Goal: Task Accomplishment & Management: Manage account settings

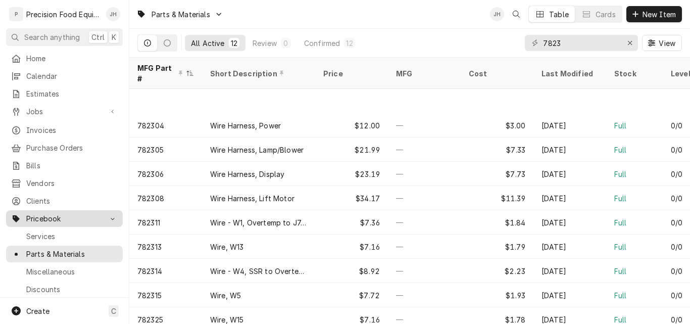
scroll to position [52, 0]
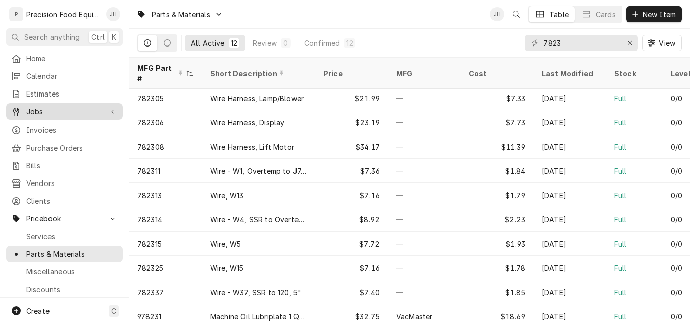
click at [40, 111] on span "Jobs" at bounding box center [64, 111] width 76 height 11
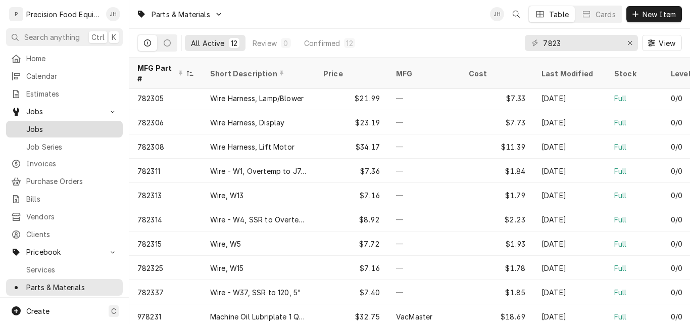
click at [57, 127] on span "Jobs" at bounding box center [71, 129] width 91 height 11
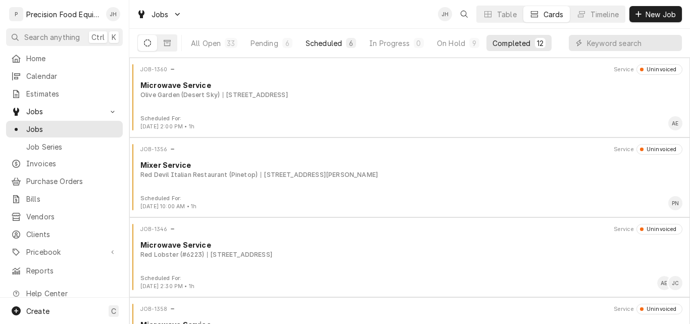
click at [319, 45] on div "Scheduled" at bounding box center [323, 43] width 36 height 11
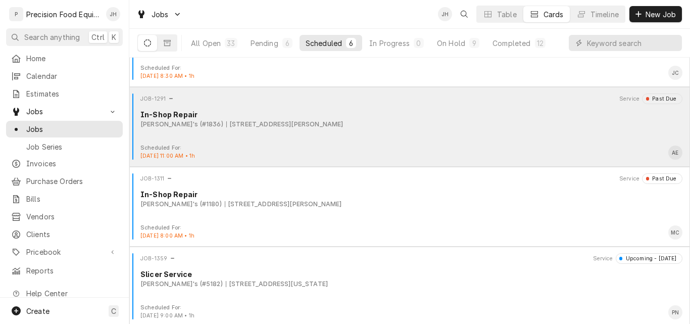
scroll to position [101, 0]
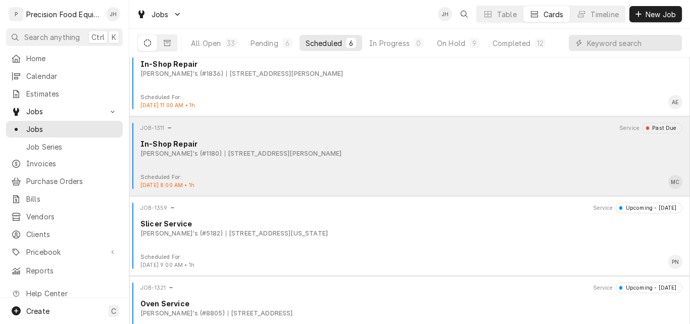
click at [378, 144] on div "In-Shop Repair" at bounding box center [411, 143] width 542 height 11
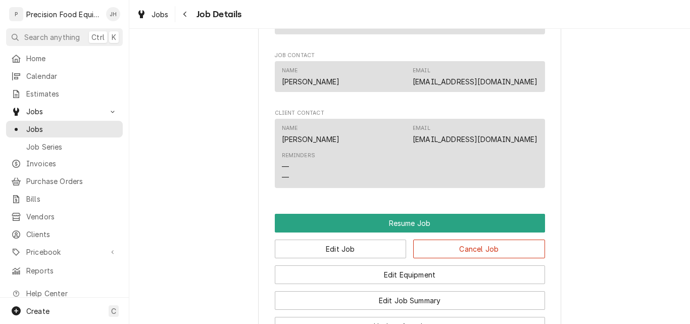
scroll to position [757, 0]
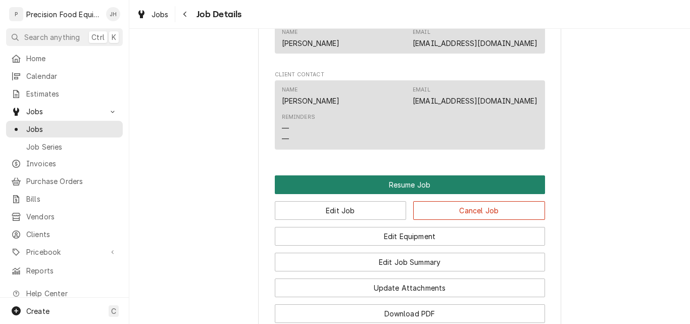
click at [435, 194] on button "Resume Job" at bounding box center [410, 184] width 270 height 19
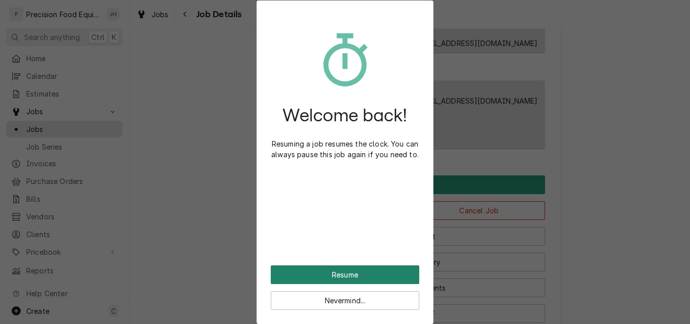
click at [342, 274] on button "Resume" at bounding box center [345, 274] width 148 height 19
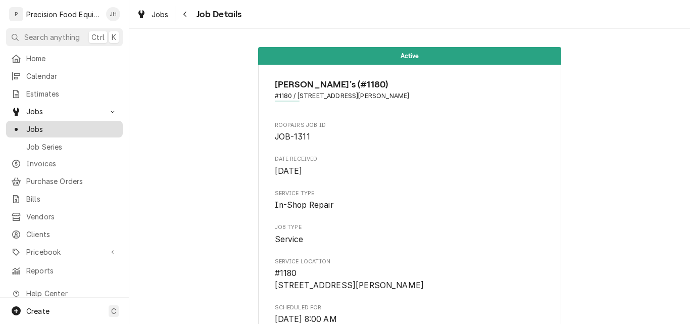
click at [42, 124] on span "Jobs" at bounding box center [71, 129] width 91 height 11
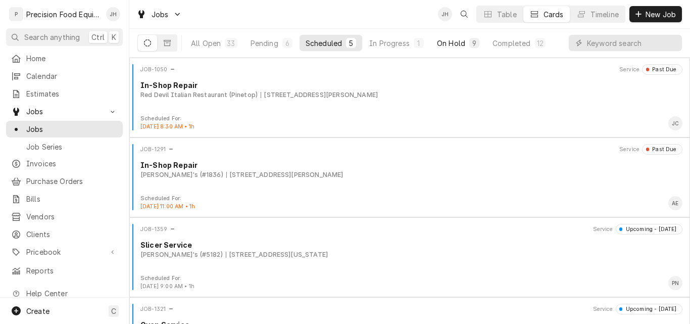
click at [458, 42] on div "On Hold" at bounding box center [451, 43] width 28 height 11
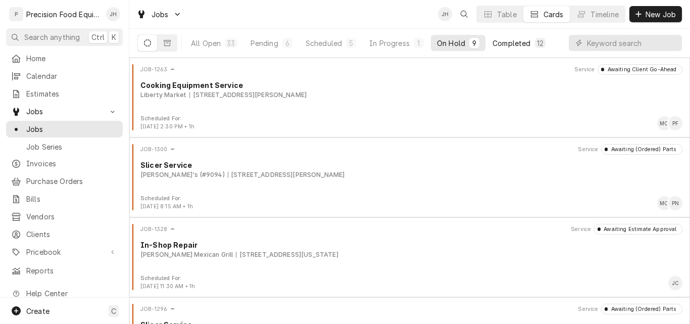
click at [509, 43] on div "Completed" at bounding box center [511, 43] width 38 height 11
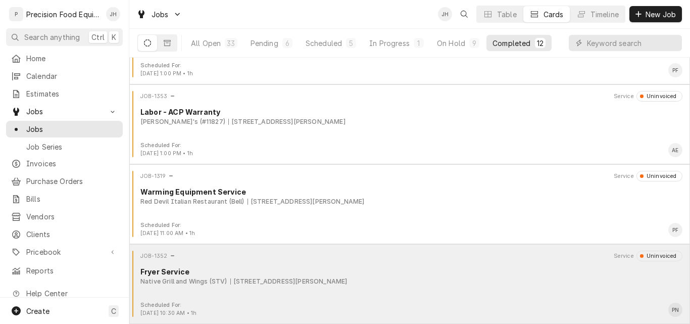
scroll to position [691, 0]
click at [436, 275] on div "Misc. Labor" at bounding box center [411, 271] width 542 height 11
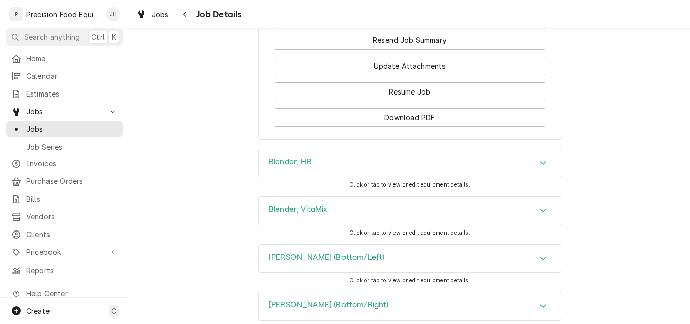
scroll to position [808, 0]
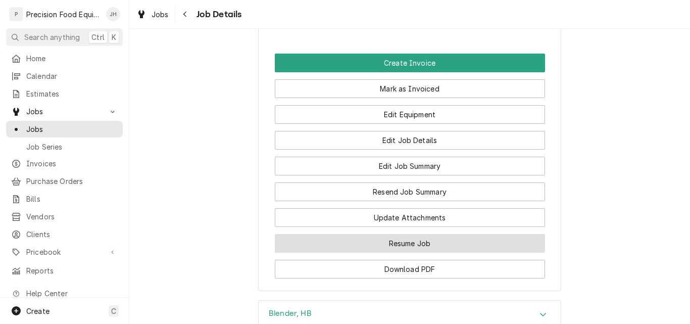
click at [395, 242] on button "Resume Job" at bounding box center [410, 243] width 270 height 19
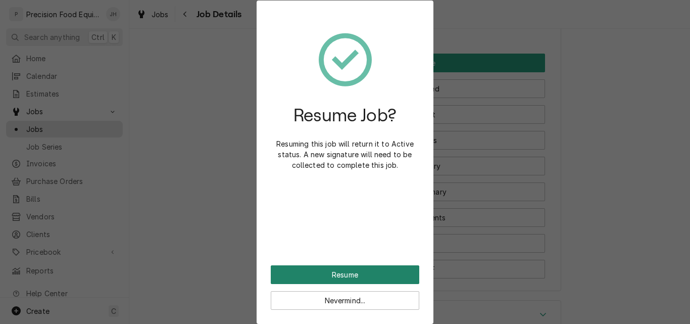
click at [372, 274] on button "Resume" at bounding box center [345, 274] width 148 height 19
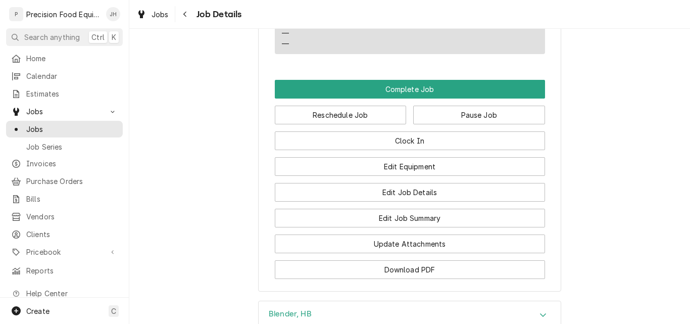
scroll to position [909, 0]
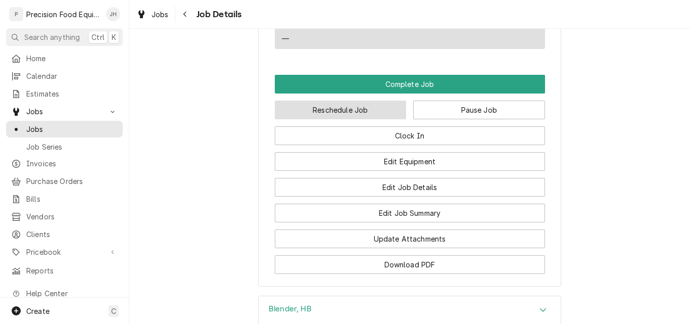
click at [367, 111] on button "Reschedule Job" at bounding box center [341, 109] width 132 height 19
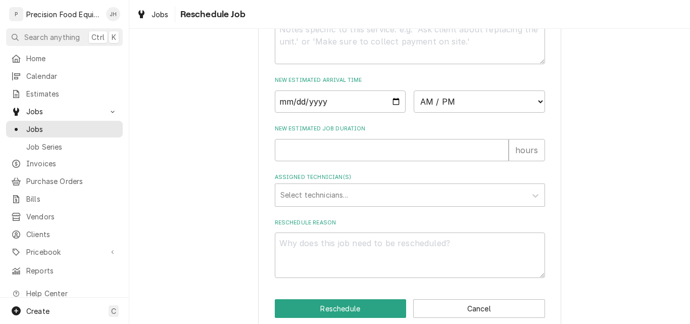
scroll to position [404, 0]
click at [389, 112] on input "Date" at bounding box center [340, 101] width 131 height 22
type input "2025-08-13"
type textarea "x"
click at [476, 110] on select "AM / PM 6:00 AM 6:15 AM 6:30 AM 6:45 AM 7:00 AM 7:15 AM 7:30 AM 7:45 AM 8:00 AM…" at bounding box center [479, 101] width 131 height 22
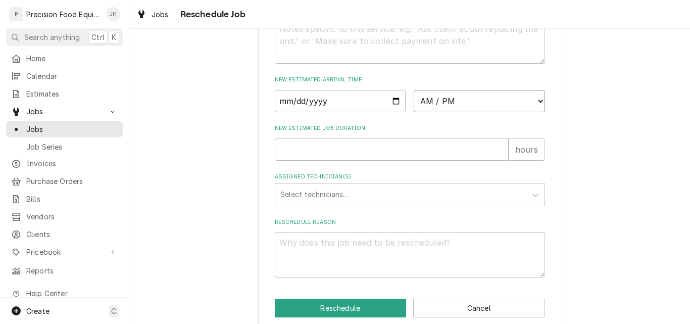
select select "08:30:00"
click at [414, 101] on select "AM / PM 6:00 AM 6:15 AM 6:30 AM 6:45 AM 7:00 AM 7:15 AM 7:30 AM 7:45 AM 8:00 AM…" at bounding box center [479, 101] width 131 height 22
click at [348, 161] on input "New Estimated Job Duration" at bounding box center [392, 149] width 234 height 22
type textarea "x"
type input "1"
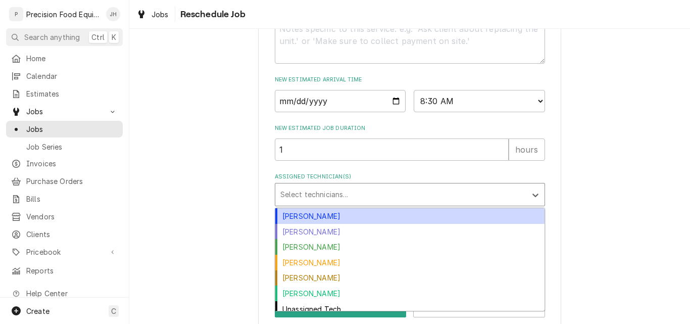
click at [355, 200] on div "Assigned Technician(s)" at bounding box center [400, 194] width 241 height 18
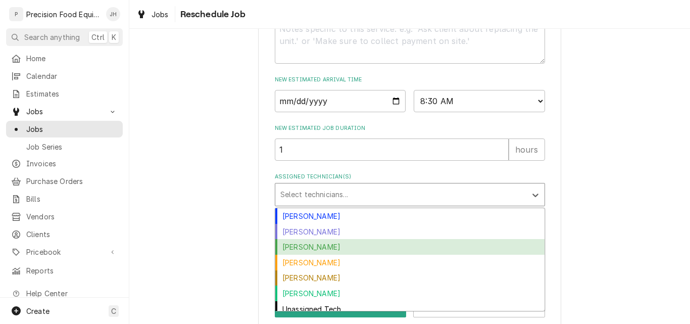
click at [335, 254] on div "Jason Hertel" at bounding box center [409, 247] width 269 height 16
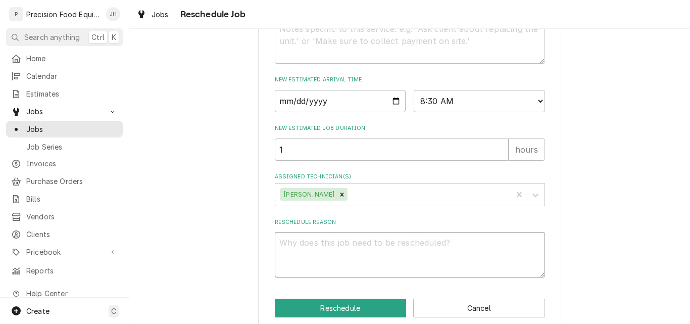
click at [330, 274] on textarea "Reschedule Reason" at bounding box center [410, 254] width 270 height 45
type textarea "x"
type textarea "o"
type textarea "x"
type textarea "of"
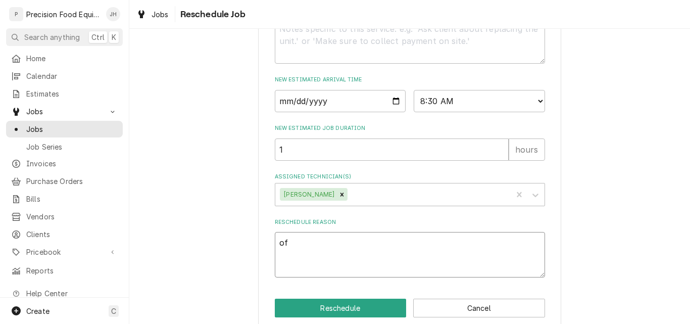
type textarea "x"
type textarea "off"
type textarea "x"
type textarea "offi"
type textarea "x"
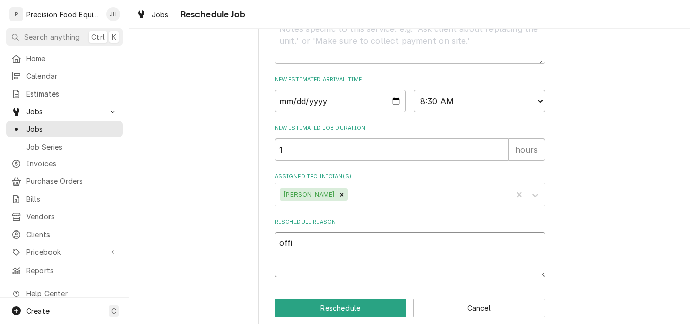
type textarea "offic"
type textarea "x"
type textarea "office"
click at [353, 317] on button "Reschedule" at bounding box center [341, 307] width 132 height 19
type textarea "x"
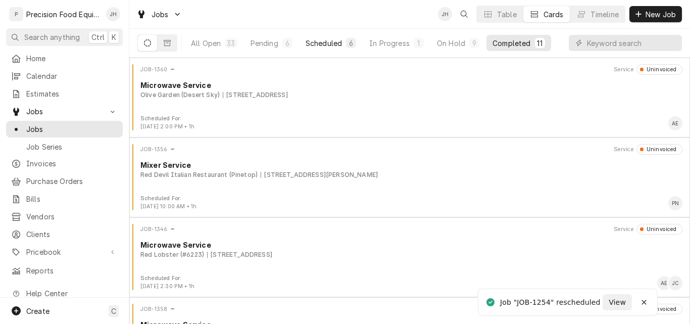
click at [331, 46] on div "Scheduled" at bounding box center [323, 43] width 36 height 11
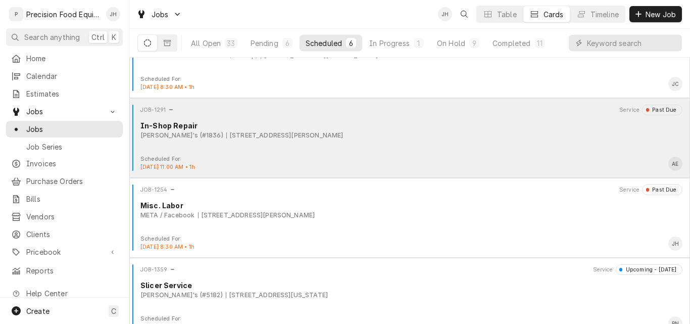
scroll to position [50, 0]
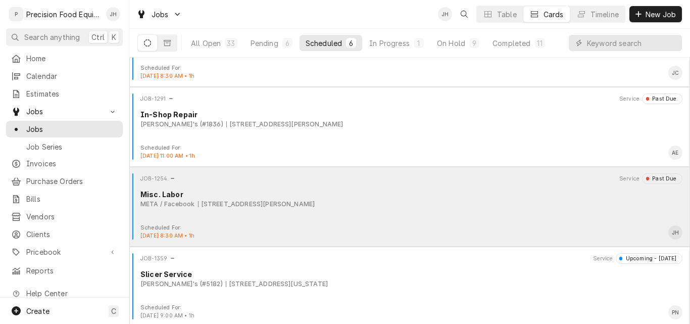
click at [398, 207] on div "META / Facebook 3841 S Ellsworth Rd, Mesa, AZ 85212" at bounding box center [411, 203] width 542 height 9
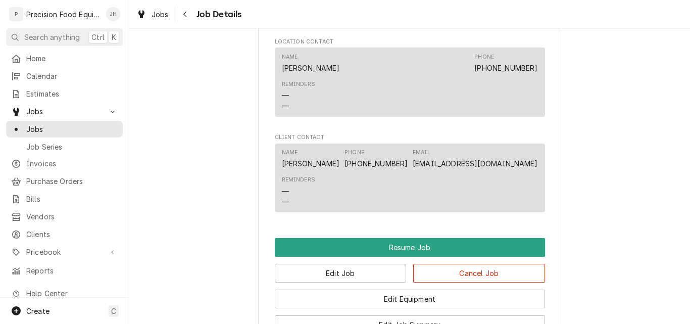
scroll to position [757, 0]
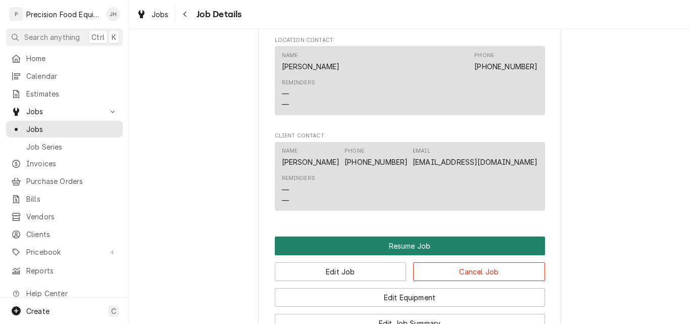
click at [399, 249] on button "Resume Job" at bounding box center [410, 245] width 270 height 19
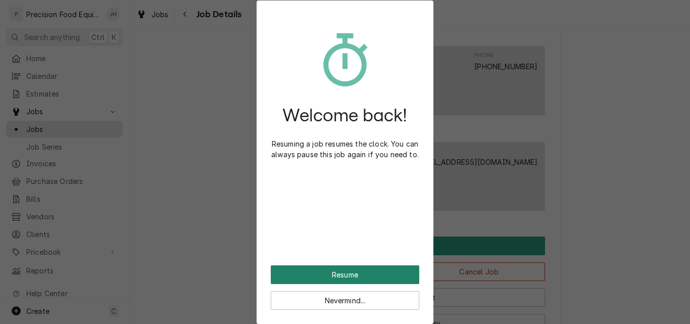
click at [383, 271] on button "Resume" at bounding box center [345, 274] width 148 height 19
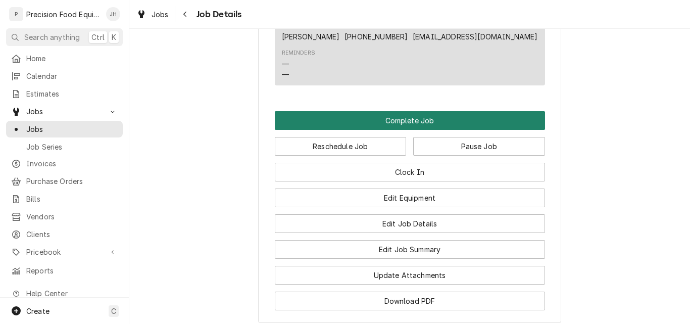
scroll to position [858, 0]
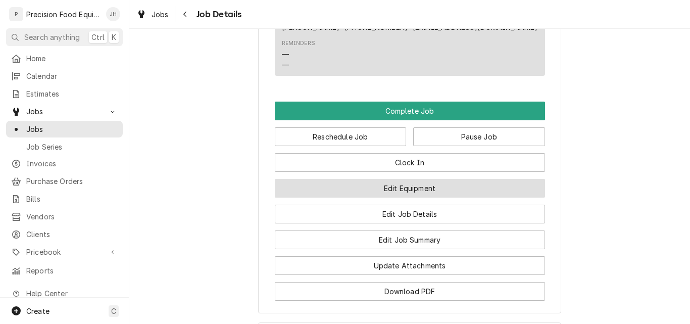
click at [415, 194] on button "Edit Equipment" at bounding box center [410, 188] width 270 height 19
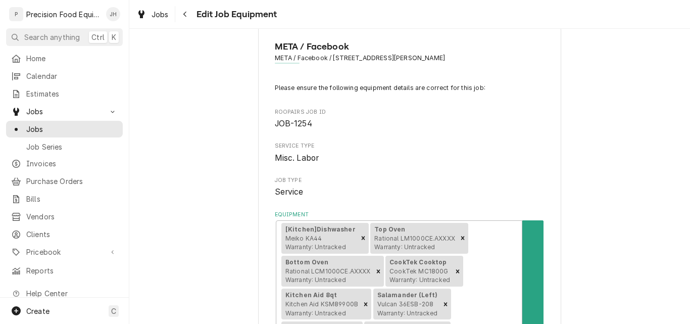
scroll to position [151, 0]
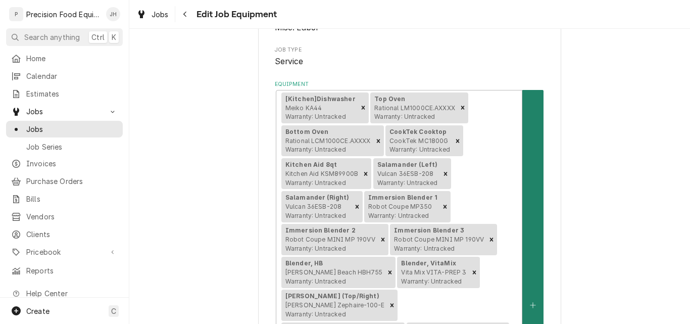
click at [532, 249] on button "Equipment" at bounding box center [532, 305] width 21 height 430
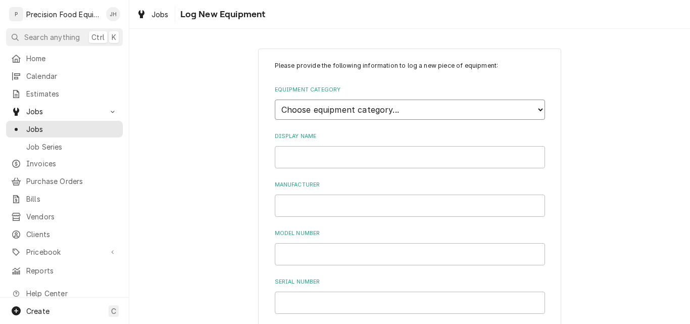
click at [394, 109] on select "Choose equipment category... Cooking Equipment Fryers Ovens and Ranges Concessi…" at bounding box center [410, 109] width 270 height 20
click at [275, 99] on select "Choose equipment category... Cooking Equipment Fryers Ovens and Ranges Concessi…" at bounding box center [410, 109] width 270 height 20
click at [391, 156] on select "Choose equipment type... Cheese Warmer Condiment Holder Condiment Pump Cotton C…" at bounding box center [410, 156] width 270 height 20
click at [398, 110] on select "Choose equipment category... Cooking Equipment Fryers Ovens and Ranges Concessi…" at bounding box center [410, 109] width 270 height 20
click at [275, 99] on select "Choose equipment category... Cooking Equipment Fryers Ovens and Ranges Concessi…" at bounding box center [410, 109] width 270 height 20
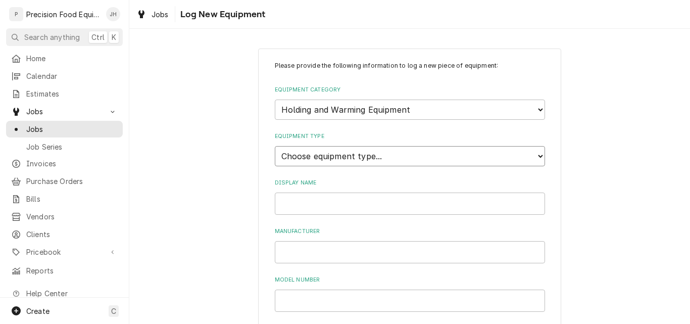
click at [361, 161] on select "Choose equipment type... Bun Warmer Dish and Tray Dispenser Display Cabinet Dra…" at bounding box center [410, 156] width 270 height 20
click at [310, 106] on select "Choose equipment category... Cooking Equipment Fryers Ovens and Ranges Concessi…" at bounding box center [410, 109] width 270 height 20
click at [275, 99] on select "Choose equipment category... Cooking Equipment Fryers Ovens and Ranges Concessi…" at bounding box center [410, 109] width 270 height 20
click at [322, 156] on select "Choose equipment type... Broiler Charbroiler Commercial Microwave Commercial To…" at bounding box center [410, 156] width 270 height 20
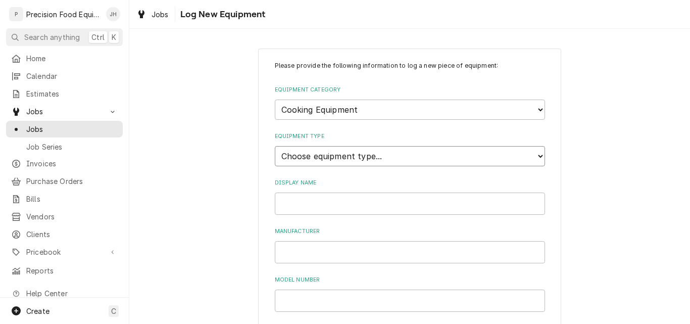
click at [322, 156] on select "Choose equipment type... Broiler Charbroiler Commercial Microwave Commercial To…" at bounding box center [410, 156] width 270 height 20
click at [329, 117] on select "Choose equipment category... Cooking Equipment Fryers Ovens and Ranges Concessi…" at bounding box center [410, 109] width 270 height 20
click at [275, 99] on select "Choose equipment category... Cooking Equipment Fryers Ovens and Ranges Concessi…" at bounding box center [410, 109] width 270 height 20
click at [329, 156] on select "Choose equipment type... Blender Commercial Can Openers Dicer, Cutter, and Chop…" at bounding box center [410, 156] width 270 height 20
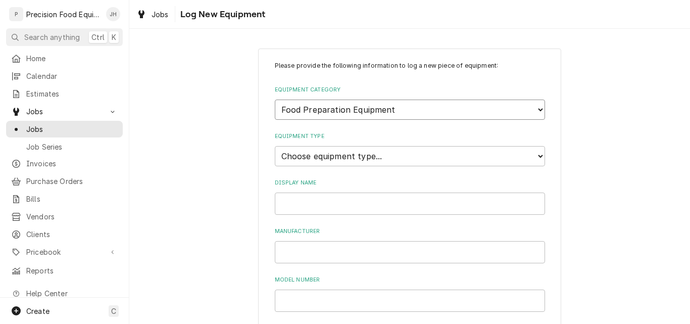
click at [332, 114] on select "Choose equipment category... Cooking Equipment Fryers Ovens and Ranges Concessi…" at bounding box center [410, 109] width 270 height 20
click at [275, 99] on select "Choose equipment category... Cooking Equipment Fryers Ovens and Ranges Concessi…" at bounding box center [410, 109] width 270 height 20
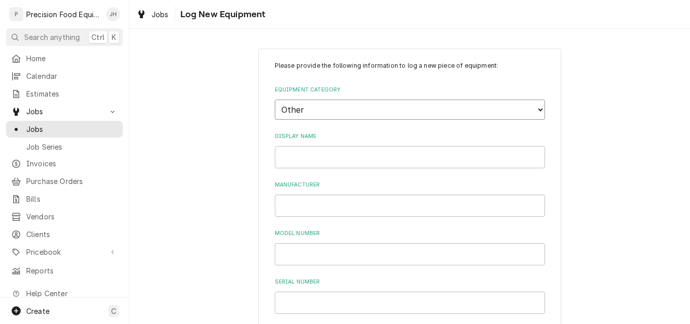
click at [337, 111] on select "Choose equipment category... Cooking Equipment Fryers Ovens and Ranges Concessi…" at bounding box center [410, 109] width 270 height 20
click at [275, 99] on select "Choose equipment category... Cooking Equipment Fryers Ovens and Ranges Concessi…" at bounding box center [410, 109] width 270 height 20
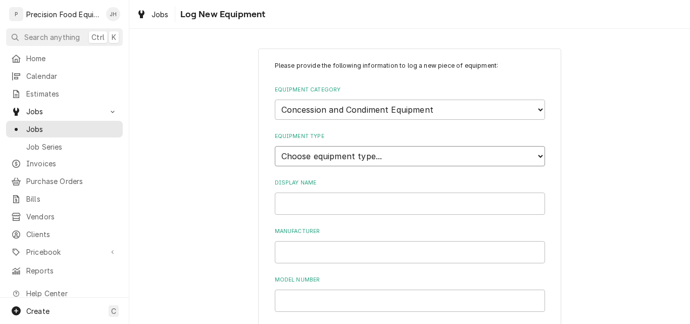
click at [326, 151] on select "Choose equipment type... Cheese Warmer Condiment Holder Condiment Pump Cotton C…" at bounding box center [410, 156] width 270 height 20
click at [327, 116] on select "Choose equipment category... Cooking Equipment Fryers Ovens and Ranges Concessi…" at bounding box center [410, 109] width 270 height 20
select select "0"
click at [275, 99] on select "Choose equipment category... Cooking Equipment Fryers Ovens and Ranges Concessi…" at bounding box center [410, 109] width 270 height 20
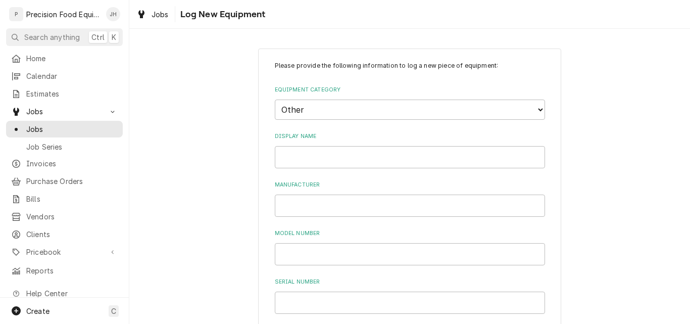
click at [318, 143] on div "Display Name" at bounding box center [410, 150] width 270 height 36
click at [317, 160] on input "Display Name" at bounding box center [410, 157] width 270 height 22
type input "[PERSON_NAME] Coffee Maker"
type input "[PERSON_NAME]"
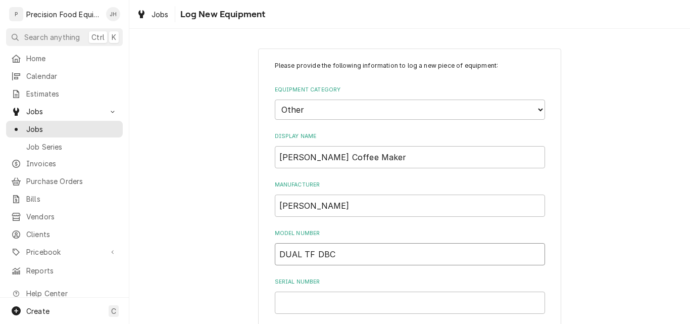
type input "DUAL TF DBC"
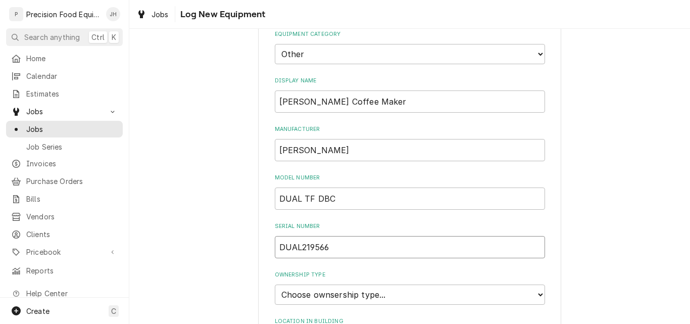
scroll to position [151, 0]
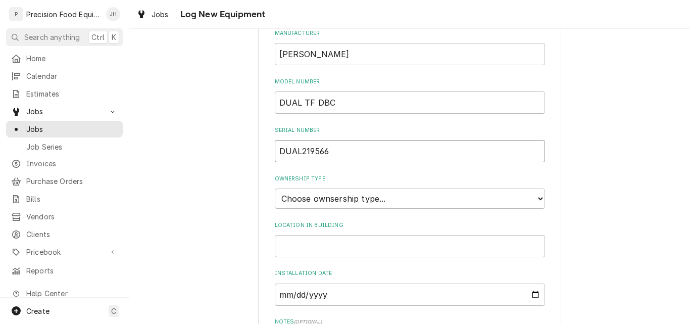
type input "DUAL219566"
click at [412, 198] on select "Choose ownsership type... Unknown Owned Leased Rented" at bounding box center [410, 198] width 270 height 20
select select "1"
click at [275, 188] on select "Choose ownsership type... Unknown Owned Leased Rented" at bounding box center [410, 198] width 270 height 20
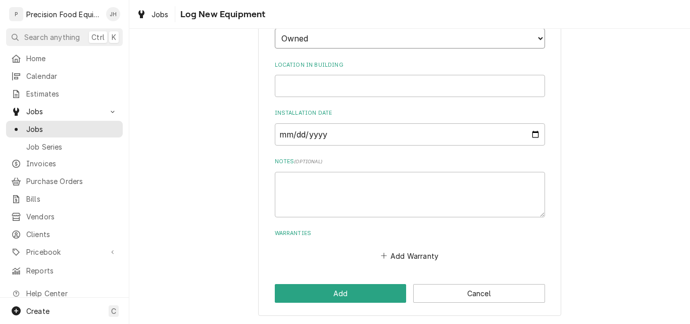
scroll to position [312, 0]
click at [362, 289] on button "Add" at bounding box center [341, 292] width 132 height 19
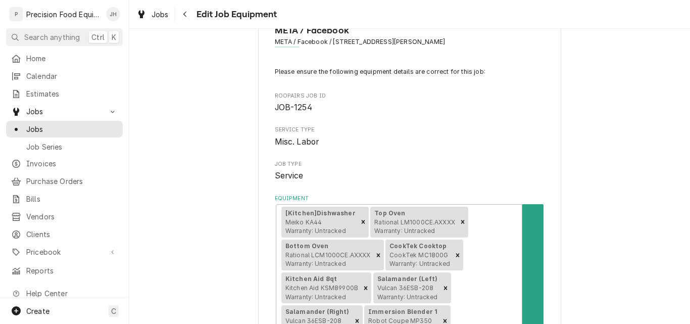
scroll to position [101, 0]
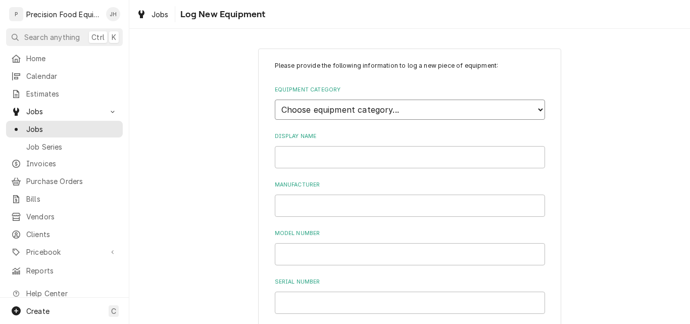
click at [312, 107] on select "Choose equipment category... Cooking Equipment Fryers Ovens and Ranges Concessi…" at bounding box center [410, 109] width 270 height 20
select select "1"
click at [275, 99] on select "Choose equipment category... Cooking Equipment Fryers Ovens and Ranges Concessi…" at bounding box center [410, 109] width 270 height 20
click at [313, 156] on select "Choose equipment type... Broiler Charbroiler Commercial Microwave Commercial To…" at bounding box center [410, 156] width 270 height 20
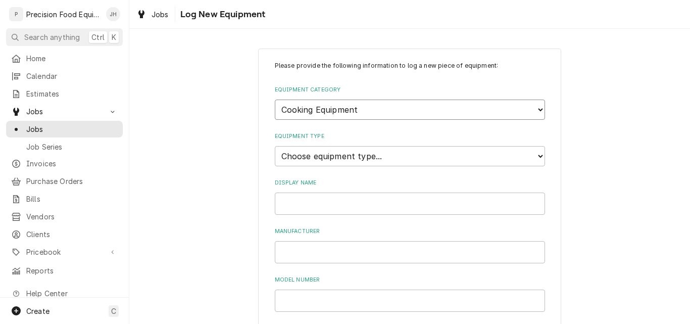
click at [339, 109] on select "Choose equipment category... Cooking Equipment Fryers Ovens and Ranges Concessi…" at bounding box center [410, 109] width 270 height 20
click at [275, 99] on select "Choose equipment category... Cooking Equipment Fryers Ovens and Ranges Concessi…" at bounding box center [410, 109] width 270 height 20
click at [316, 153] on select "Choose equipment type... Broiler Charbroiler Commercial Microwave Commercial To…" at bounding box center [410, 156] width 270 height 20
select select "4"
click at [275, 146] on select "Choose equipment type... Broiler Charbroiler Commercial Microwave Commercial To…" at bounding box center [410, 156] width 270 height 20
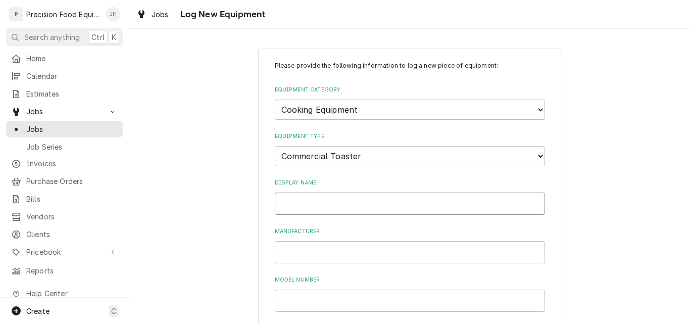
click at [302, 197] on input "Display Name" at bounding box center [410, 203] width 270 height 22
type input "h"
type input "Toaster, Hatco"
type input "Hatco"
type input "TQ-400H"
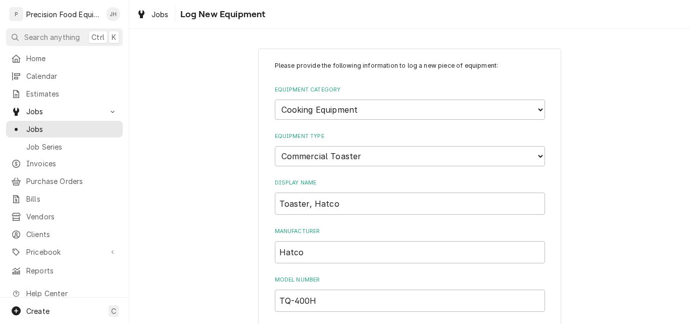
scroll to position [173, 0]
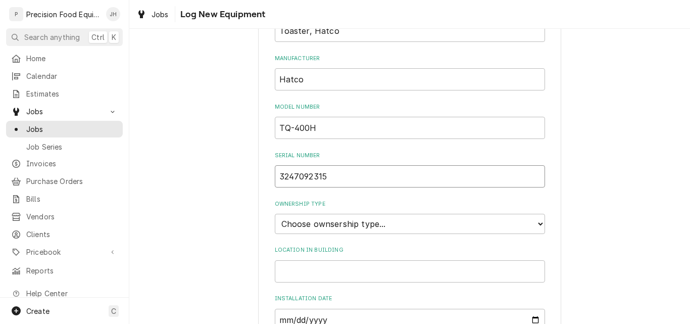
type input "3247092315"
select select "1"
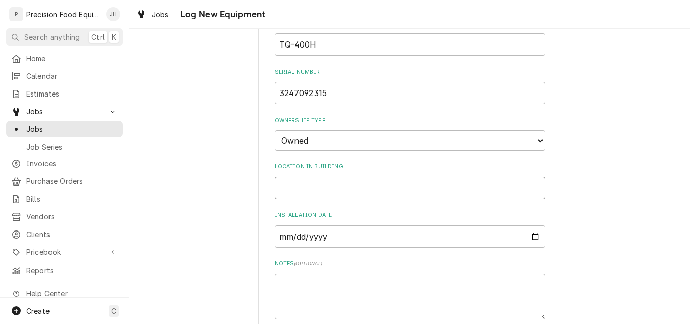
scroll to position [358, 0]
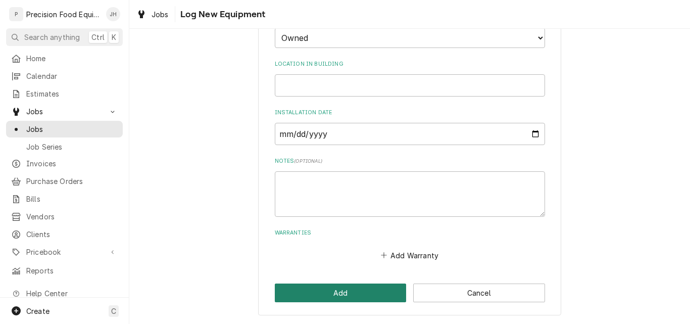
click at [341, 291] on button "Add" at bounding box center [341, 292] width 132 height 19
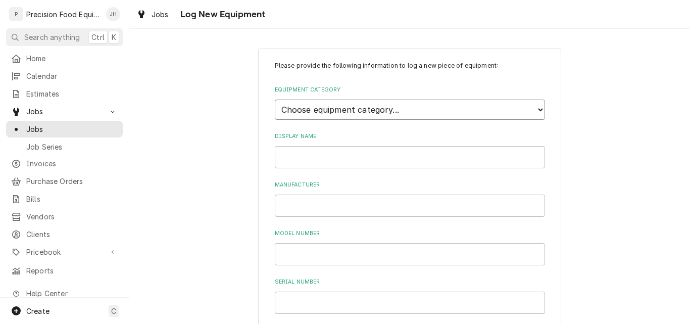
click at [336, 111] on select "Choose equipment category... Cooking Equipment Fryers Ovens and Ranges Concessi…" at bounding box center [410, 109] width 270 height 20
select select "1"
click at [275, 99] on select "Choose equipment category... Cooking Equipment Fryers Ovens and Ranges Concessi…" at bounding box center [410, 109] width 270 height 20
click at [331, 157] on select "Choose equipment type... Broiler Charbroiler Commercial Microwave Commercial To…" at bounding box center [410, 156] width 270 height 20
select select "6"
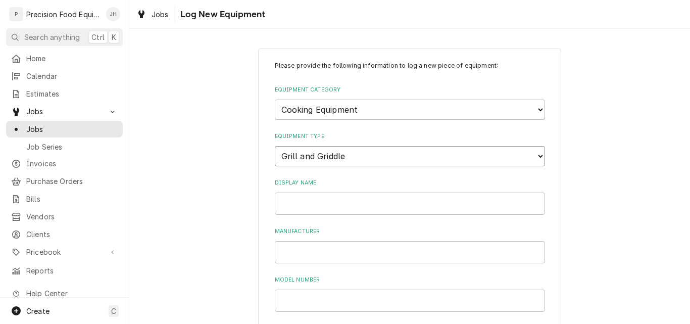
click at [275, 146] on select "Choose equipment type... Broiler Charbroiler Commercial Microwave Commercial To…" at bounding box center [410, 156] width 270 height 20
click at [296, 201] on input "Display Name" at bounding box center [410, 203] width 270 height 22
type input "Clamshell Griddle"
type input "Equipex"
click at [339, 159] on select "Choose equipment type... Broiler Charbroiler Commercial Microwave Commercial To…" at bounding box center [410, 156] width 270 height 20
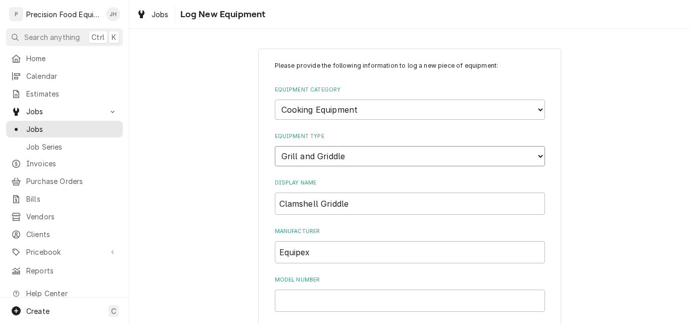
select select "139"
click at [275, 146] on select "Choose equipment type... Broiler Charbroiler Commercial Microwave Commercial To…" at bounding box center [410, 156] width 270 height 20
drag, startPoint x: 346, startPoint y: 205, endPoint x: 217, endPoint y: 205, distance: 128.8
type input "Panini"
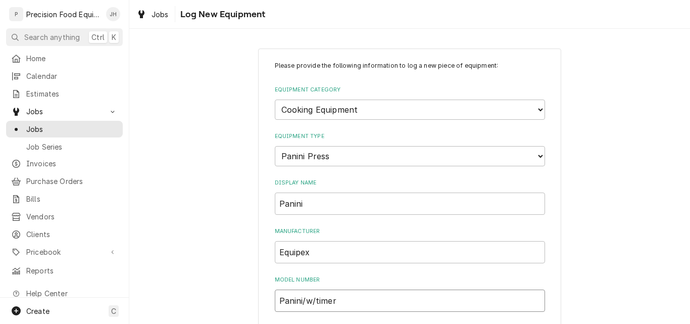
type input "Panini/w/timer"
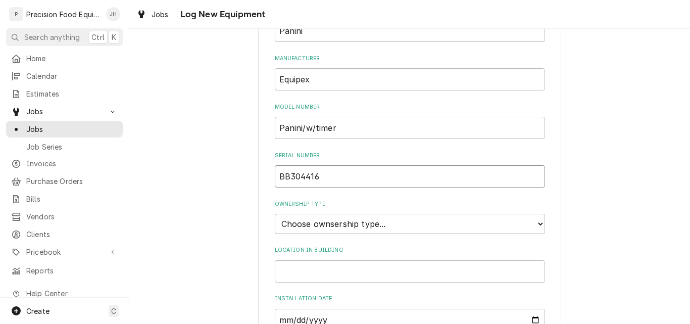
type input "BB304416"
click at [335, 226] on select "Choose ownsership type... Unknown Owned Leased Rented" at bounding box center [410, 224] width 270 height 20
select select "1"
click at [275, 214] on select "Choose ownsership type... Unknown Owned Leased Rented" at bounding box center [410, 224] width 270 height 20
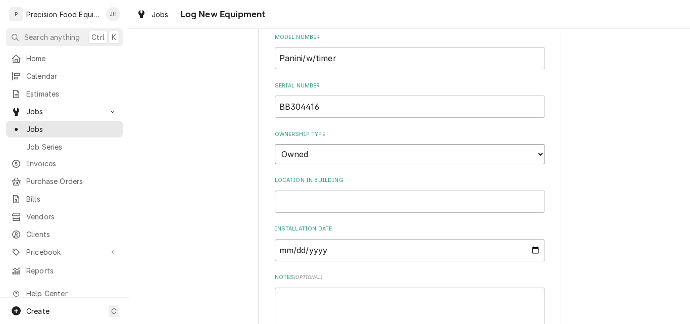
scroll to position [358, 0]
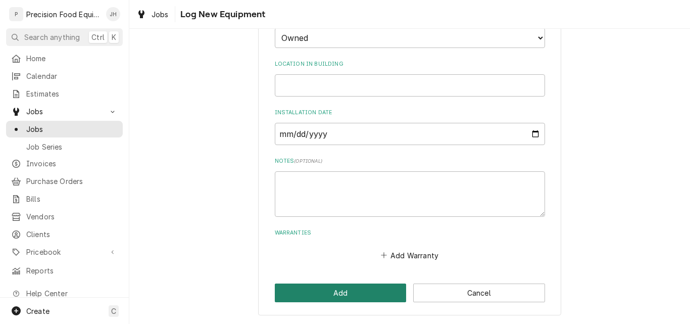
click at [340, 292] on button "Add" at bounding box center [341, 292] width 132 height 19
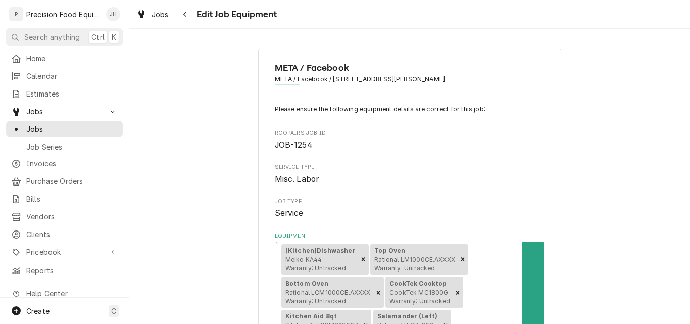
click at [343, 265] on div "META / Facebook META / Facebook / [STREET_ADDRESS][PERSON_NAME] Please ensure t…" at bounding box center [409, 176] width 560 height 295
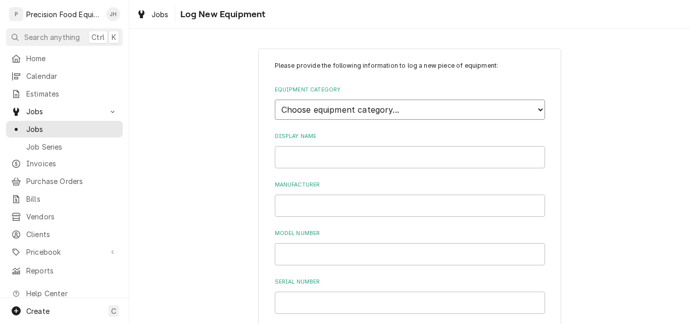
click at [359, 110] on select "Choose equipment category... Cooking Equipment Fryers Ovens and Ranges Concessi…" at bounding box center [410, 109] width 270 height 20
select select "4"
click at [275, 99] on select "Choose equipment category... Cooking Equipment Fryers Ovens and Ranges Concessi…" at bounding box center [410, 109] width 270 height 20
click at [331, 152] on select "Choose equipment type... Combi Oven Convection Oven Countertop Electric Range C…" at bounding box center [410, 156] width 270 height 20
select select "25"
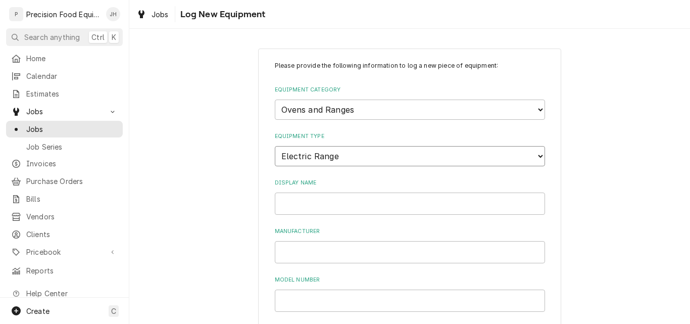
click at [275, 146] on select "Choose equipment type... Combi Oven Convection Oven Countertop Electric Range C…" at bounding box center [410, 156] width 270 height 20
click at [308, 197] on input "Display Name" at bounding box center [410, 203] width 270 height 22
type input "Lang Range w/burners"
type input "Lang"
type input "RTI36E"
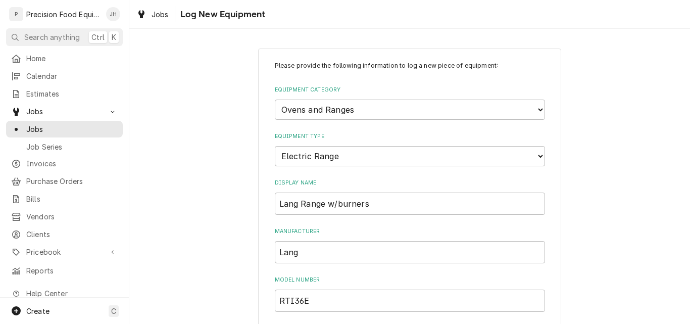
scroll to position [173, 0]
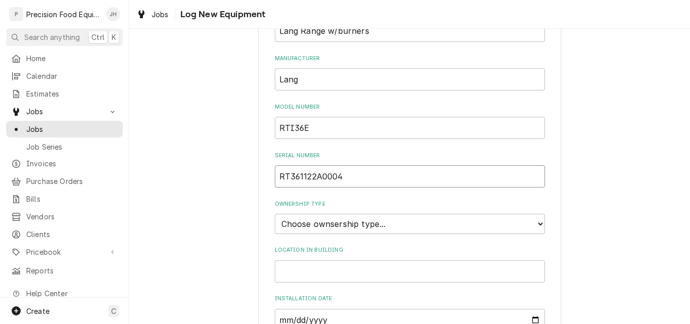
type input "RT361122A0004"
select select "1"
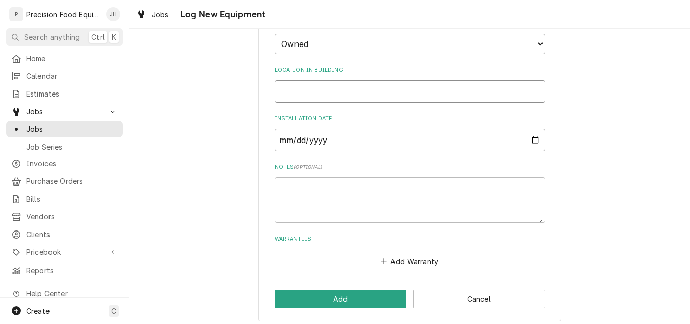
scroll to position [358, 0]
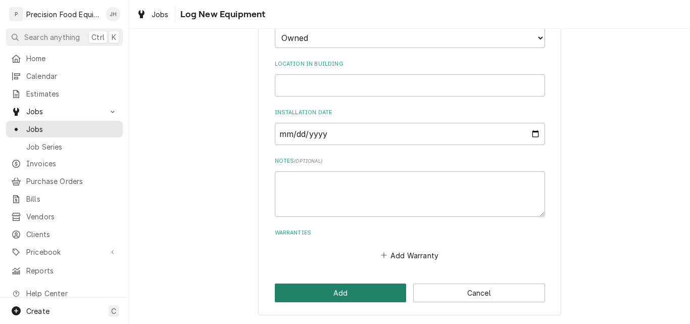
click at [338, 291] on button "Add" at bounding box center [341, 292] width 132 height 19
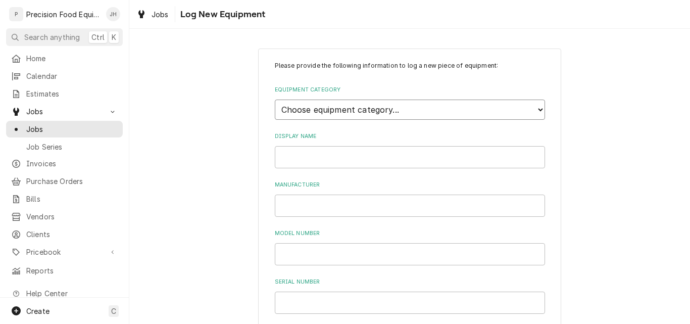
click at [363, 109] on select "Choose equipment category... Cooking Equipment Fryers Ovens and Ranges Concessi…" at bounding box center [410, 109] width 270 height 20
select select "4"
click at [275, 99] on select "Choose equipment category... Cooking Equipment Fryers Ovens and Ranges Concessi…" at bounding box center [410, 109] width 270 height 20
click at [324, 158] on select "Choose equipment type... Combi Oven Convection Oven Countertop Electric Range C…" at bounding box center [410, 156] width 270 height 20
select select "25"
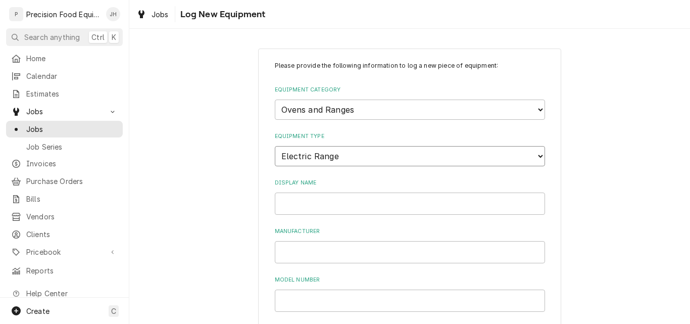
click at [275, 146] on select "Choose equipment type... Combi Oven Convection Oven Countertop Electric Range C…" at bounding box center [410, 156] width 270 height 20
click at [293, 201] on input "Display Name" at bounding box center [410, 203] width 270 height 22
type input "Lang Range w/Griddle"
type input "Lang"
type input "RT36D1-208V"
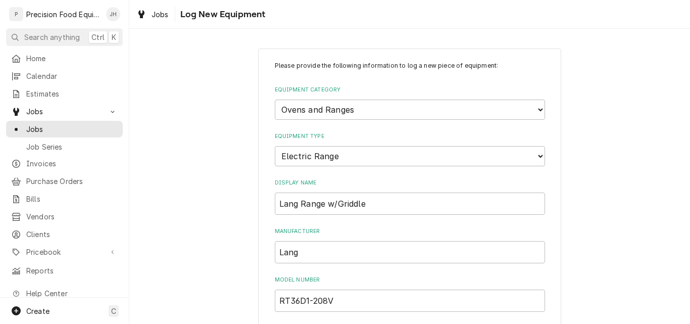
scroll to position [173, 0]
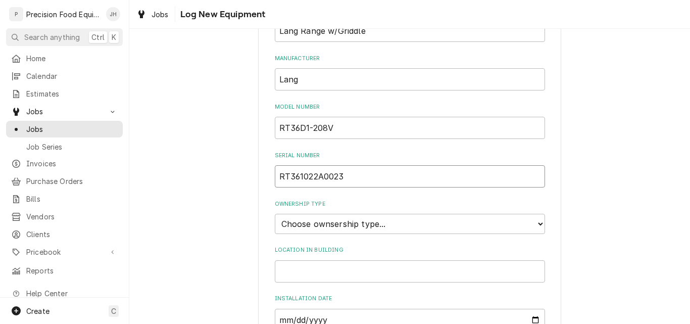
type input "RT361022A0023"
select select "1"
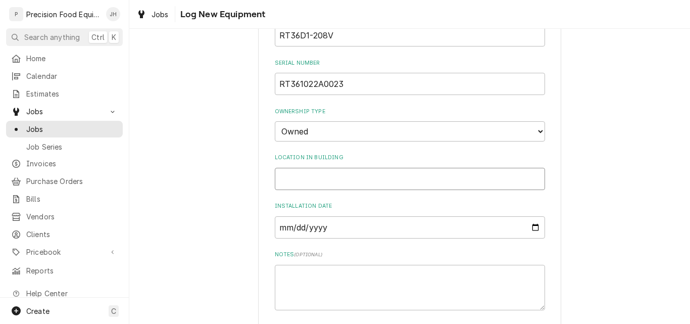
scroll to position [358, 0]
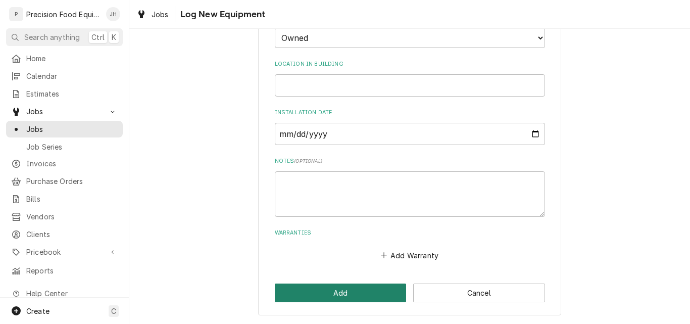
click at [331, 295] on button "Add" at bounding box center [341, 292] width 132 height 19
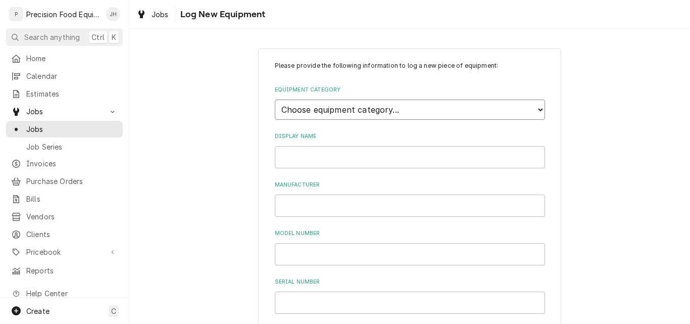
click at [318, 108] on select "Choose equipment category... Cooking Equipment Fryers Ovens and Ranges Concessi…" at bounding box center [410, 109] width 270 height 20
select select "2"
click at [275, 99] on select "Choose equipment category... Cooking Equipment Fryers Ovens and Ranges Concessi…" at bounding box center [410, 109] width 270 height 20
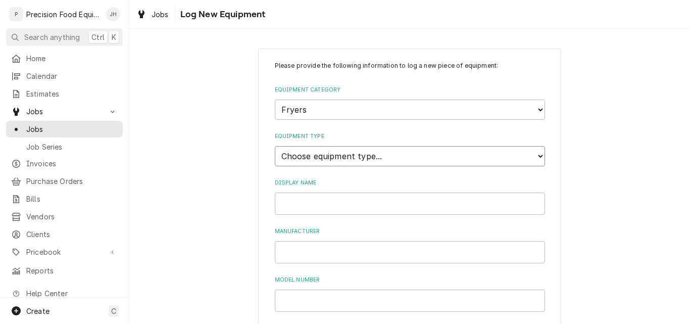
click at [307, 157] on select "Choose equipment type... Electric Fryer Fryer Filtration Equipment Gas Fryer" at bounding box center [410, 156] width 270 height 20
select select "13"
click at [275, 146] on select "Choose equipment type... Electric Fryer Fryer Filtration Equipment Gas Fryer" at bounding box center [410, 156] width 270 height 20
click at [303, 200] on input "Display Name" at bounding box center [410, 203] width 270 height 22
type input "R"
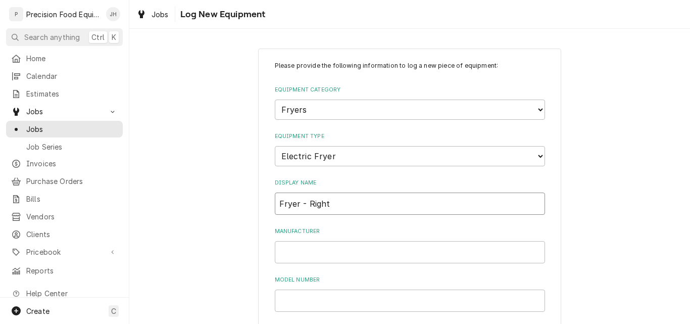
type input "Fryer - Right"
type input "Pitco"
type input "SE14"
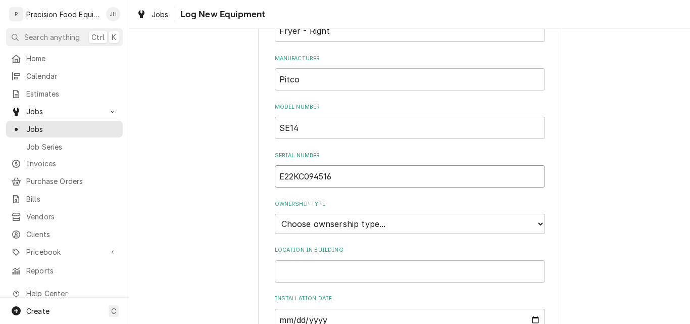
type input "E22KC094516"
select select "1"
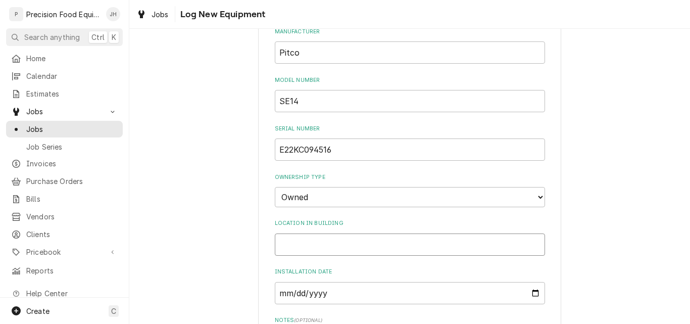
scroll to position [358, 0]
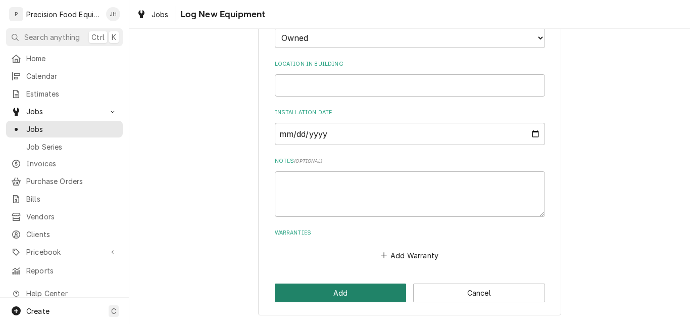
click at [351, 286] on button "Add" at bounding box center [341, 292] width 132 height 19
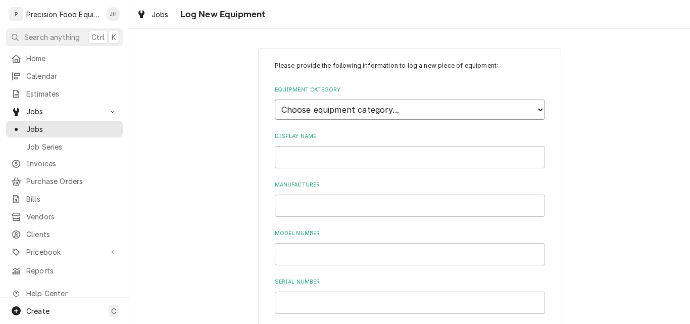
click at [343, 111] on select "Choose equipment category... Cooking Equipment Fryers Ovens and Ranges Concessi…" at bounding box center [410, 109] width 270 height 20
select select "2"
click at [275, 99] on select "Choose equipment category... Cooking Equipment Fryers Ovens and Ranges Concessi…" at bounding box center [410, 109] width 270 height 20
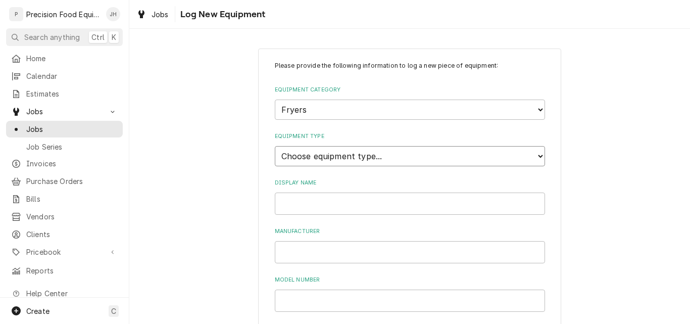
click at [304, 157] on select "Choose equipment type... Electric Fryer Fryer Filtration Equipment Gas Fryer" at bounding box center [410, 156] width 270 height 20
select select "13"
click at [275, 146] on select "Choose equipment type... Electric Fryer Fryer Filtration Equipment Gas Fryer" at bounding box center [410, 156] width 270 height 20
click at [305, 204] on input "Display Name" at bounding box center [410, 203] width 270 height 22
type input "Fryer - Left"
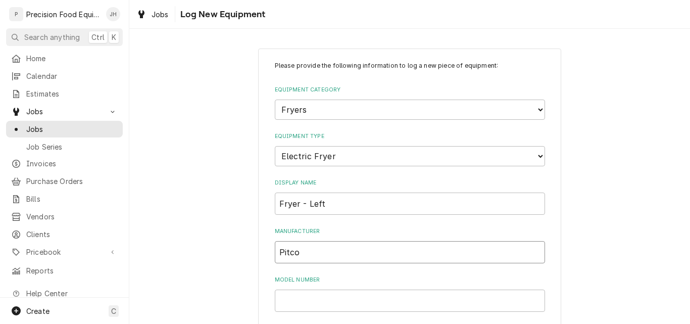
type input "Pitco"
type input "SE14"
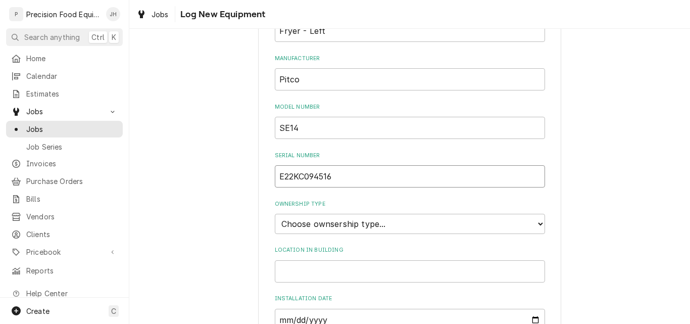
type input "E22KC094516"
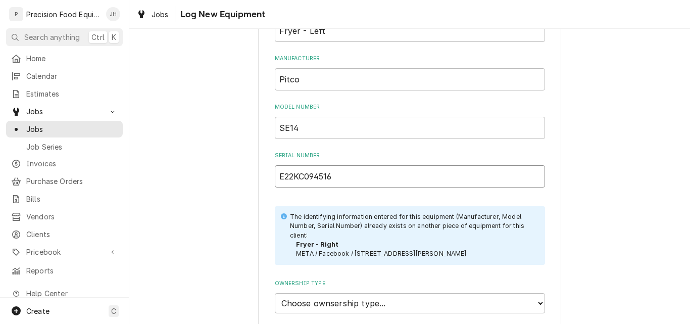
click at [336, 178] on input "E22KC094516" at bounding box center [410, 176] width 270 height 22
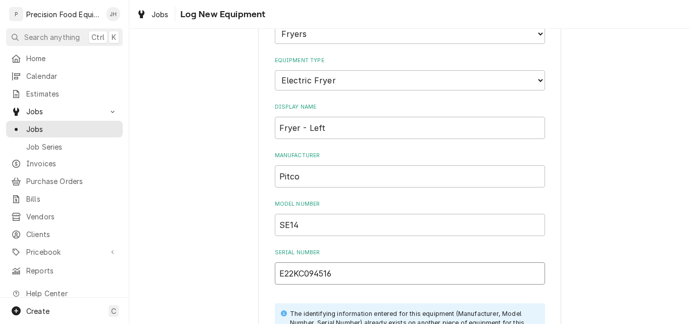
scroll to position [72, 0]
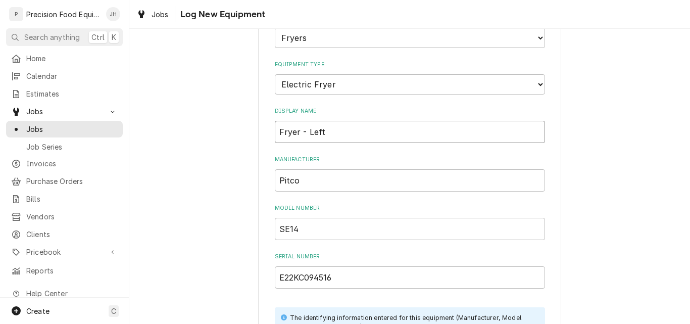
drag, startPoint x: 322, startPoint y: 132, endPoint x: 304, endPoint y: 134, distance: 17.8
click at [304, 134] on input "Fryer - Left" at bounding box center [410, 132] width 270 height 22
type input "Fryer - Right"
click at [334, 281] on input "E22KC094516" at bounding box center [410, 277] width 270 height 22
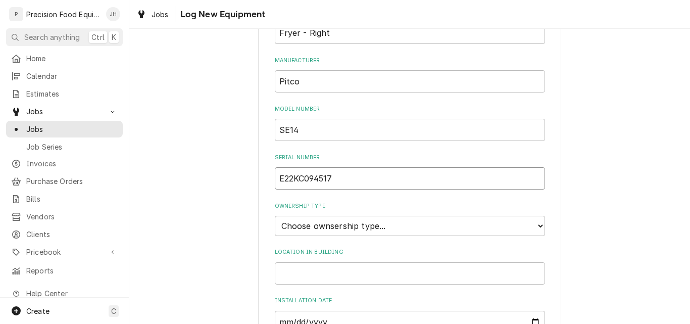
scroll to position [173, 0]
type input "E22KC094517"
click at [381, 227] on select "Choose ownsership type... Unknown Owned Leased Rented" at bounding box center [410, 224] width 270 height 20
select select "1"
click at [275, 214] on select "Choose ownsership type... Unknown Owned Leased Rented" at bounding box center [410, 224] width 270 height 20
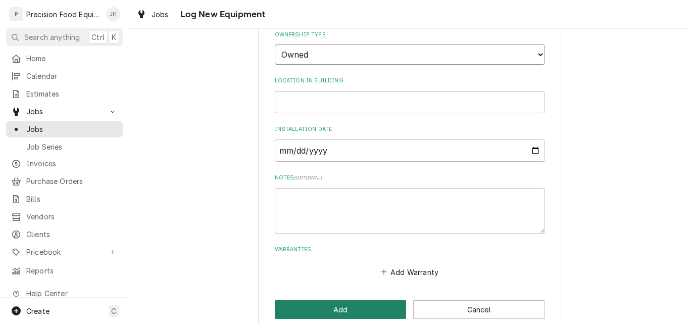
scroll to position [358, 0]
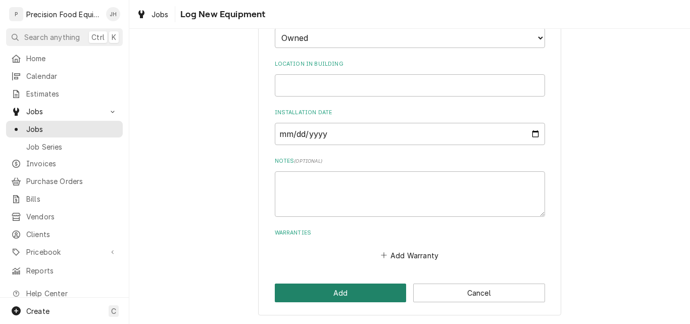
click at [348, 293] on button "Add" at bounding box center [341, 292] width 132 height 19
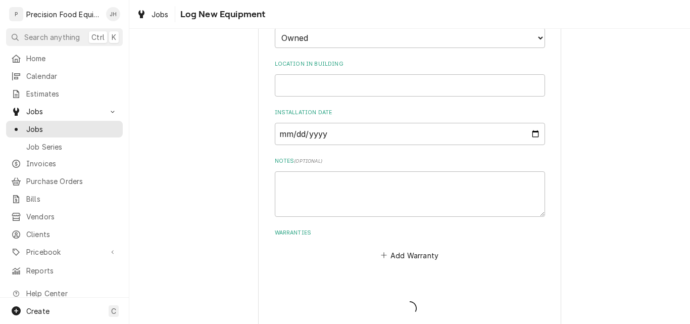
scroll to position [150, 0]
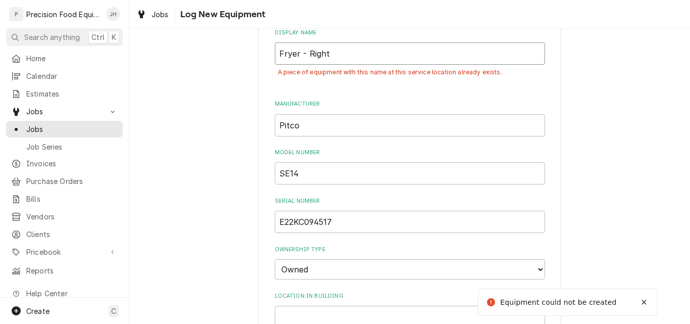
click at [337, 52] on input "Fryer - Right" at bounding box center [410, 53] width 270 height 22
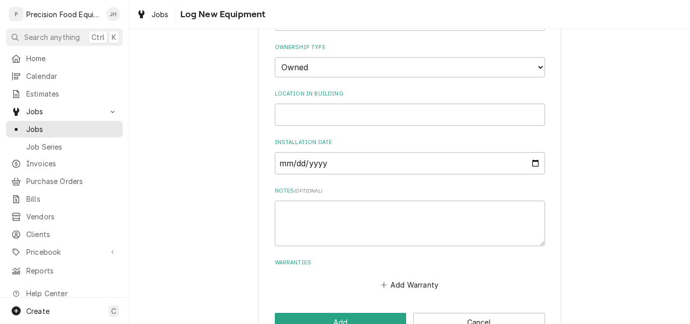
scroll to position [381, 0]
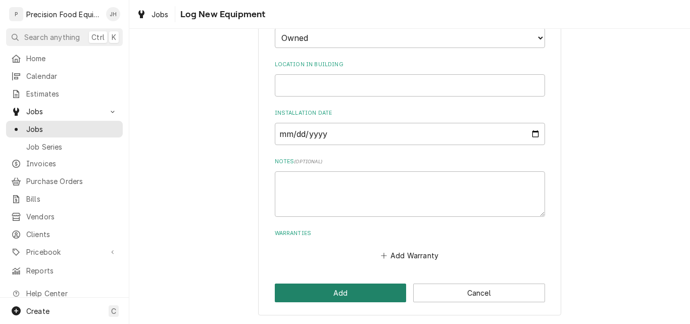
type input "Fryer - Right Side"
click button "Add"
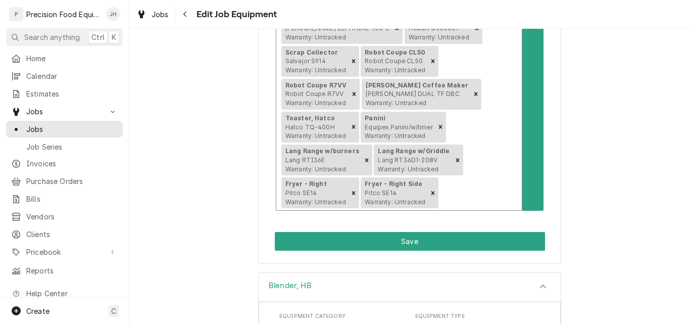
scroll to position [606, 0]
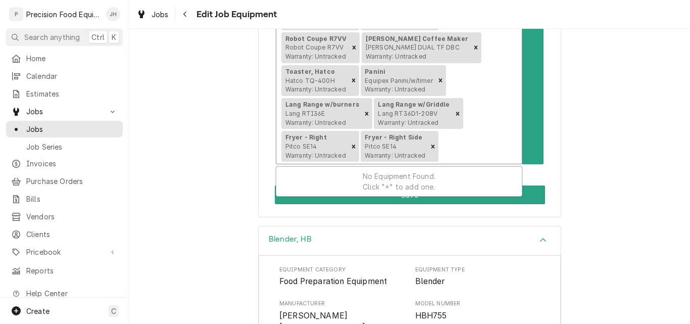
click at [321, 131] on div "Fryer - Right Pitco SE14 Warranty: Untracked" at bounding box center [314, 146] width 67 height 31
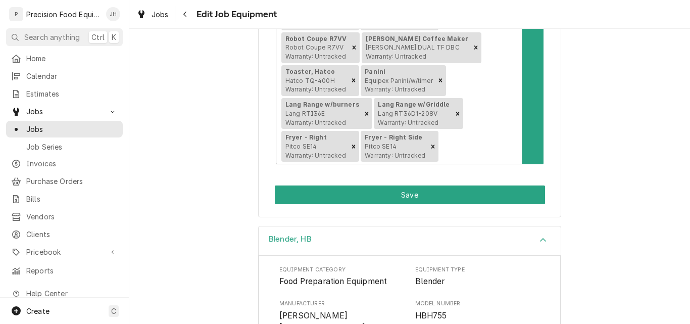
click at [321, 131] on div "Fryer - Right Pitco SE14 Warranty: Untracked" at bounding box center [314, 146] width 67 height 31
click at [307, 142] on span "Pitco SE14 Warranty: Untracked" at bounding box center [315, 150] width 61 height 17
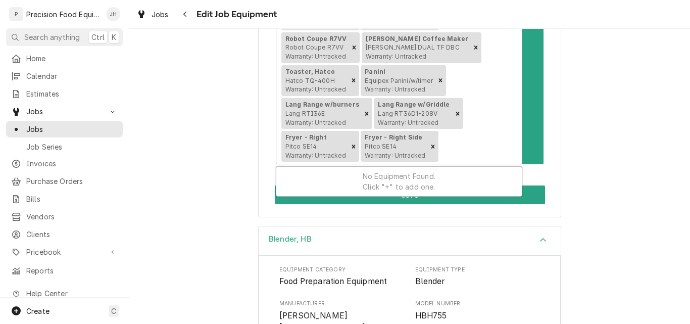
click at [307, 142] on span "Pitco SE14 Warranty: Untracked" at bounding box center [315, 150] width 61 height 17
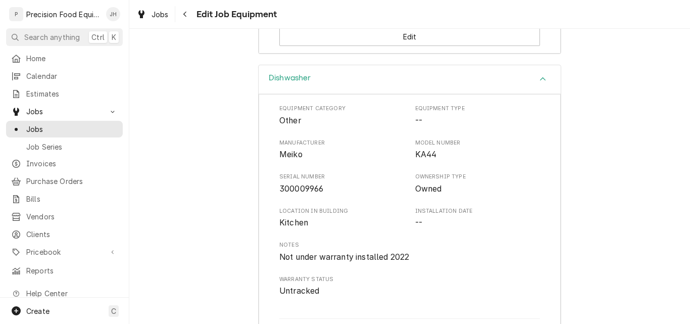
scroll to position [3675, 0]
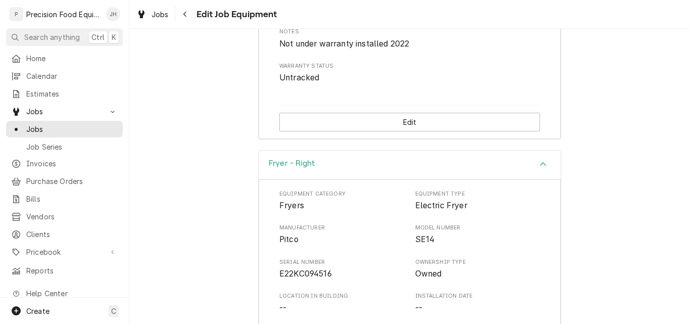
click at [357, 258] on span "Serial Number" at bounding box center [341, 262] width 125 height 8
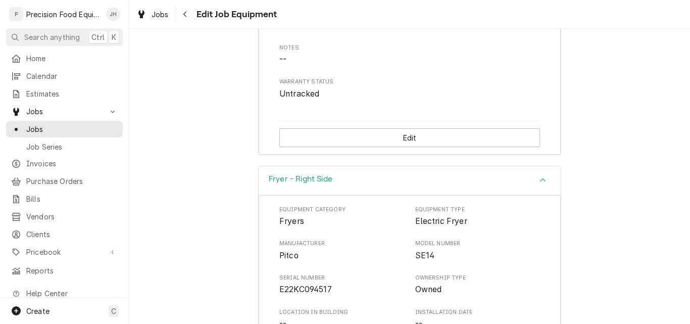
scroll to position [3927, 0]
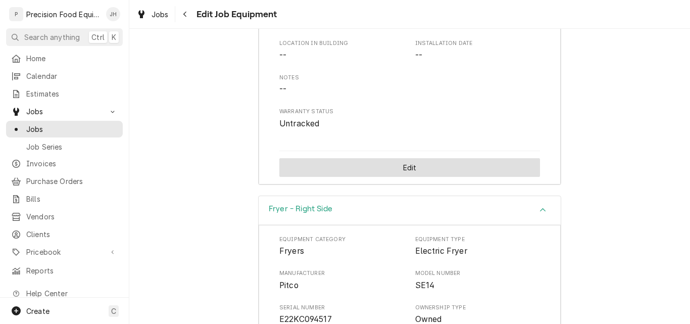
click at [404, 158] on button "Edit" at bounding box center [409, 167] width 261 height 19
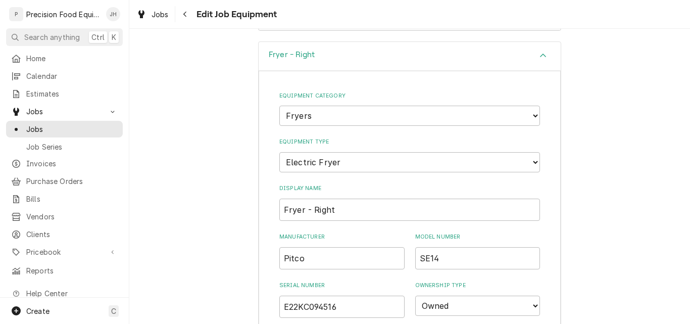
scroll to position [3776, 0]
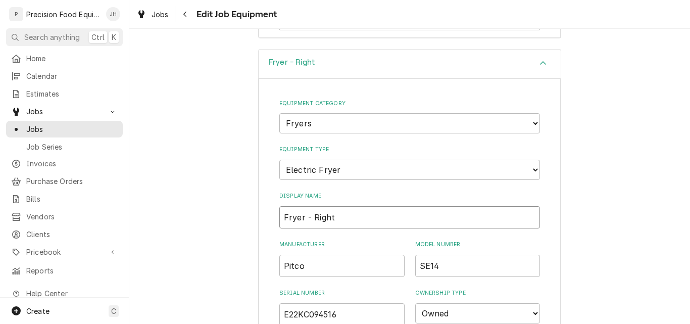
drag, startPoint x: 309, startPoint y: 173, endPoint x: 351, endPoint y: 179, distance: 42.8
click at [351, 206] on input "Fryer - Right" at bounding box center [409, 217] width 261 height 22
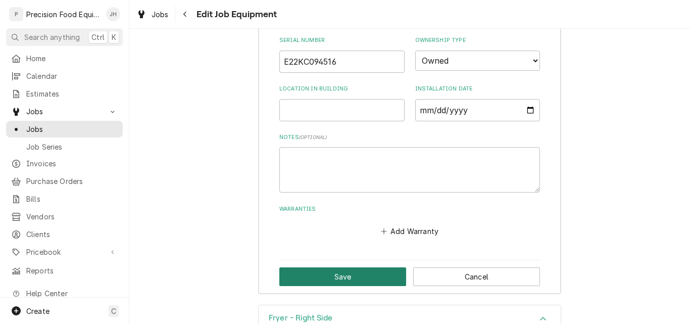
type input "Fryer - Left Side"
click at [338, 267] on button "Save" at bounding box center [342, 276] width 127 height 19
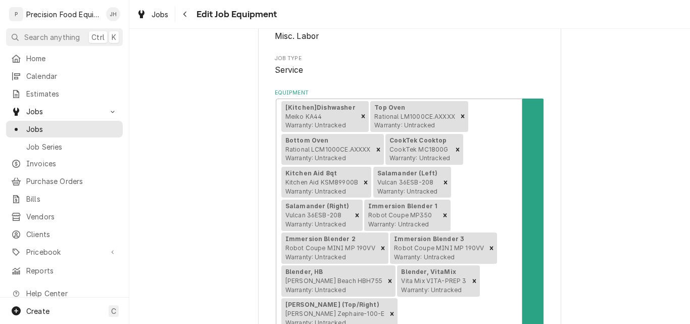
scroll to position [140, 0]
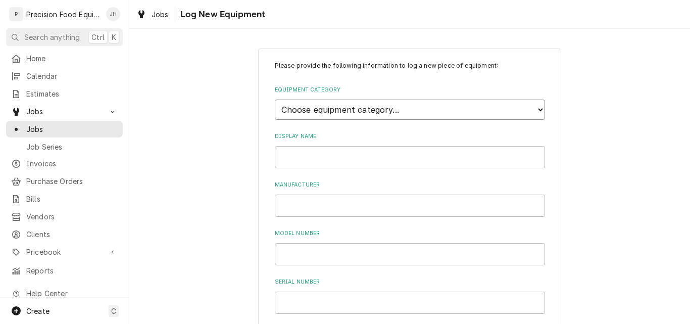
click at [366, 107] on select "Choose equipment category... Cooking Equipment Fryers Ovens and Ranges Concessi…" at bounding box center [410, 109] width 270 height 20
select select "4"
click at [275, 99] on select "Choose equipment category... Cooking Equipment Fryers Ovens and Ranges Concessi…" at bounding box center [410, 109] width 270 height 20
click at [326, 158] on select "Choose equipment type... Combi Oven Convection Oven Countertop Electric Range C…" at bounding box center [410, 156] width 270 height 20
select select "25"
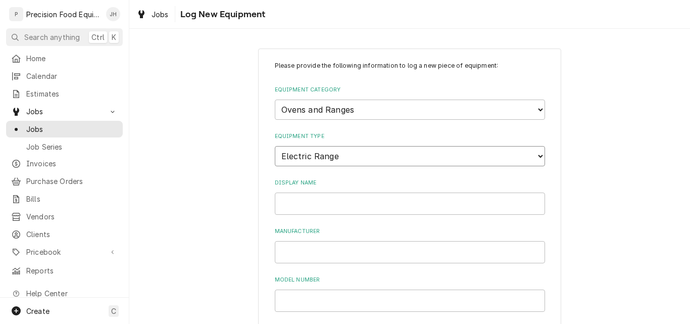
click at [275, 146] on select "Choose equipment type... Combi Oven Convection Oven Countertop Electric Range C…" at bounding box center [410, 156] width 270 height 20
click at [294, 207] on input "Display Name" at bounding box center [410, 203] width 270 height 22
type input "Lang Range w/Flattop"
type input "Lang"
type input "RT36D"
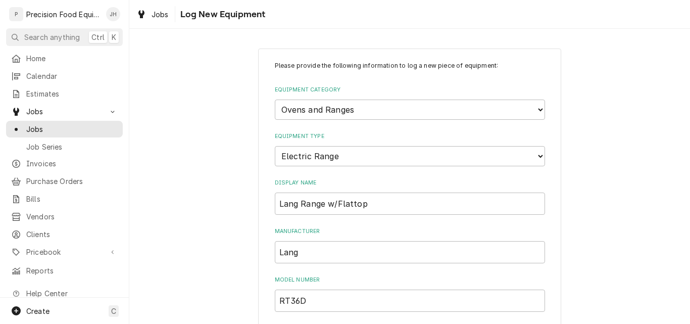
scroll to position [173, 0]
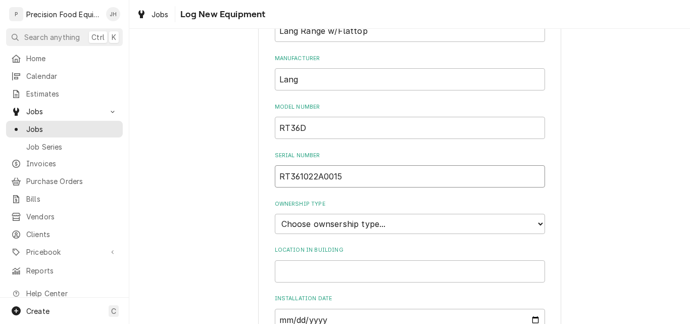
type input "RT361022A0015"
click at [371, 177] on input "RT361022A0015" at bounding box center [410, 176] width 270 height 22
select select "1"
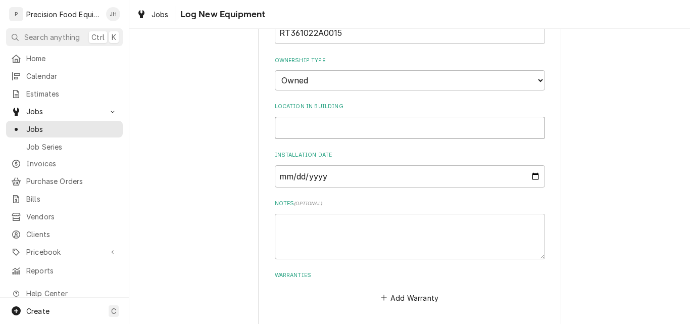
scroll to position [358, 0]
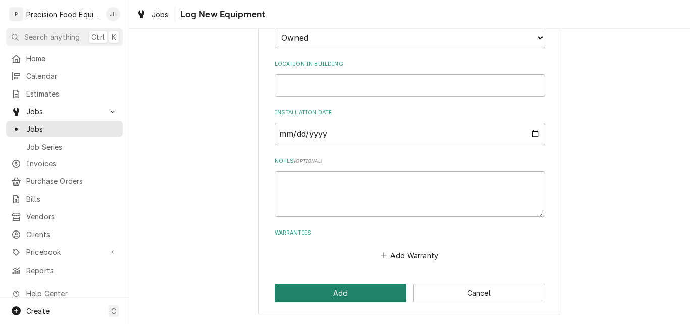
click at [351, 289] on button "Add" at bounding box center [341, 292] width 132 height 19
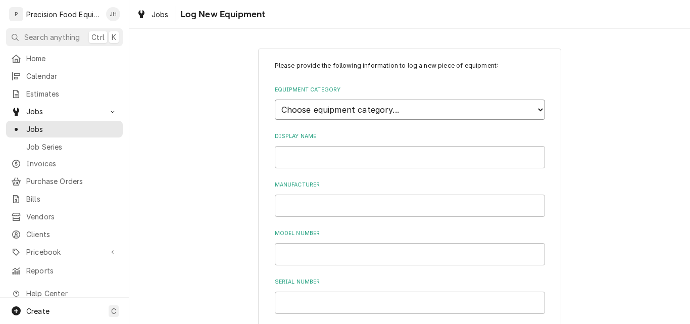
click at [352, 114] on select "Choose equipment category... Cooking Equipment Fryers Ovens and Ranges Concessi…" at bounding box center [410, 109] width 270 height 20
select select "7"
click at [275, 99] on select "Choose equipment category... Cooking Equipment Fryers Ovens and Ranges Concessi…" at bounding box center [410, 109] width 270 height 20
click at [343, 156] on select "Choose equipment type... Bun Warmer Dish and Tray Dispenser Display Cabinet Dra…" at bounding box center [410, 156] width 270 height 20
select select "51"
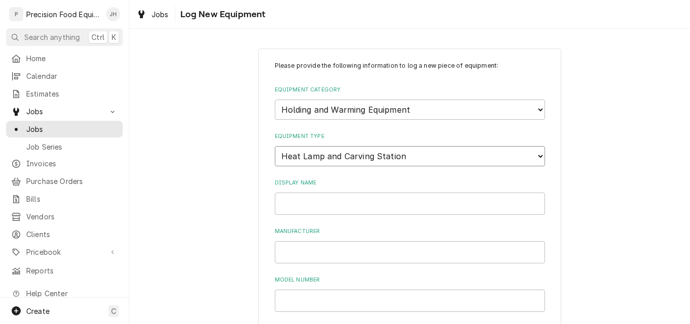
click at [275, 146] on select "Choose equipment type... Bun Warmer Dish and Tray Dispenser Display Cabinet Dra…" at bounding box center [410, 156] width 270 height 20
click at [303, 200] on input "Display Name" at bounding box center [410, 203] width 270 height 22
type input "GloRay Warmer"
type input "Hatco"
type input "GRSB-60-1"
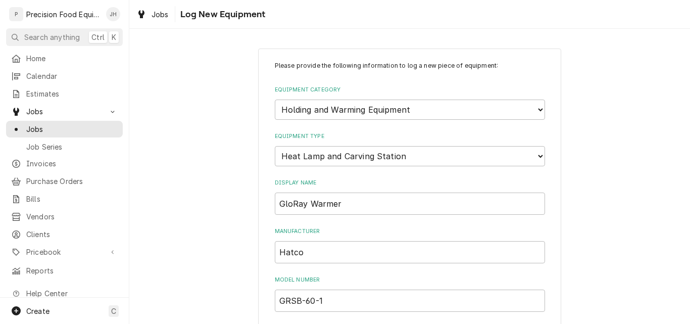
scroll to position [173, 0]
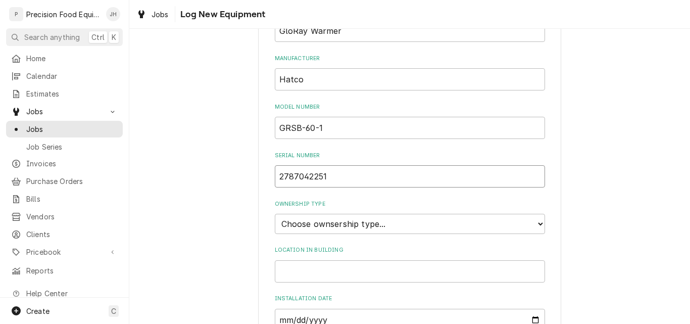
type input "2787042251"
select select "1"
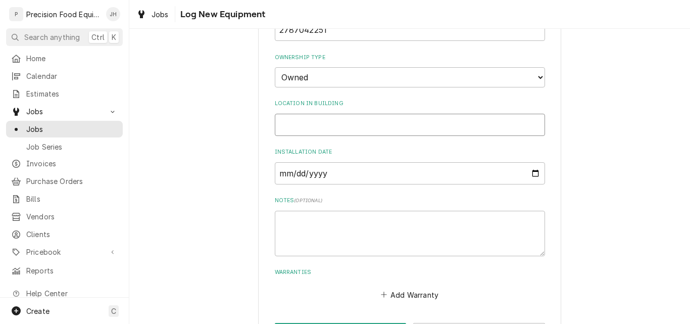
scroll to position [358, 0]
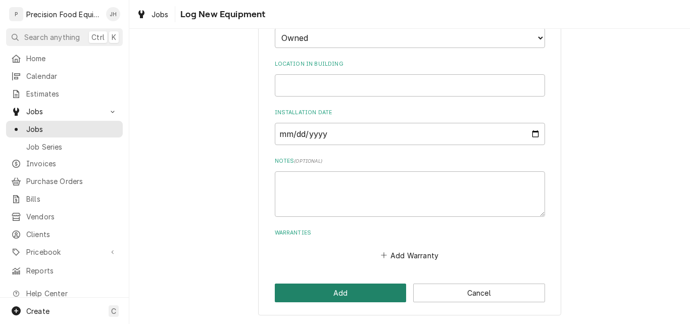
click at [329, 290] on button "Add" at bounding box center [341, 292] width 132 height 19
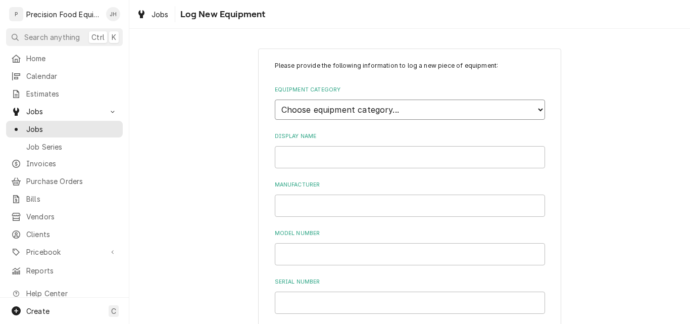
click at [318, 111] on select "Choose equipment category... Cooking Equipment Fryers Ovens and Ranges Concessi…" at bounding box center [410, 109] width 270 height 20
select select "7"
click at [275, 99] on select "Choose equipment category... Cooking Equipment Fryers Ovens and Ranges Concessi…" at bounding box center [410, 109] width 270 height 20
click at [323, 156] on select "Choose equipment type... Bun Warmer Dish and Tray Dispenser Display Cabinet Dra…" at bounding box center [410, 156] width 270 height 20
select select "53"
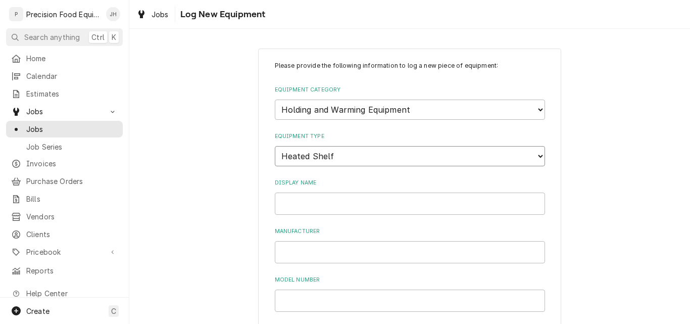
click at [275, 146] on select "Choose equipment type... Bun Warmer Dish and Tray Dispenser Display Cabinet Dra…" at bounding box center [410, 156] width 270 height 20
click at [303, 200] on input "Display Name" at bounding box center [410, 203] width 270 height 22
type input "Undercounter Warmer"
type input "Alto Shaam"
type input "750-CTUS"
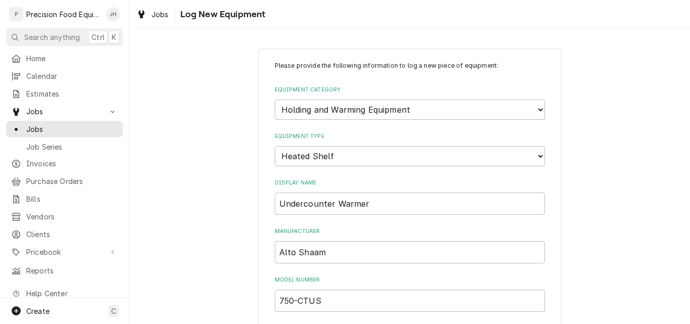
scroll to position [173, 0]
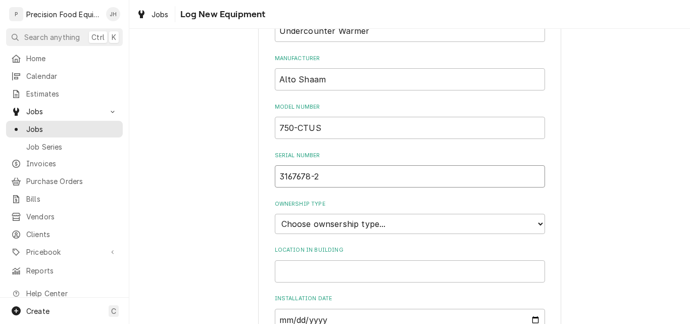
type input "3167678-2"
select select "1"
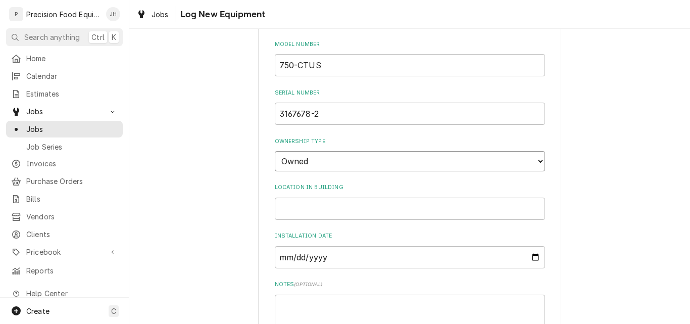
scroll to position [358, 0]
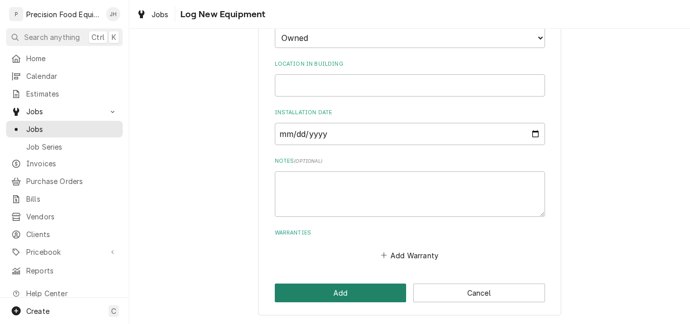
click at [335, 290] on button "Add" at bounding box center [341, 292] width 132 height 19
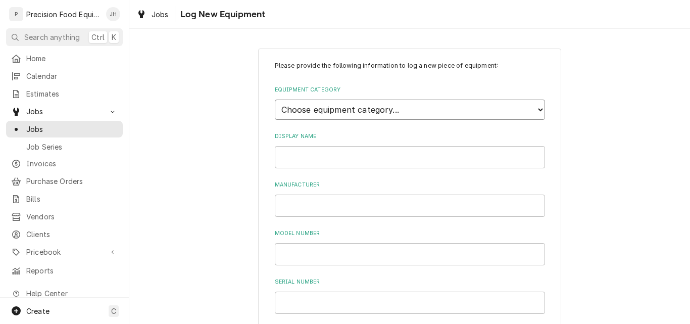
click at [318, 106] on select "Choose equipment category... Cooking Equipment Fryers Ovens and Ranges Concessi…" at bounding box center [410, 109] width 270 height 20
select select "7"
click at [275, 99] on select "Choose equipment category... Cooking Equipment Fryers Ovens and Ranges Concessi…" at bounding box center [410, 109] width 270 height 20
click at [342, 153] on select "Choose equipment type... Bun Warmer Dish and Tray Dispenser Display Cabinet Dra…" at bounding box center [410, 156] width 270 height 20
select select "57"
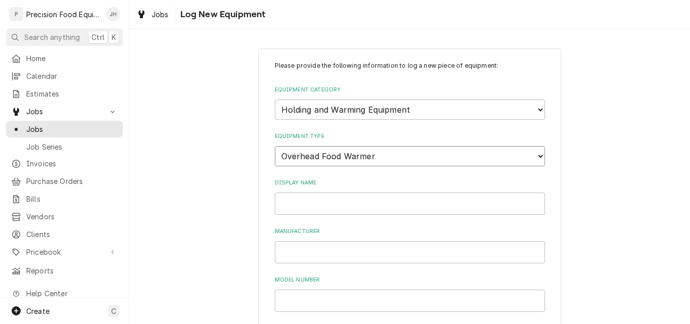
click at [275, 146] on select "Choose equipment type... Bun Warmer Dish and Tray Dispenser Display Cabinet Dra…" at bounding box center [410, 156] width 270 height 20
click at [309, 204] on input "Display Name" at bounding box center [410, 203] width 270 height 22
type input "GloRay Warmer 2"
type input "Hatco"
type input "GRSB-60-1"
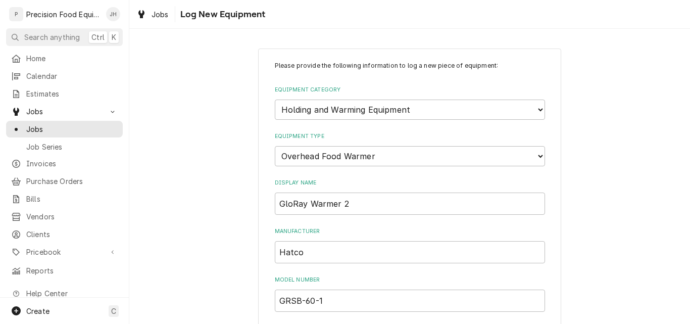
scroll to position [173, 0]
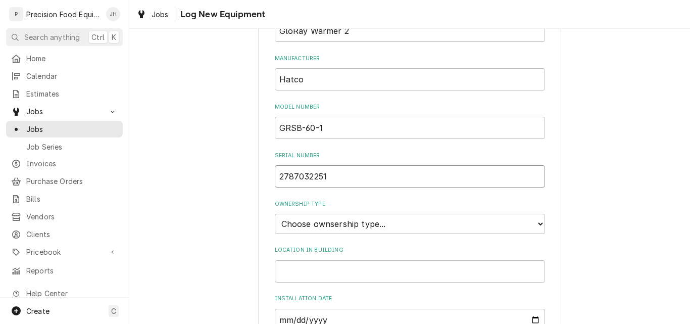
type input "2787032251"
select select "1"
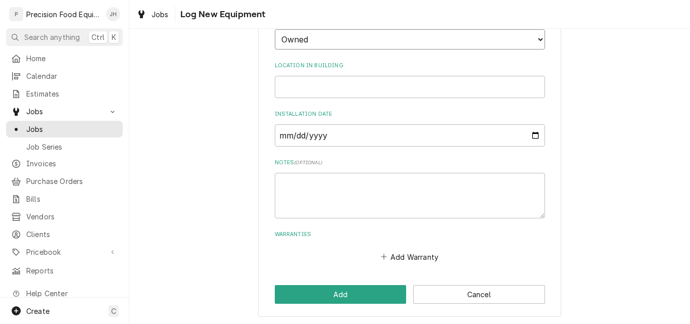
scroll to position [358, 0]
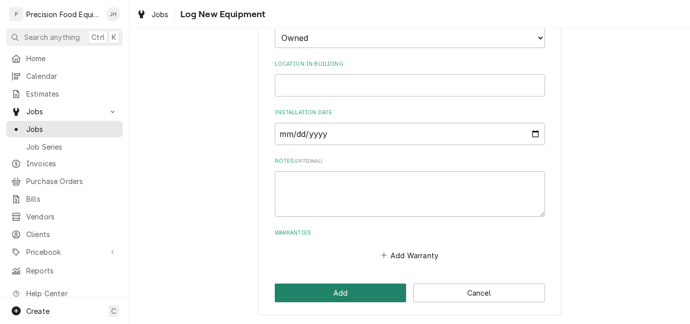
click at [341, 288] on button "Add" at bounding box center [341, 292] width 132 height 19
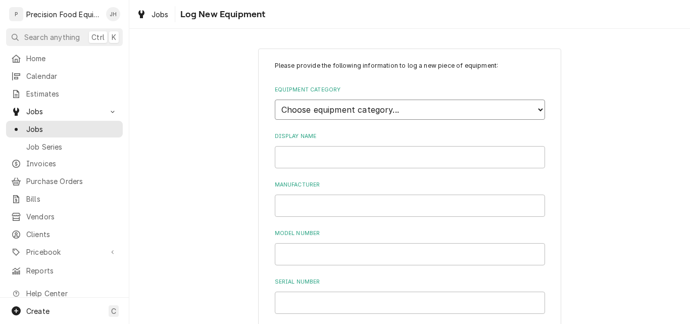
click at [356, 110] on select "Choose equipment category... Cooking Equipment Fryers Ovens and Ranges Concessi…" at bounding box center [410, 109] width 270 height 20
select select "7"
click at [275, 99] on select "Choose equipment category... Cooking Equipment Fryers Ovens and Ranges Concessi…" at bounding box center [410, 109] width 270 height 20
click at [329, 157] on select "Choose equipment type... Bun Warmer Dish and Tray Dispenser Display Cabinet Dra…" at bounding box center [410, 156] width 270 height 20
select select "57"
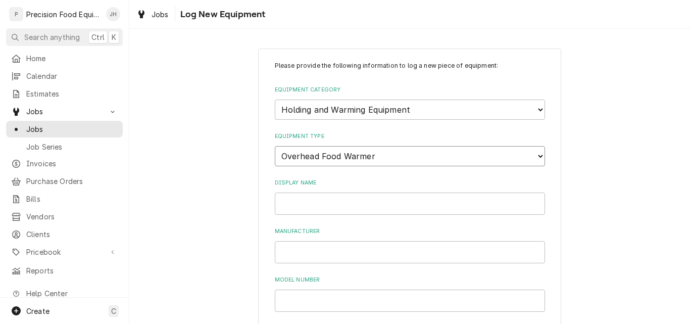
click at [275, 146] on select "Choose equipment type... Bun Warmer Dish and Tray Dispenser Display Cabinet Dra…" at bounding box center [410, 156] width 270 height 20
click at [299, 204] on input "Display Name" at bounding box center [410, 203] width 270 height 22
click at [350, 203] on input "GloRay Warmer" at bounding box center [410, 203] width 270 height 22
type input "GloRay Warmer 3"
type input "Hatco"
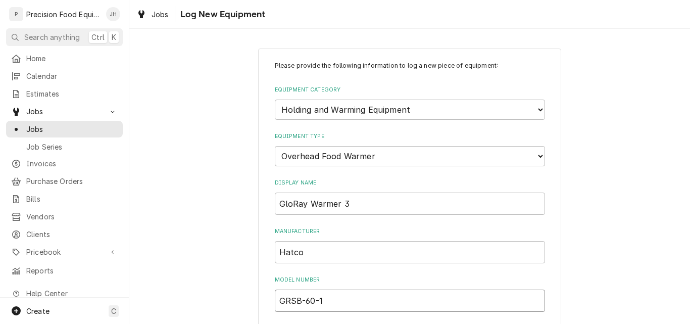
type input "GRSB-60-1"
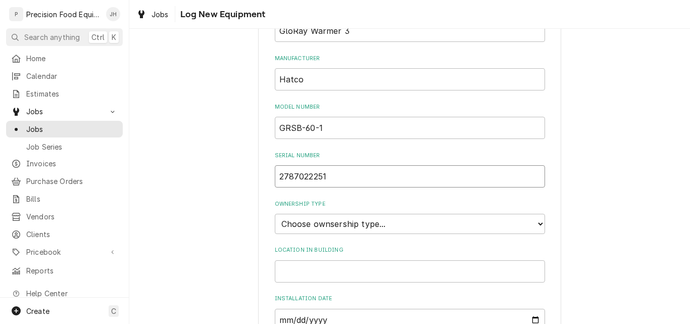
type input "2787022251"
select select "1"
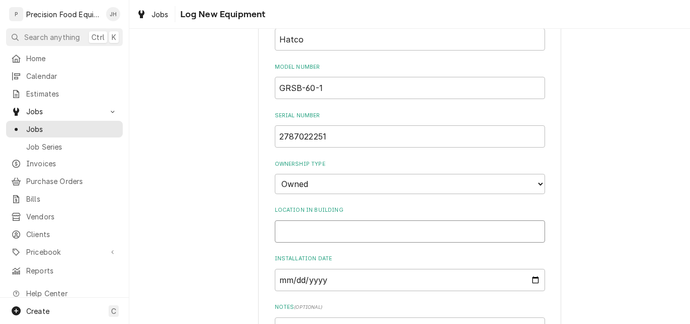
scroll to position [358, 0]
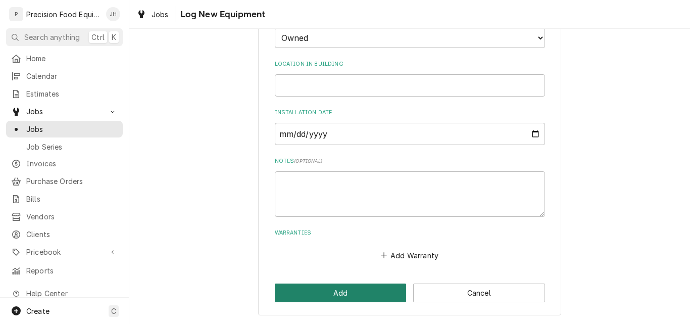
click at [321, 290] on button "Add" at bounding box center [341, 292] width 132 height 19
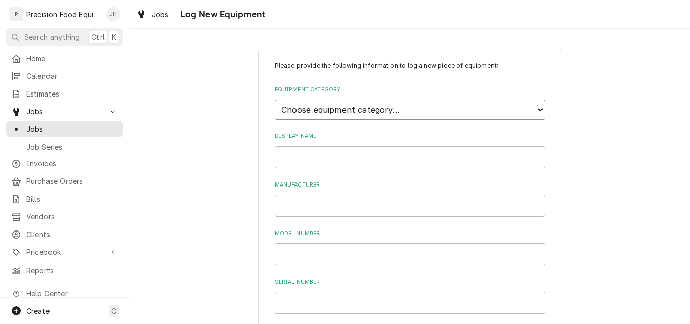
click at [412, 114] on select "Choose equipment category... Cooking Equipment Fryers Ovens and Ranges Concessi…" at bounding box center [410, 109] width 270 height 20
select select "7"
click at [275, 99] on select "Choose equipment category... Cooking Equipment Fryers Ovens and Ranges Concessi…" at bounding box center [410, 109] width 270 height 20
click at [342, 157] on select "Choose equipment type... Bun Warmer Dish and Tray Dispenser Display Cabinet Dra…" at bounding box center [410, 156] width 270 height 20
select select "57"
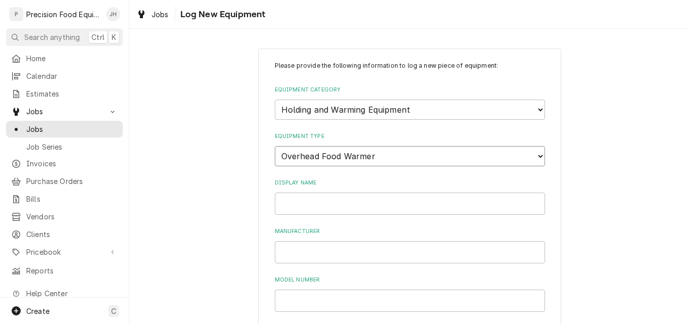
click at [275, 146] on select "Choose equipment type... Bun Warmer Dish and Tray Dispenser Display Cabinet Dra…" at bounding box center [410, 156] width 270 height 20
click at [330, 203] on input "Display Name" at bounding box center [410, 203] width 270 height 22
type input "GloRay Warmer 4"
type input "Hatco"
type input "GRSB-60-1"
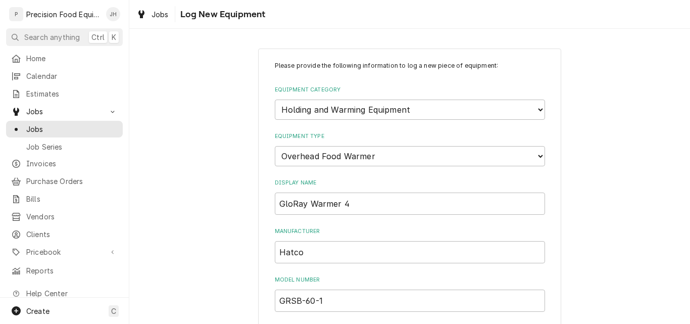
scroll to position [173, 0]
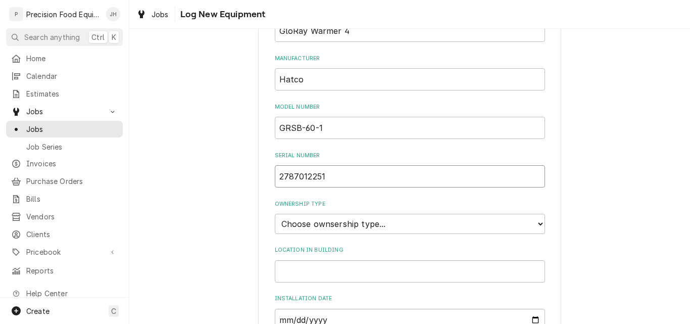
type input "2787012251"
select select "1"
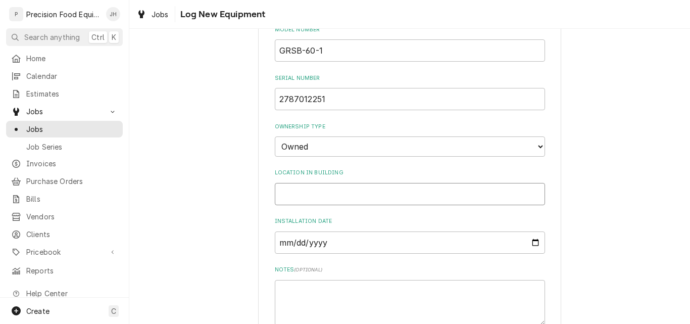
scroll to position [358, 0]
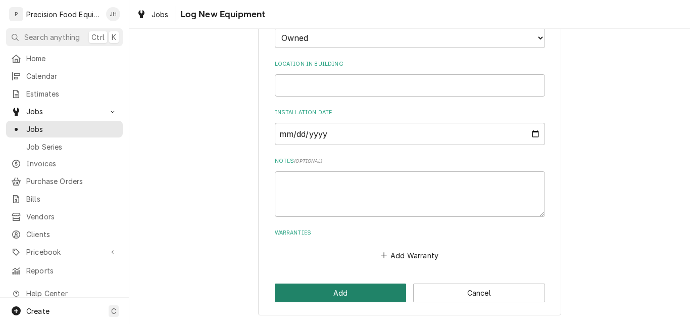
click at [320, 294] on button "Add" at bounding box center [341, 292] width 132 height 19
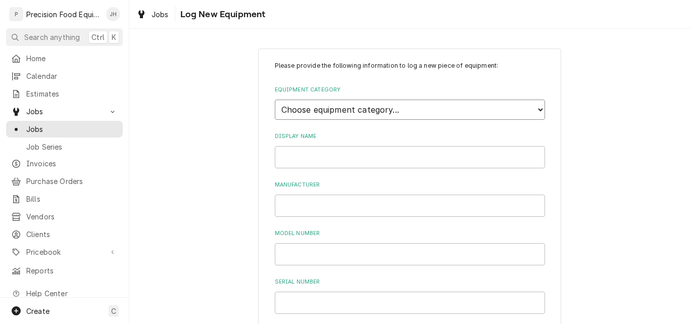
click at [320, 106] on select "Choose equipment category... Cooking Equipment Fryers Ovens and Ranges Concessi…" at bounding box center [410, 109] width 270 height 20
select select "7"
click at [275, 99] on select "Choose equipment category... Cooking Equipment Fryers Ovens and Ranges Concessi…" at bounding box center [410, 109] width 270 height 20
click at [321, 155] on select "Choose equipment type... Bun Warmer Dish and Tray Dispenser Display Cabinet Dra…" at bounding box center [410, 156] width 270 height 20
select select "53"
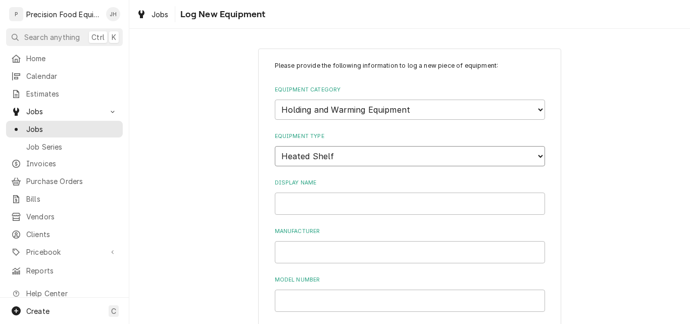
click at [275, 146] on select "Choose equipment type... Bun Warmer Dish and Tray Dispenser Display Cabinet Dra…" at bounding box center [410, 156] width 270 height 20
click at [305, 201] on input "Display Name" at bounding box center [410, 203] width 270 height 22
type input "Undercounter Warmer 2"
type input "Alto Shaam"
type input "750-CTUS"
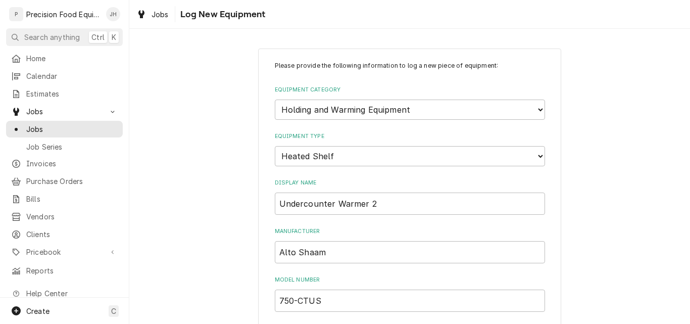
scroll to position [173, 0]
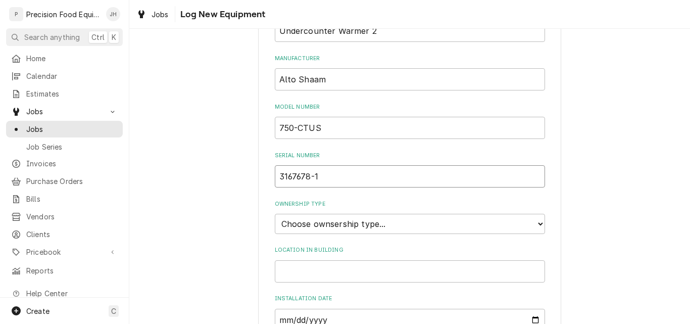
type input "3167678-1"
select select "1"
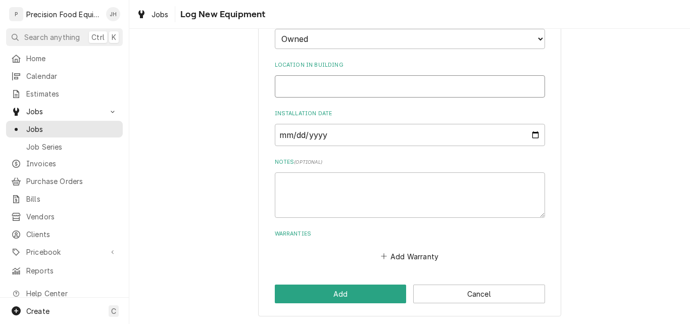
scroll to position [358, 0]
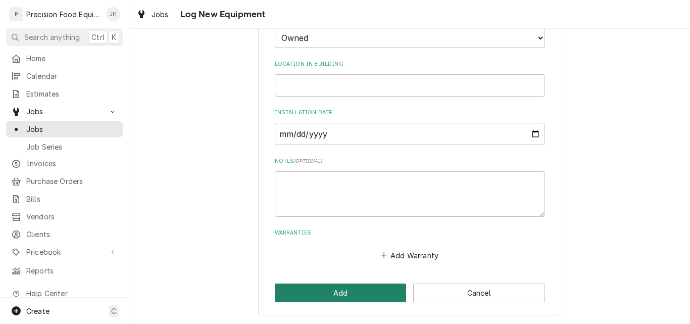
click at [306, 290] on button "Add" at bounding box center [341, 292] width 132 height 19
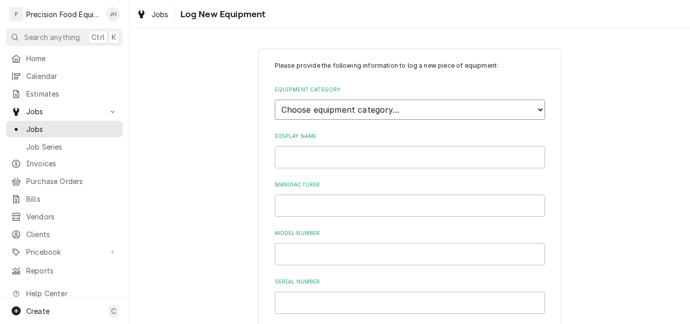
click at [361, 110] on select "Choose equipment category... Cooking Equipment Fryers Ovens and Ranges Concessi…" at bounding box center [410, 109] width 270 height 20
select select "10"
click at [275, 99] on select "Choose equipment category... Cooking Equipment Fryers Ovens and Ranges Concessi…" at bounding box center [410, 109] width 270 height 20
click at [325, 155] on select "Choose equipment type... Blender Commercial Can Openers Dicer, Cutter, and Chop…" at bounding box center [410, 156] width 270 height 20
select select "100"
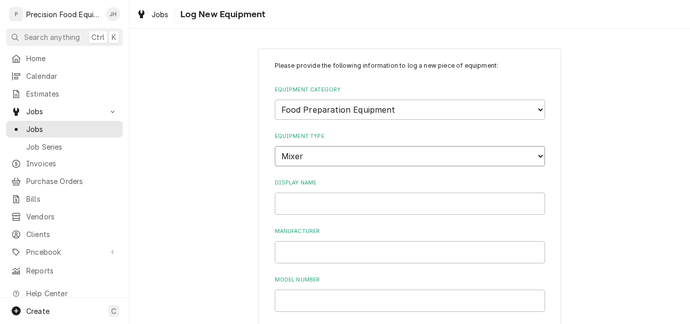
click at [275, 146] on select "Choose equipment type... Blender Commercial Can Openers Dicer, Cutter, and Chop…" at bounding box center [410, 156] width 270 height 20
click at [303, 201] on input "Display Name" at bounding box center [410, 203] width 270 height 22
type input "HL400"
type input "[GEOGRAPHIC_DATA]"
type input "HL400"
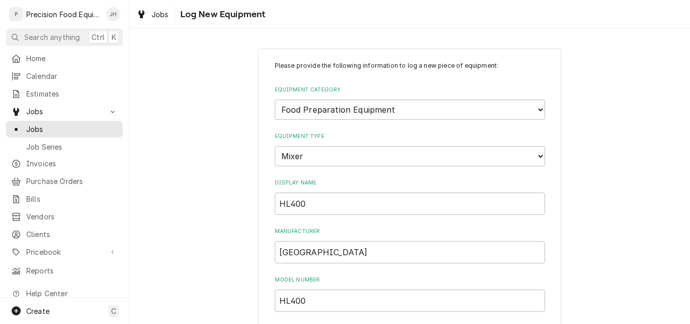
scroll to position [173, 0]
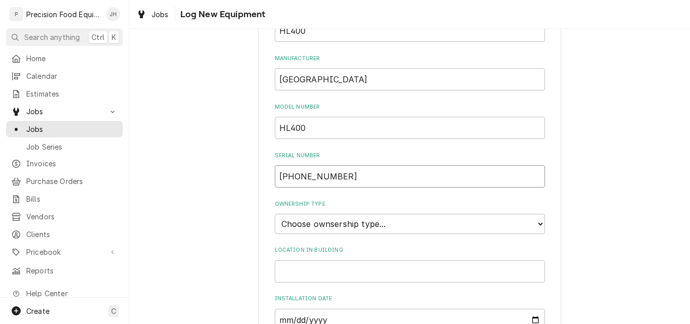
type input "[PHONE_NUMBER]"
select select "1"
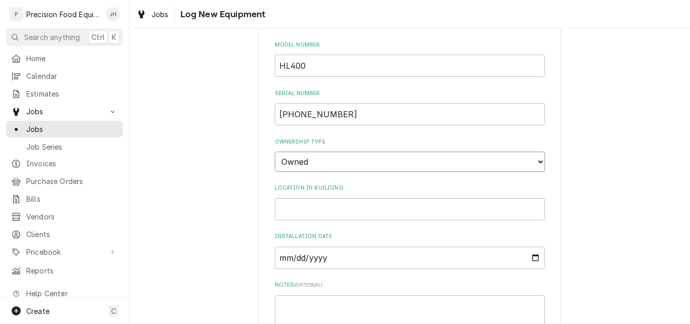
scroll to position [358, 0]
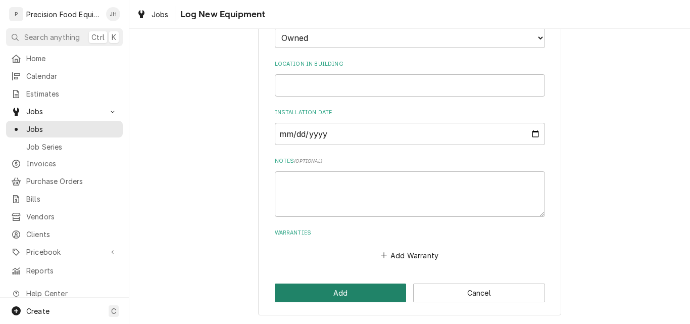
click at [367, 288] on button "Add" at bounding box center [341, 292] width 132 height 19
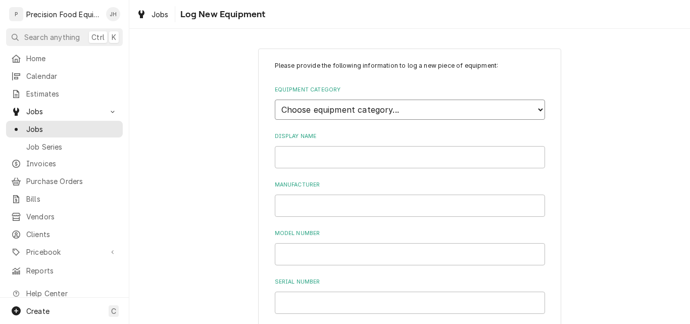
click at [309, 106] on select "Choose equipment category... Cooking Equipment Fryers Ovens and Ranges Concessi…" at bounding box center [410, 109] width 270 height 20
select select "7"
click at [275, 99] on select "Choose equipment category... Cooking Equipment Fryers Ovens and Ranges Concessi…" at bounding box center [410, 109] width 270 height 20
click at [374, 152] on select "Choose equipment type... Bun Warmer Dish and Tray Dispenser Display Cabinet Dra…" at bounding box center [410, 156] width 270 height 20
select select "60"
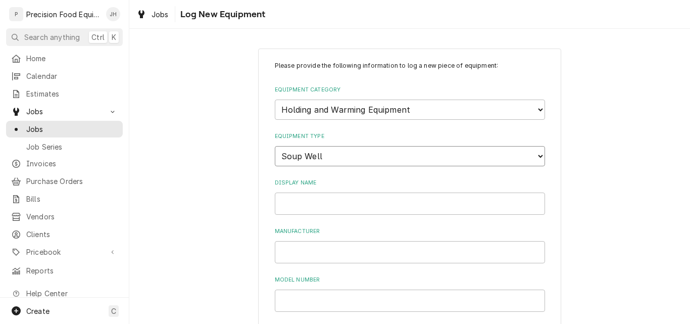
click at [275, 146] on select "Choose equipment type... Bun Warmer Dish and Tray Dispenser Display Cabinet Dra…" at bounding box center [410, 156] width 270 height 20
click at [327, 204] on input "Display Name" at bounding box center [410, 203] width 270 height 22
type input "Soup Well - Right"
type input "[PERSON_NAME]"
type input "661GULTD"
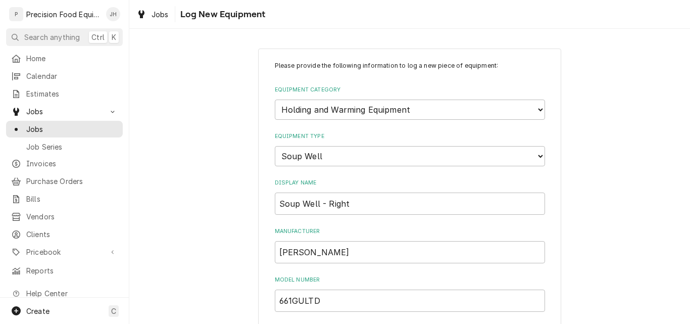
scroll to position [173, 0]
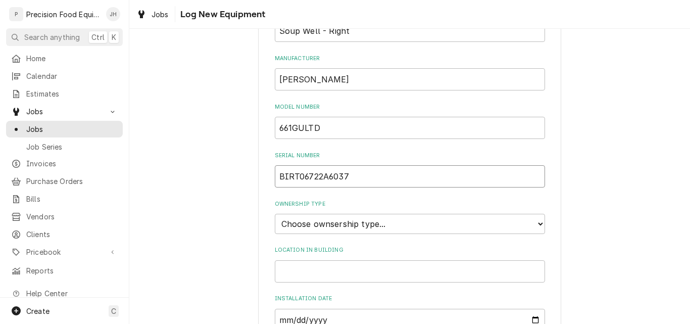
type input "BIRT06722A6037"
select select "1"
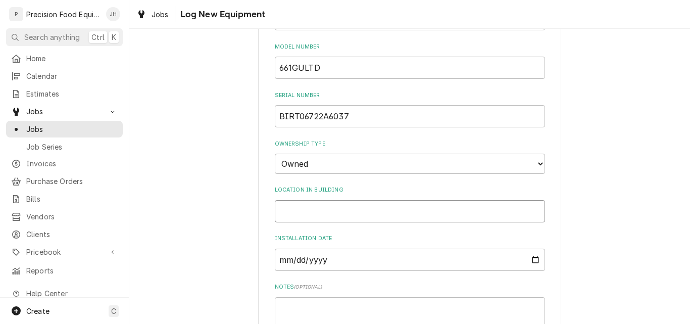
scroll to position [358, 0]
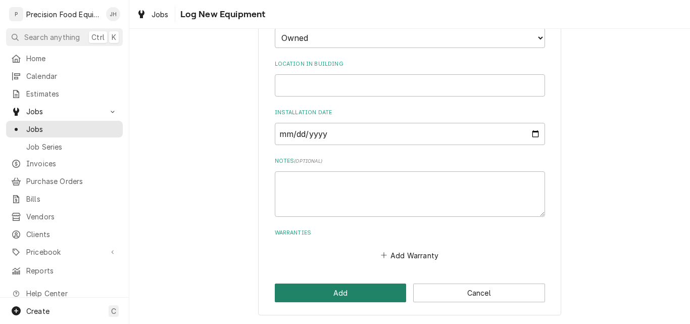
click at [344, 293] on button "Add" at bounding box center [341, 292] width 132 height 19
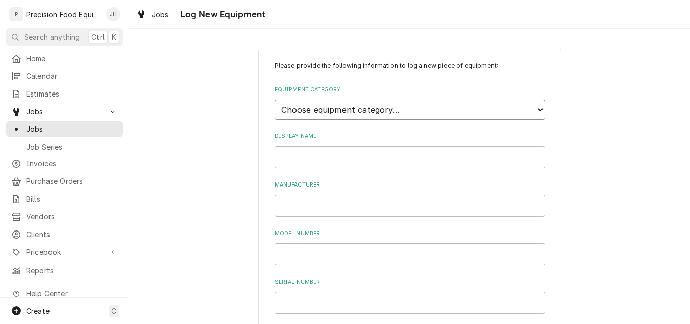
click at [345, 110] on select "Choose equipment category... Cooking Equipment Fryers Ovens and Ranges Concessi…" at bounding box center [410, 109] width 270 height 20
select select "7"
click at [275, 99] on select "Choose equipment category... Cooking Equipment Fryers Ovens and Ranges Concessi…" at bounding box center [410, 109] width 270 height 20
click at [394, 156] on select "Choose equipment type... Bun Warmer Dish and Tray Dispenser Display Cabinet Dra…" at bounding box center [410, 156] width 270 height 20
click at [275, 146] on select "Choose equipment type... Bun Warmer Dish and Tray Dispenser Display Cabinet Dra…" at bounding box center [410, 156] width 270 height 20
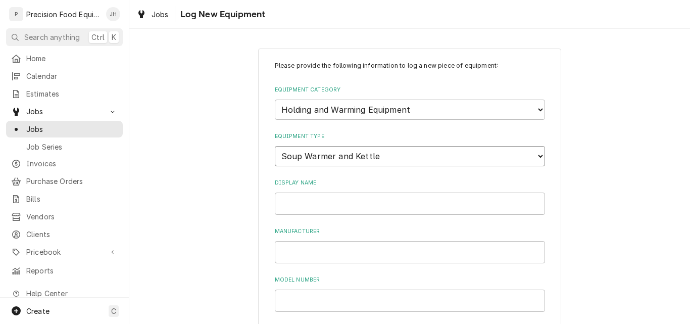
click at [369, 153] on select "Choose equipment type... Bun Warmer Dish and Tray Dispenser Display Cabinet Dra…" at bounding box center [410, 156] width 270 height 20
select select "60"
click at [275, 146] on select "Choose equipment type... Bun Warmer Dish and Tray Dispenser Display Cabinet Dra…" at bounding box center [410, 156] width 270 height 20
click at [317, 205] on input "Display Name" at bounding box center [410, 203] width 270 height 22
type input "Soup Well - Left"
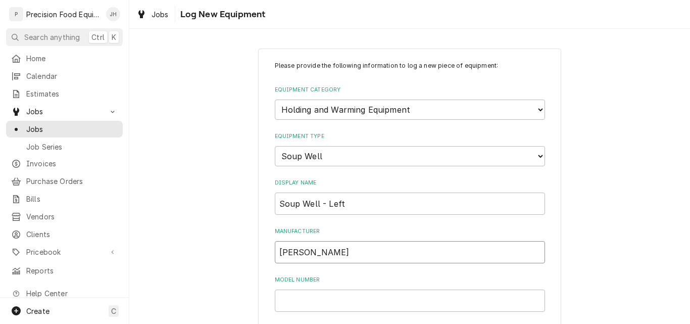
type input "Wells"
type input "661GULTD"
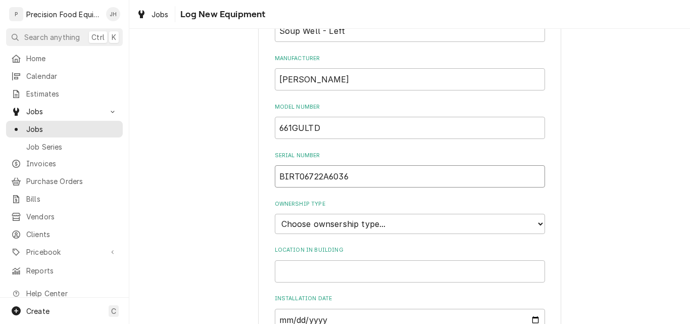
type input "BIRT06722A6036"
select select "1"
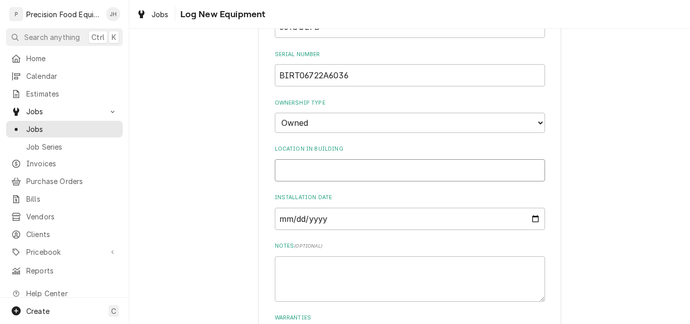
scroll to position [358, 0]
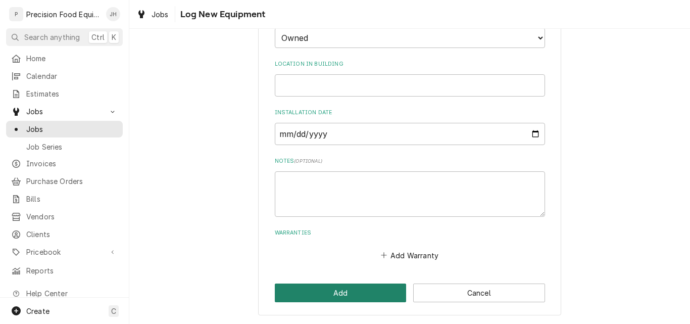
click at [361, 292] on button "Add" at bounding box center [341, 292] width 132 height 19
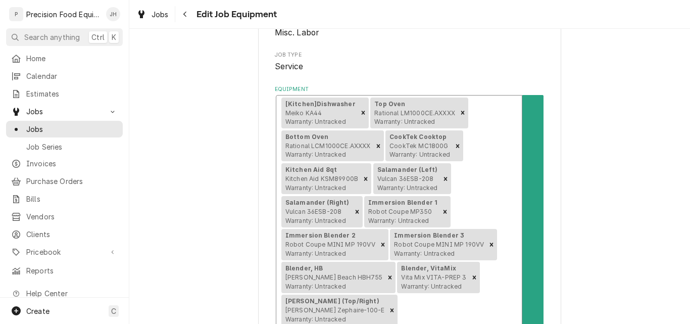
scroll to position [151, 0]
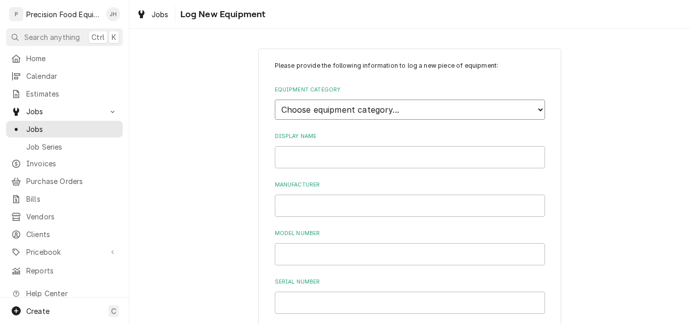
click at [302, 108] on select "Choose equipment category... Cooking Equipment Fryers Ovens and Ranges Concessi…" at bounding box center [410, 109] width 270 height 20
select select "4"
click at [275, 99] on select "Choose equipment category... Cooking Equipment Fryers Ovens and Ranges Concessi…" at bounding box center [410, 109] width 270 height 20
click at [320, 153] on select "Choose equipment type... Combi Oven Convection Oven Countertop Electric Range C…" at bounding box center [410, 156] width 270 height 20
select select "25"
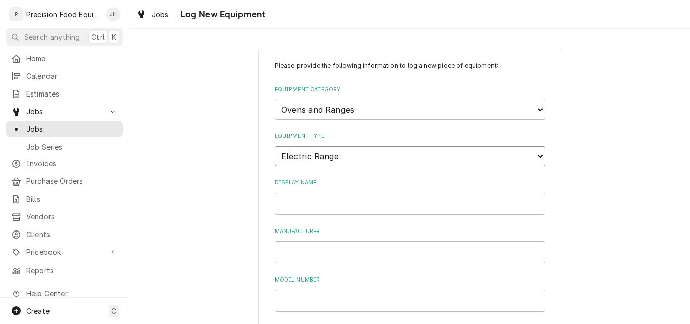
click at [275, 146] on select "Choose equipment type... Combi Oven Convection Oven Countertop Electric Range C…" at bounding box center [410, 156] width 270 height 20
click at [287, 204] on input "Display Name" at bounding box center [410, 203] width 270 height 22
type input "Lang Range w/6 Induction"
type input "Lang"
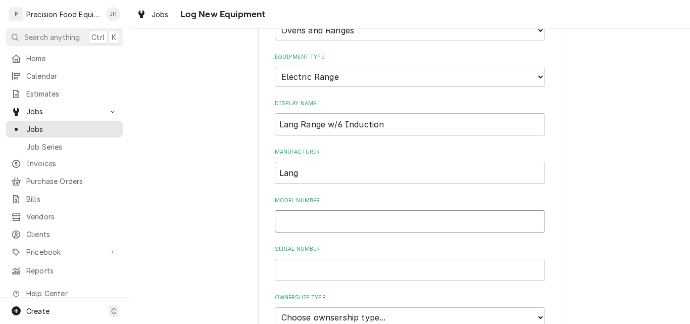
scroll to position [151, 0]
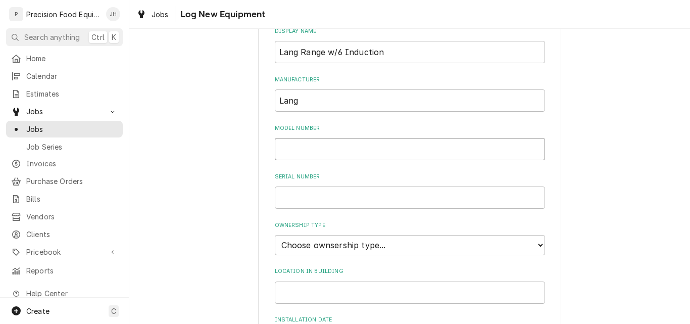
click at [317, 149] on input "Model Number" at bounding box center [410, 149] width 270 height 22
type input "RTI36E"
type input "RT361022A0022"
select select "1"
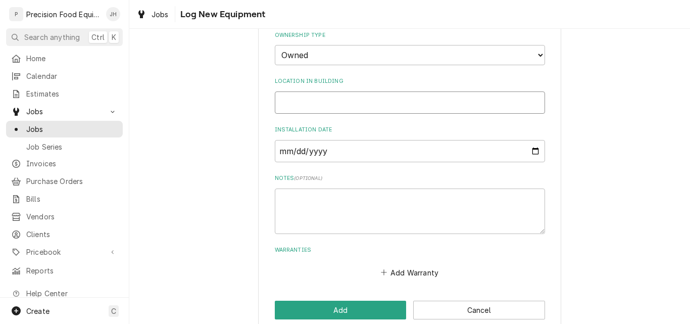
scroll to position [358, 0]
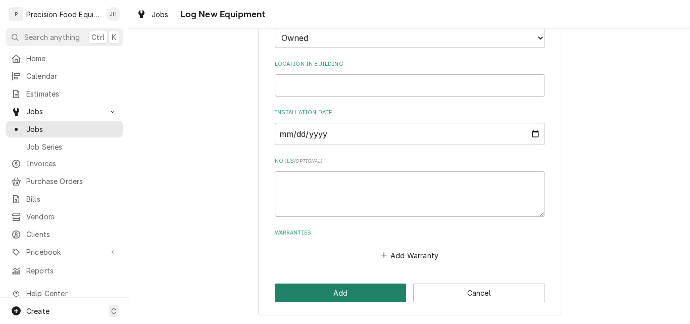
click at [348, 291] on button "Add" at bounding box center [341, 292] width 132 height 19
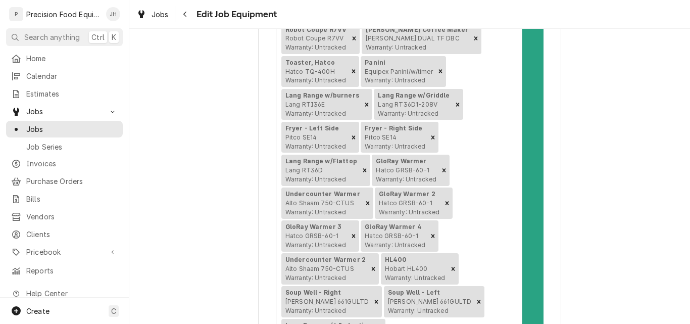
scroll to position [757, 0]
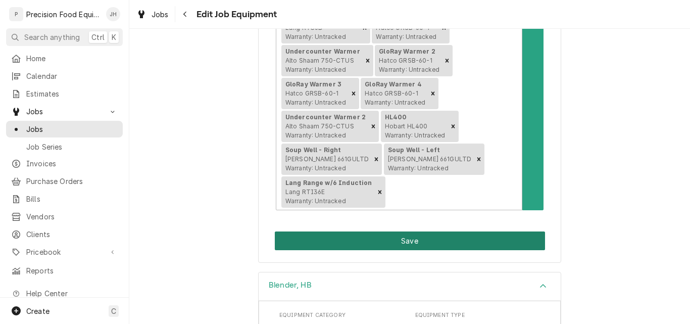
click at [397, 231] on button "Save" at bounding box center [410, 240] width 270 height 19
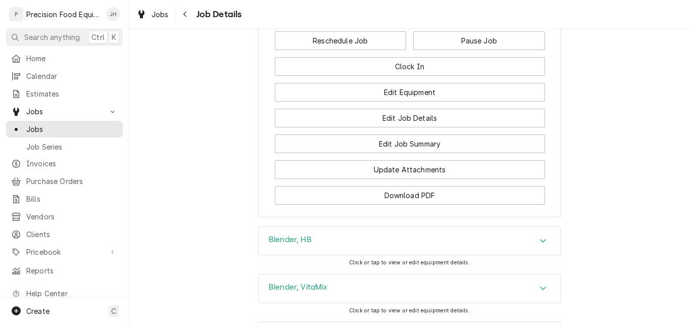
scroll to position [858, 0]
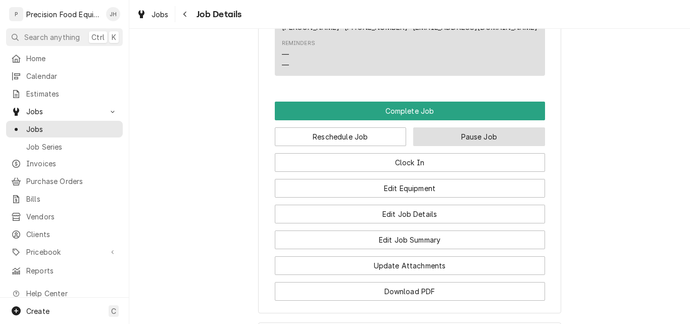
click at [461, 137] on button "Pause Job" at bounding box center [479, 136] width 132 height 19
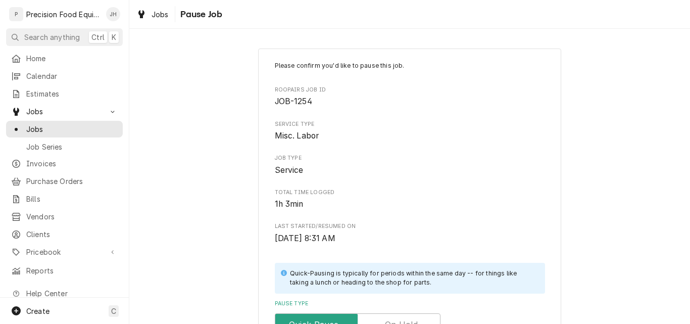
scroll to position [242, 0]
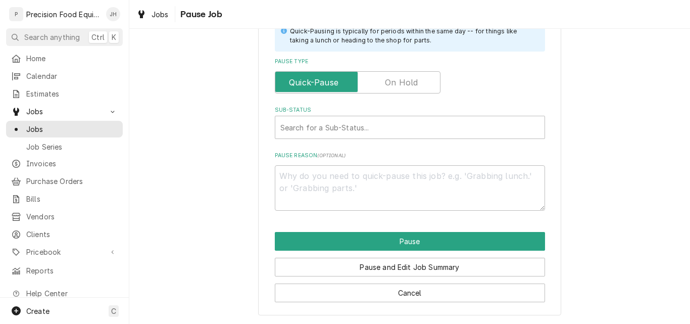
click at [385, 84] on label "Pause Type" at bounding box center [358, 82] width 166 height 22
click at [385, 84] on input "Pause Type" at bounding box center [357, 82] width 157 height 22
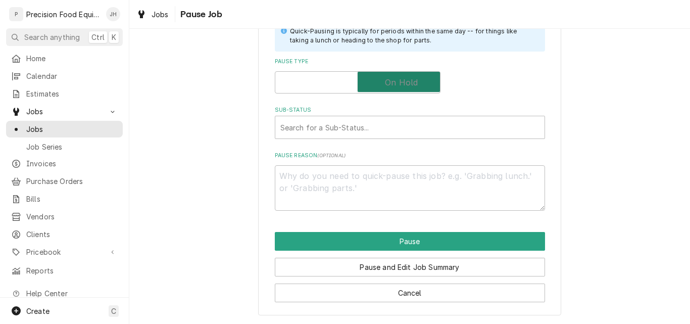
checkbox input "true"
click at [328, 127] on div "Sub-Status" at bounding box center [409, 127] width 259 height 18
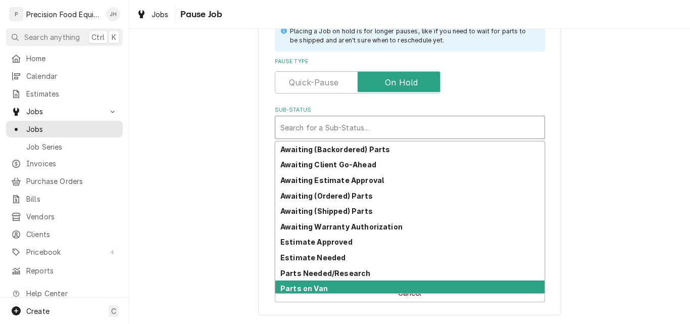
click at [318, 286] on strong "Parts on Van" at bounding box center [303, 288] width 47 height 9
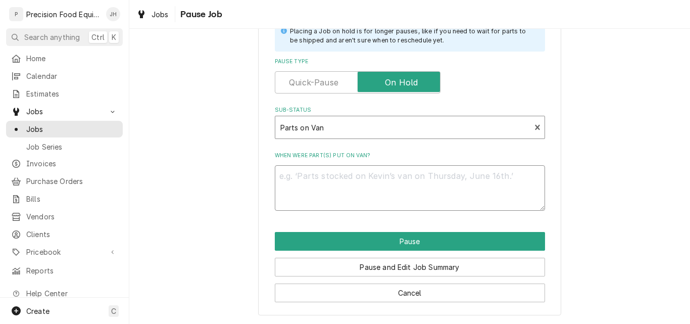
click at [336, 189] on textarea "When were part(s) put on van?" at bounding box center [410, 187] width 270 height 45
type textarea "x"
type textarea "0"
type textarea "x"
type textarea "08"
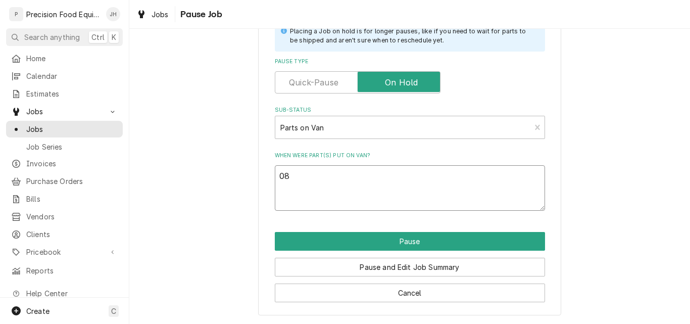
type textarea "x"
type textarea "08/"
type textarea "x"
type textarea "08/1"
type textarea "x"
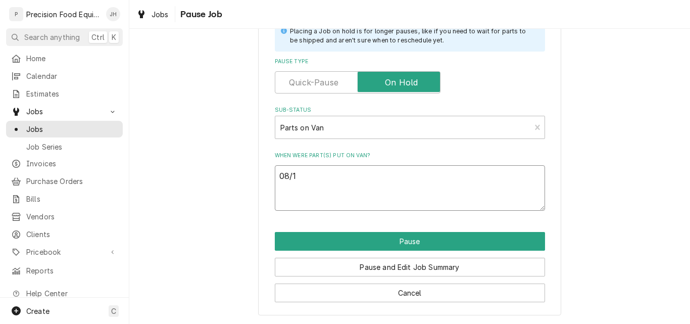
type textarea "08/13"
type textarea "x"
type textarea "08/13/"
type textarea "x"
type textarea "08/13/2"
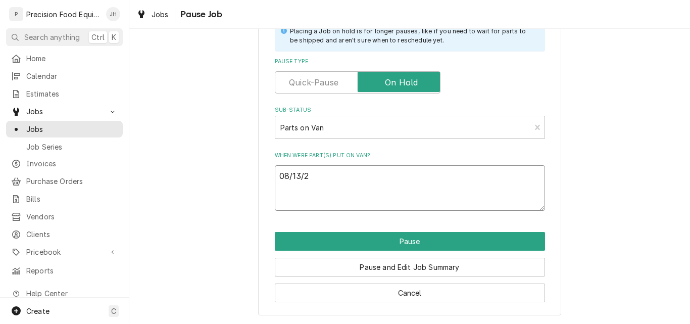
type textarea "x"
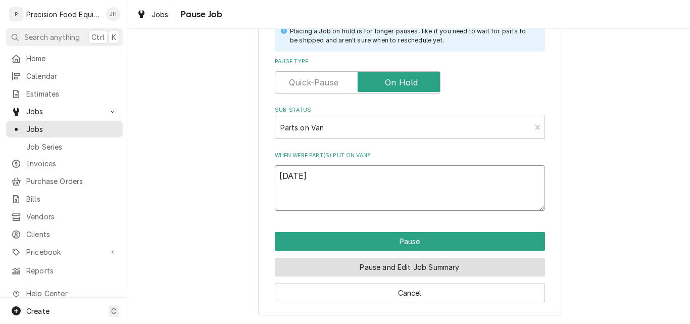
type textarea "[DATE]"
click at [416, 271] on button "Pause and Edit Job Summary" at bounding box center [410, 267] width 270 height 19
type textarea "x"
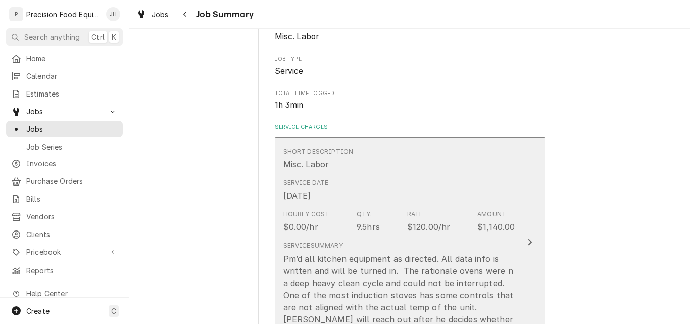
scroll to position [252, 0]
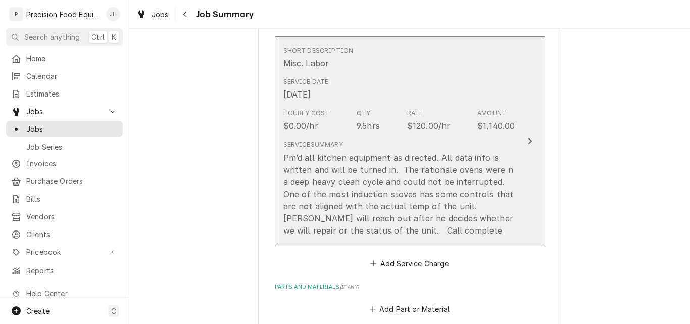
click at [434, 139] on div "Service Summary Pm’d all kitchen equipment as directed. All data info is writte…" at bounding box center [399, 188] width 232 height 104
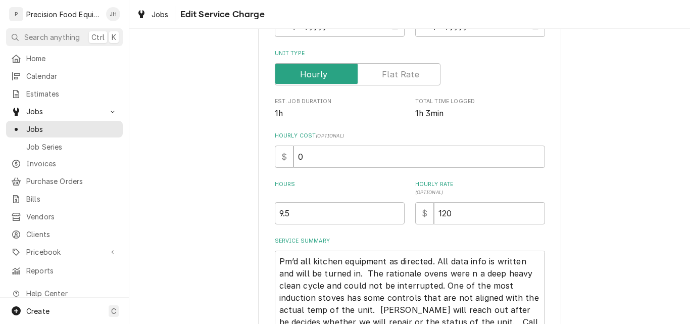
scroll to position [151, 0]
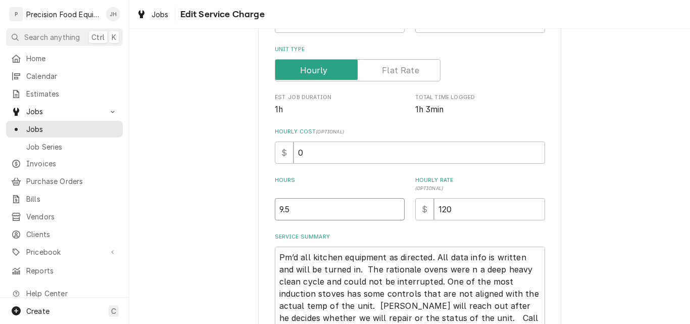
drag, startPoint x: 295, startPoint y: 209, endPoint x: 260, endPoint y: 215, distance: 36.3
click at [260, 215] on div "Use the fields below to edit this service charge Short Description Misc. Labor …" at bounding box center [409, 152] width 303 height 510
type textarea "x"
type input "1"
type textarea "x"
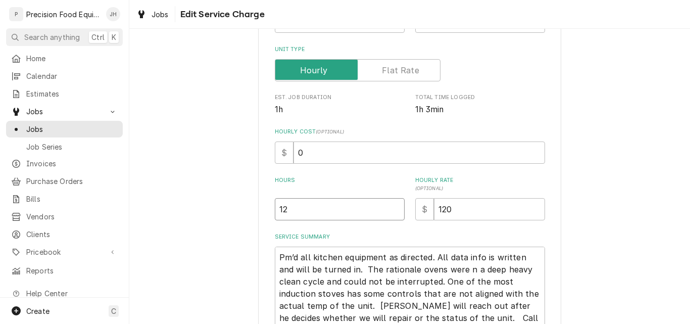
type input "12"
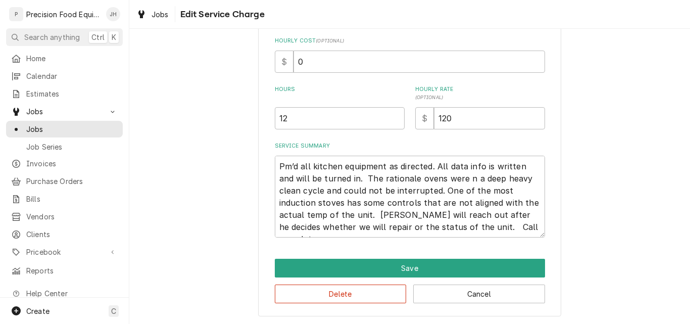
scroll to position [243, 0]
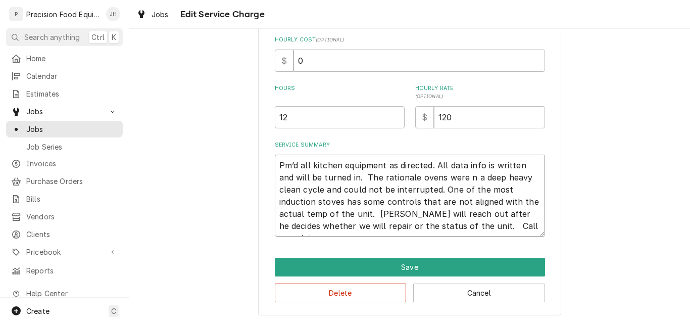
click at [276, 165] on textarea "Pm’d all kitchen equipment as directed. All data info is written and will be tu…" at bounding box center [410, 196] width 270 height 82
type textarea "x"
type textarea "0Pm’d all kitchen equipment as directed. All data info is written and will be t…"
type textarea "x"
type textarea "08Pm’d all kitchen equipment as directed. All data info is written and will be …"
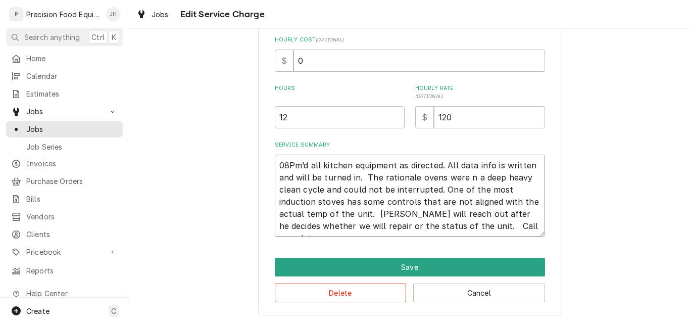
type textarea "x"
type textarea "08/Pm’d all kitchen equipment as directed. All data info is written and will be…"
type textarea "x"
type textarea "08/0Pm’d all kitchen equipment as directed. All data info is written and will b…"
type textarea "x"
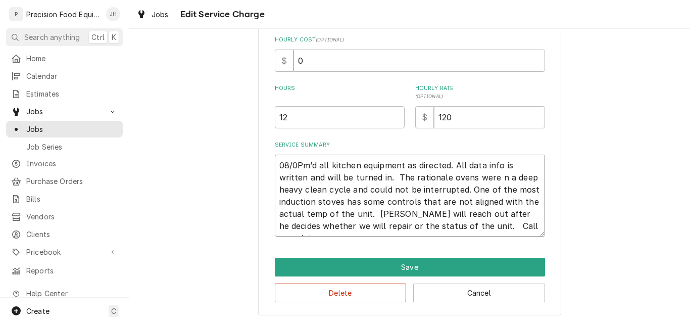
type textarea "08/06Pm’d all kitchen equipment as directed. All data info is written and will …"
type textarea "x"
type textarea "08/06/Pm’d all kitchen equipment as directed. All data info is written and will…"
type textarea "x"
type textarea "08/06/2Pm’d all kitchen equipment as directed. All data info is written and wil…"
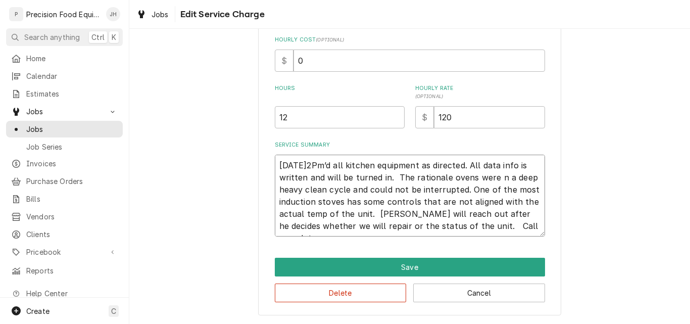
type textarea "x"
type textarea "08/06/25Pm’d all kitchen equipment as directed. All data info is written and wi…"
type textarea "x"
type textarea "08/06/25 Pm’d all kitchen equipment as directed. All data info is written and w…"
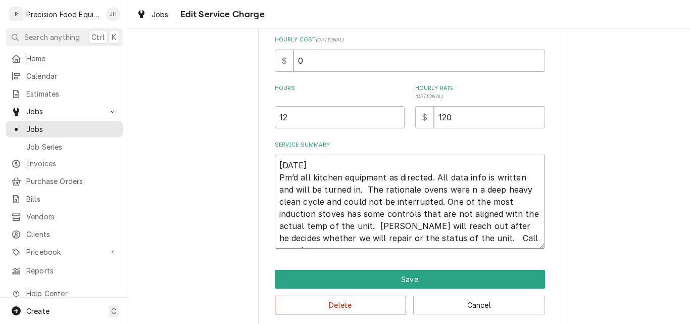
type textarea "x"
type textarea "08/06/25 -Pm’d all kitchen equipment as directed. All data info is written and …"
type textarea "x"
type textarea "08/06/25 - Pm’d all kitchen equipment as directed. All data info is written and…"
type textarea "x"
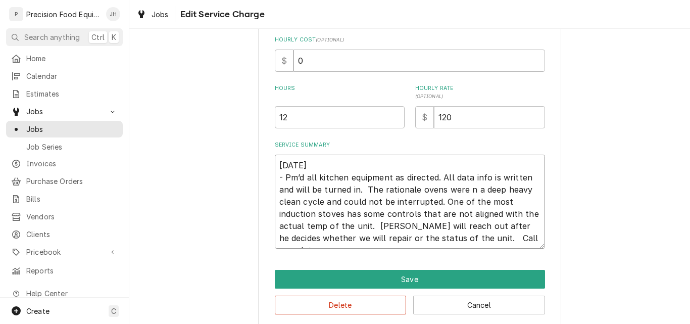
type textarea "08/06/25 - Pm’d all kitchen equipment as directed. All data info is written and…"
type textarea "x"
type textarea "08/06/25 ( - Pm’d all kitchen equipment as directed. All data info is written a…"
type textarea "x"
type textarea "08/06/25 () - Pm’d all kitchen equipment as directed. All data info is written …"
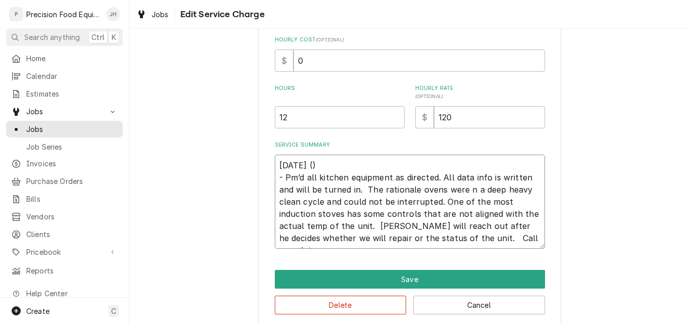
type textarea "x"
type textarea "08/06/25 (2) - Pm’d all kitchen equipment as directed. All data info is written…"
type textarea "x"
type textarea "08/06/25 (2 ) - Pm’d all kitchen equipment as directed. All data info is writte…"
type textarea "x"
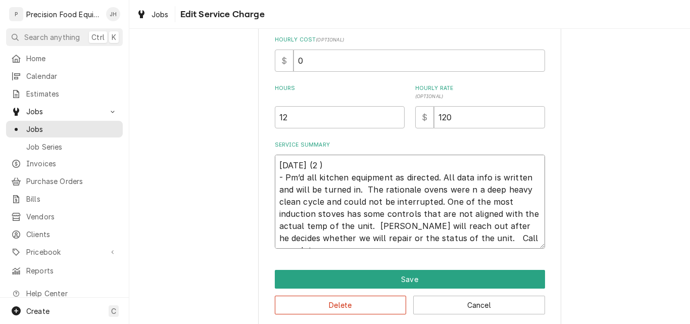
type textarea "08/06/25 (2 T) - Pm’d all kitchen equipment as directed. All data info is writt…"
type textarea "x"
type textarea "08/06/25 (2 Te) - Pm’d all kitchen equipment as directed. All data info is writ…"
type textarea "x"
type textarea "08/06/25 (2 Tec) - Pm’d all kitchen equipment as directed. All data info is wri…"
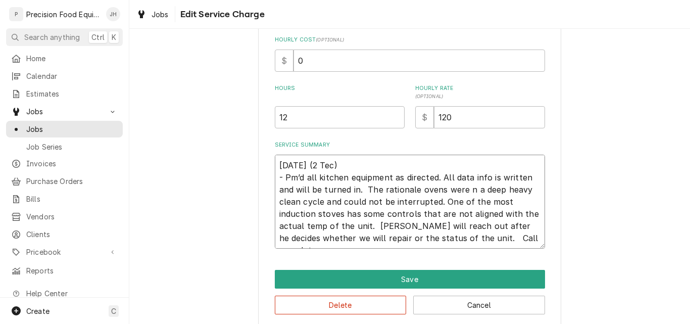
type textarea "x"
type textarea "08/06/25 (2 Tech) - Pm’d all kitchen equipment as directed. All data info is wr…"
type textarea "x"
type textarea "08/06/25 (2 Techs) - Pm’d all kitchen equipment as directed. All data info is w…"
type textarea "x"
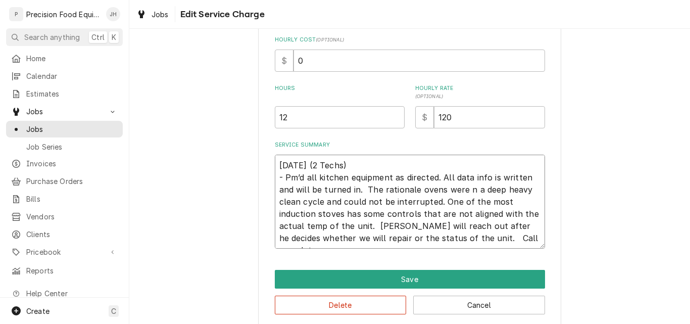
type textarea "08/06/25 (2 Techs ) - Pm’d all kitchen equipment as directed. All data info is …"
type textarea "x"
type textarea "08/06/25 (2 Techs 5) - Pm’d all kitchen equipment as directed. All data info is…"
type textarea "x"
type textarea "08/06/25 (2 Techs 5 ) - Pm’d all kitchen equipment as directed. All data info i…"
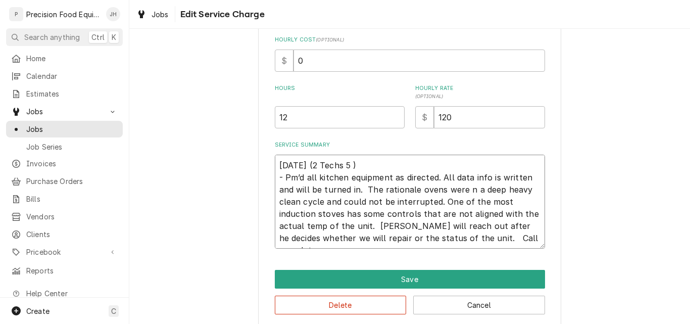
type textarea "x"
type textarea "08/06/25 (2 Techs 5 h) - Pm’d all kitchen equipment as directed. All data info …"
type textarea "x"
type textarea "08/06/25 (2 Techs 5 ho) - Pm’d all kitchen equipment as directed. All data info…"
type textarea "x"
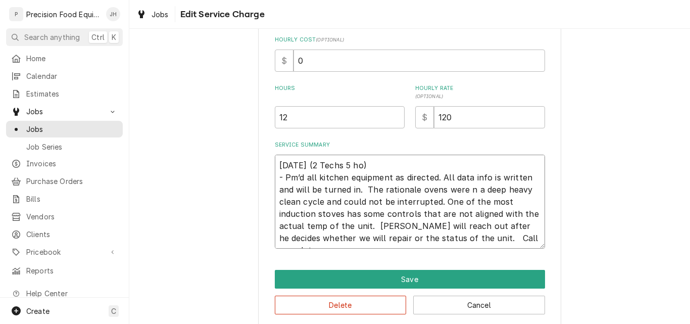
type textarea "08/06/25 (2 Techs 5 hou) - Pm’d all kitchen equipment as directed. All data inf…"
type textarea "x"
type textarea "08/06/25 (2 Techs 5 hour) - Pm’d all kitchen equipment as directed. All data in…"
type textarea "x"
type textarea "08/06/25 (2 Techs 5 hours) - Pm’d all kitchen equipment as directed. All data i…"
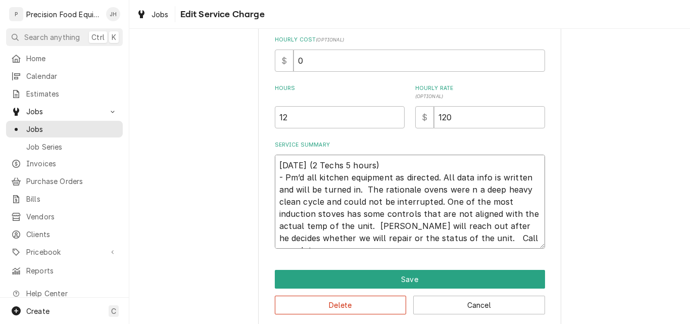
type textarea "x"
type textarea "08/06/25 (2 Techs 5 hours ) - Pm’d all kitchen equipment as directed. All data …"
type textarea "x"
type textarea "08/06/25 (2 Techs 5 hours e) - Pm’d all kitchen equipment as directed. All data…"
type textarea "x"
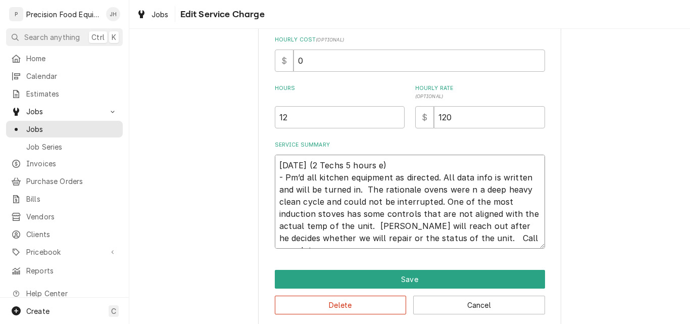
type textarea "08/06/25 (2 Techs 5 hours ea) - Pm’d all kitchen equipment as directed. All dat…"
type textarea "x"
type textarea "08/06/25 (2 Techs 5 hours eac) - Pm’d all kitchen equipment as directed. All da…"
type textarea "x"
type textarea "08/06/25 (2 Techs 5 hours each) - Pm’d all kitchen equipment as directed. All d…"
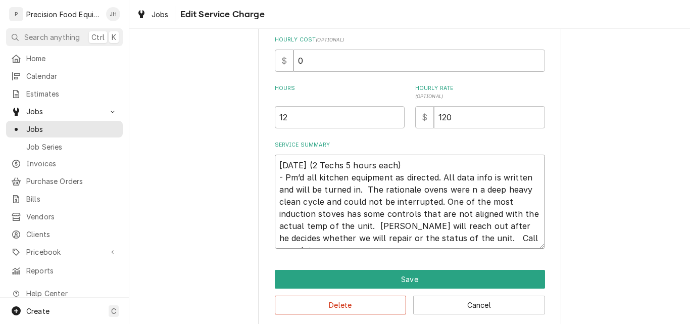
type textarea "x"
type textarea "08/06/25 (2 Techs 5 hours each,) - Pm’d all kitchen equipment as directed. All …"
type textarea "x"
type textarea "08/06/25 (2 Techs 5 hours each, ) - Pm’d all kitchen equipment as directed. All…"
type textarea "x"
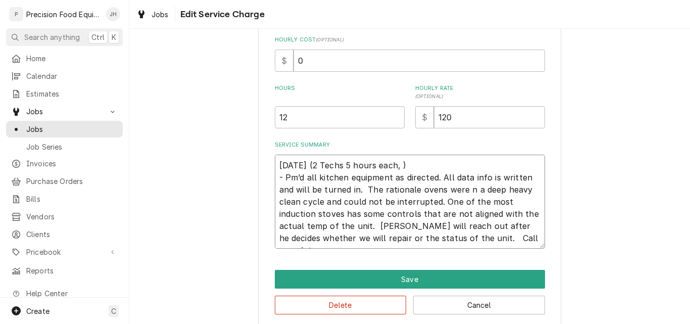
type textarea "08/06/25 (2 Techs 5 hours each, 1) - Pm’d all kitchen equipment as directed. Al…"
type textarea "x"
type textarea "08/06/25 (2 Techs 5 hours each, 10) - Pm’d all kitchen equipment as directed. A…"
type textarea "x"
type textarea "08/06/25 (2 Techs 5 hours each, 10 ) - Pm’d all kitchen equipment as directed. …"
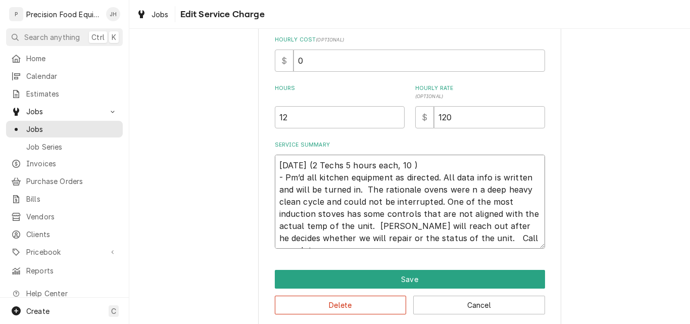
type textarea "x"
type textarea "08/06/25 (2 Techs 5 hours each, 10 h) - Pm’d all kitchen equipment as directed.…"
type textarea "x"
type textarea "08/06/25 (2 Techs 5 hours each, 10 ho) - Pm’d all kitchen equipment as directed…"
type textarea "x"
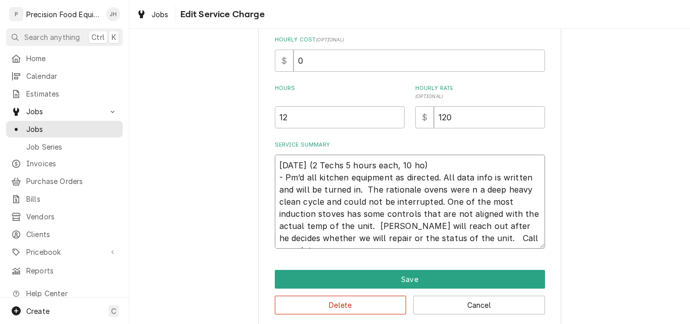
type textarea "08/06/25 (2 Techs 5 hours each, 10 hou) - Pm’d all kitchen equipment as directe…"
type textarea "x"
type textarea "08/06/25 (2 Techs 5 hours each, 10 hour) - Pm’d all kitchen equipment as direct…"
type textarea "x"
type textarea "08/06/25 (2 Techs 5 hours each, 10 hours) - Pm’d all kitchen equipment as direc…"
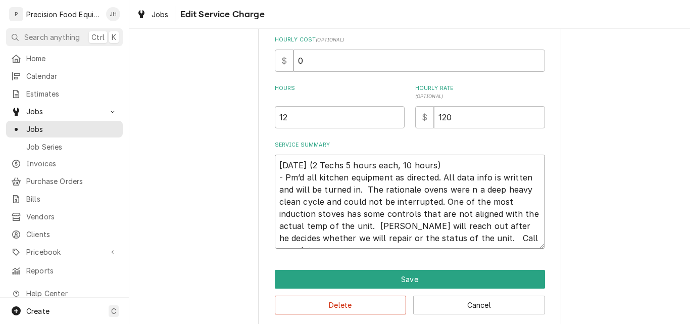
drag, startPoint x: 463, startPoint y: 237, endPoint x: 600, endPoint y: 254, distance: 138.3
click at [600, 254] on div "Use the fields below to edit this service charge Short Description Misc. Labor …" at bounding box center [409, 66] width 560 height 540
type textarea "x"
type textarea "08/06/25 (2 Techs 5 hours each, 10 hours) - Pm’d all kitchen equipment as direc…"
click at [349, 165] on textarea "08/06/25 (2 Techs 5 hours each, 10 hours) - Pm’d all kitchen equipment as direc…" at bounding box center [410, 202] width 270 height 94
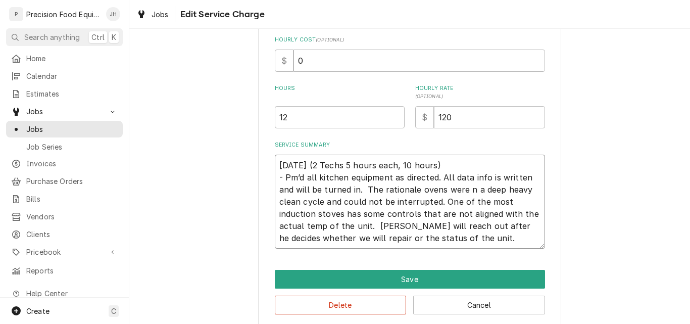
type textarea "x"
type textarea "08/06/25 (2 Techs 6 hours each, 10 hours) - Pm’d all kitchen equipment as direc…"
click at [412, 166] on textarea "08/06/25 (2 Techs 6 hours each, 10 hours) - Pm’d all kitchen equipment as direc…" at bounding box center [410, 202] width 270 height 94
type textarea "x"
type textarea "08/06/25 (2 Techs 6 hours each, 12 hours) - Pm’d all kitchen equipment as direc…"
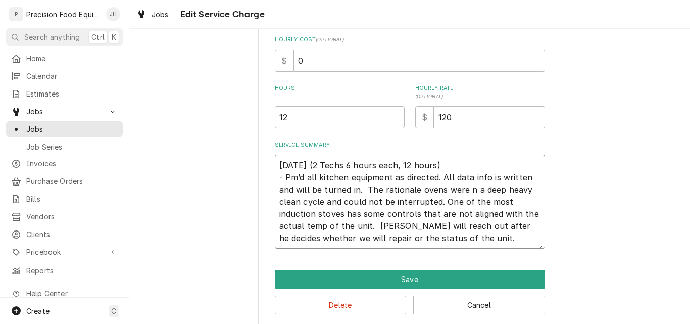
click at [459, 238] on textarea "08/06/25 (2 Techs 6 hours each, 12 hours) - Pm’d all kitchen equipment as direc…" at bounding box center [410, 202] width 270 height 94
type textarea "x"
type textarea "08/06/25 (2 Techs 6 hours each, 12 hours) - Pm’d all kitchen equipment as direc…"
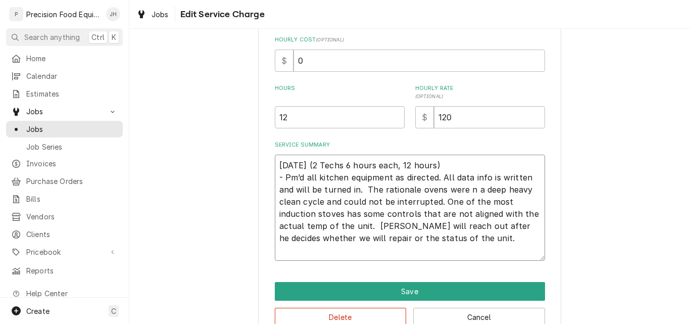
drag, startPoint x: 299, startPoint y: 176, endPoint x: 287, endPoint y: 179, distance: 12.4
click at [287, 179] on textarea "08/06/25 (2 Techs 6 hours each, 12 hours) - Pm’d all kitchen equipment as direc…" at bounding box center [410, 208] width 270 height 106
type textarea "x"
type textarea "08/06/25 (2 Techs 6 hours each, 12 hours) - Pr all kitchen equipment as directe…"
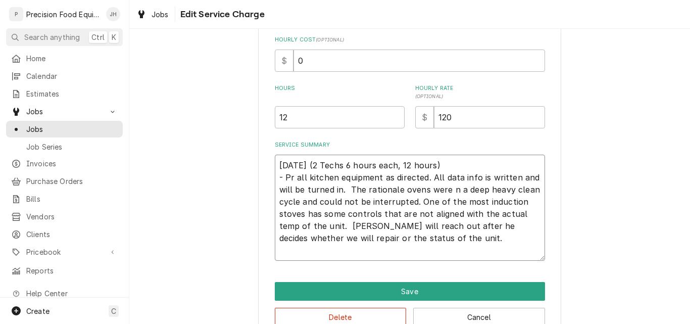
type textarea "x"
type textarea "08/06/25 (2 Techs 6 hours each, 12 hours) - Pre all kitchen equipment as direct…"
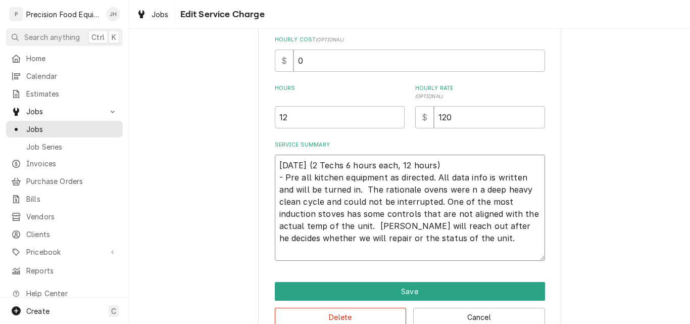
type textarea "x"
type textarea "08/06/25 (2 Techs 6 hours each, 12 hours) - Prev all kitchen equipment as direc…"
type textarea "x"
type textarea "08/06/25 (2 Techs 6 hours each, 12 hours) - Preve all kitchen equipment as dire…"
type textarea "x"
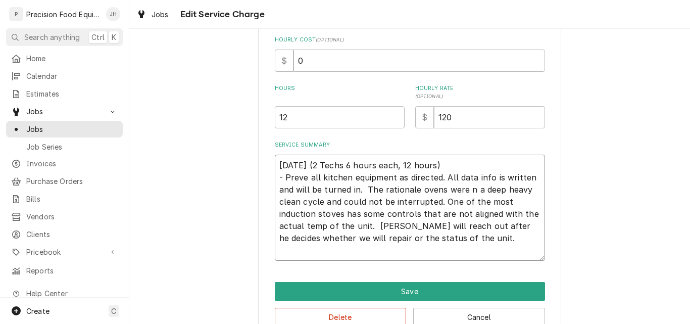
type textarea "08/06/25 (2 Techs 6 hours each, 12 hours) - Preven all kitchen equipment as dir…"
type textarea "x"
type textarea "08/06/25 (2 Techs 6 hours each, 12 hours) - Prevent all kitchen equipment as di…"
type textarea "x"
type textarea "08/06/25 (2 Techs 6 hours each, 12 hours) - Preventa all kitchen equipment as d…"
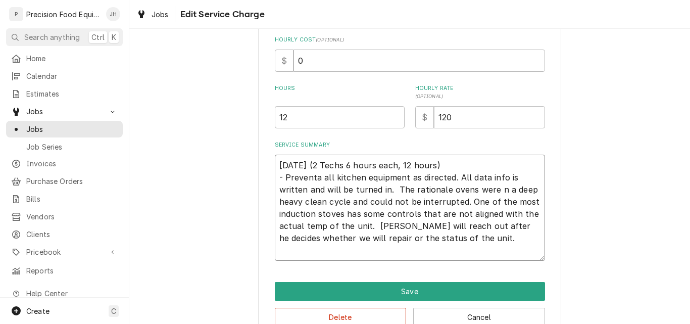
type textarea "x"
type textarea "08/06/25 (2 Techs 6 hours each, 12 hours) - Preventat all kitchen equipment as …"
type textarea "x"
type textarea "08/06/25 (2 Techs 6 hours each, 12 hours) - Preventati all kitchen equipment as…"
type textarea "x"
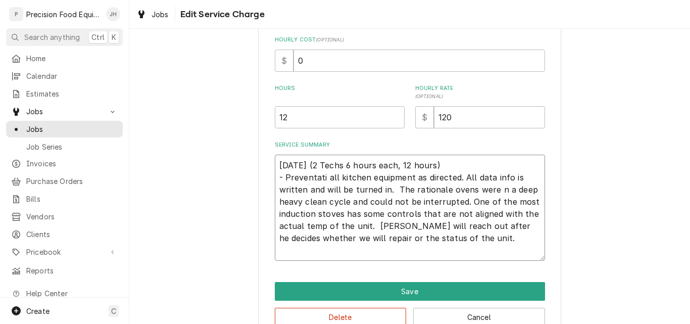
type textarea "08/06/25 (2 Techs 6 hours each, 12 hours) - Preventativ all kitchen equipment a…"
type textarea "x"
type textarea "08/06/25 (2 Techs 6 hours each, 12 hours) - Preventative all kitchen equipment …"
type textarea "x"
type textarea "08/06/25 (2 Techs 6 hours each, 12 hours) - Preventative all kitchen equipment …"
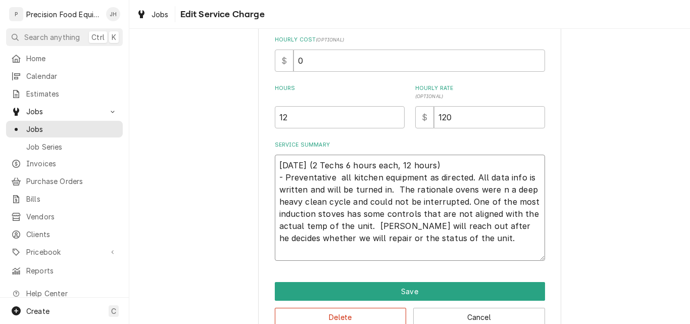
type textarea "x"
type textarea "08/06/25 (2 Techs 6 hours each, 12 hours) - Preventative m all kitchen equipmen…"
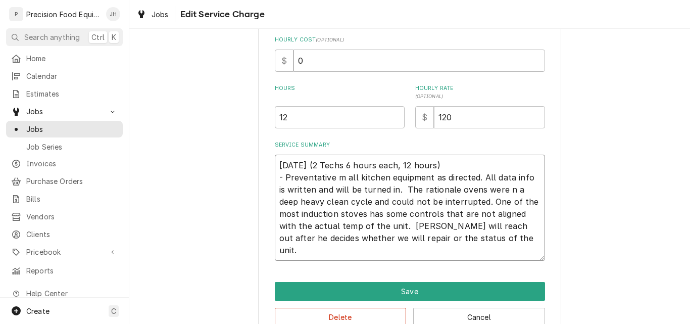
type textarea "x"
type textarea "08/06/25 (2 Techs 6 hours each, 12 hours) - Preventative ma all kitchen equipme…"
type textarea "x"
type textarea "08/06/25 (2 Techs 6 hours each, 12 hours) - Preventative mai all kitchen equipm…"
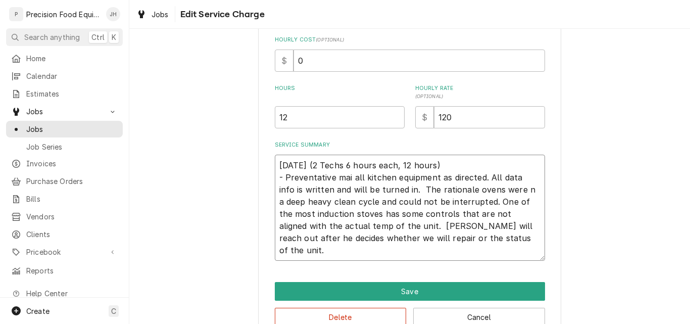
type textarea "x"
type textarea "08/06/25 (2 Techs 6 hours each, 12 hours) - Preventative main all kitchen equip…"
type textarea "x"
type textarea "08/06/25 (2 Techs 6 hours each, 12 hours) - Preventative maint all kitchen equi…"
type textarea "x"
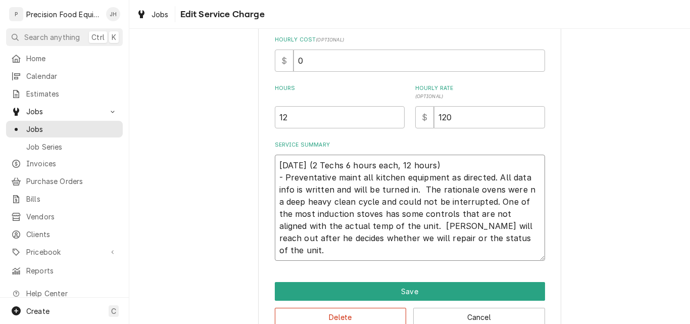
type textarea "08/06/25 (2 Techs 6 hours each, 12 hours) - Preventative mainte all kitchen equ…"
type textarea "x"
type textarea "08/06/25 (2 Techs 6 hours each, 12 hours) - Preventative mainten all kitchen eq…"
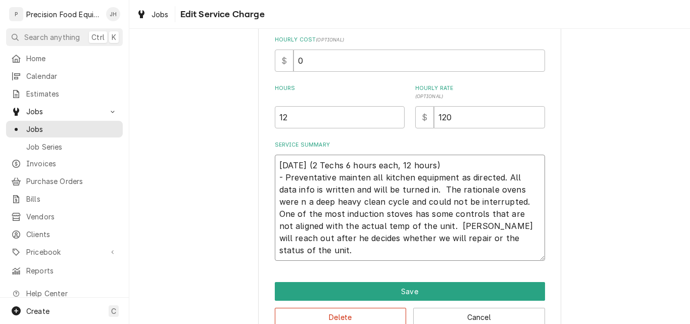
type textarea "x"
type textarea "08/06/25 (2 Techs 6 hours each, 12 hours) - Preventative maintena all kitchen e…"
type textarea "x"
type textarea "08/06/25 (2 Techs 6 hours each, 12 hours) - Preventative maintenan all kitchen …"
type textarea "x"
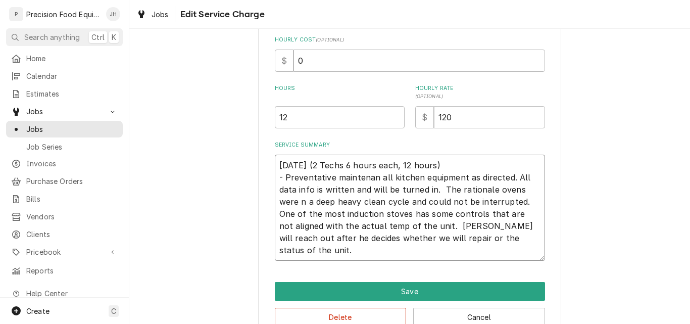
type textarea "08/06/25 (2 Techs 6 hours each, 12 hours) - Preventative maintenanc all kitchen…"
type textarea "x"
type textarea "08/06/25 (2 Techs 6 hours each, 12 hours) - Preventative maintenance all kitche…"
type textarea "x"
type textarea "08/06/25 (2 Techs 6 hours each, 12 hours) - Preventative maintenance all kitche…"
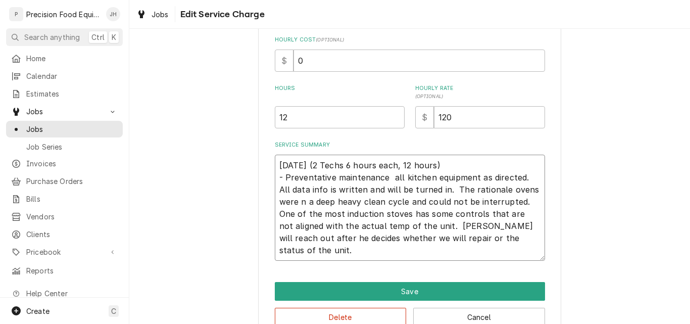
type textarea "x"
type textarea "08/06/25 (2 Techs 6 hours each, 12 hours) - Preventative maintenance o all kitc…"
type textarea "x"
type textarea "08/06/25 (2 Techs 6 hours each, 12 hours) - Preventative maintenance on all kit…"
type textarea "x"
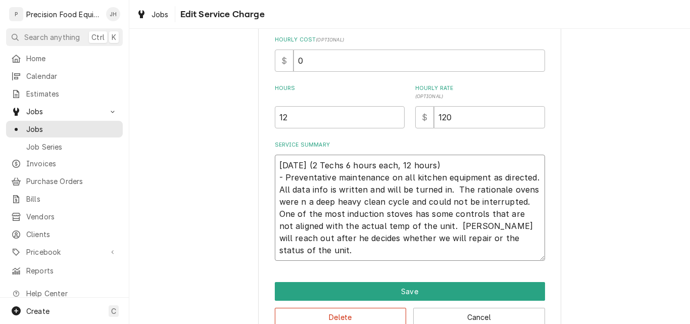
type textarea "08/06/25 (2 Techs 6 hours each, 12 hours) - Preventative maintenance on all kit…"
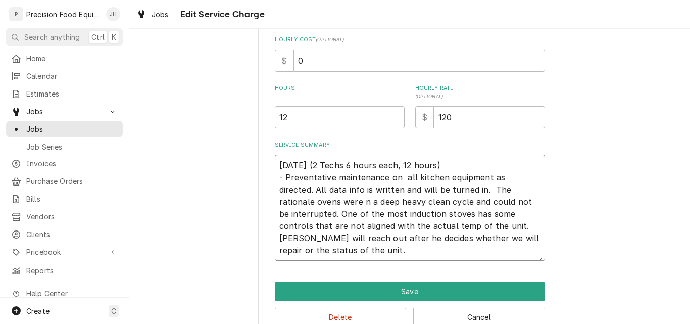
type textarea "x"
type textarea "08/06/25 (2 Techs 6 hours each, 12 hours) - Preventative maintenance on a all k…"
type textarea "x"
type textarea "08/06/25 (2 Techs 6 hours each, 12 hours) - Preventative maintenance on al all …"
type textarea "x"
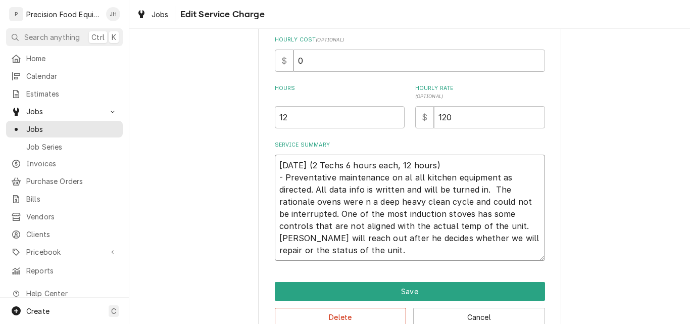
type textarea "08/06/25 (2 Techs 6 hours each, 12 hours) - Preventative maintenance on a all k…"
type textarea "x"
type textarea "08/06/25 (2 Techs 6 hours each, 12 hours) - Preventative maintenance on all kit…"
type textarea "x"
type textarea "08/06/25 (2 Techs 6 hours each, 12 hours) - Preventative maintenance on all kit…"
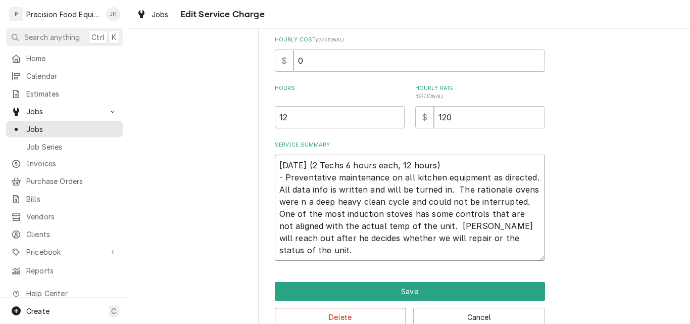
type textarea "x"
type textarea "08/06/25 (2 Techs 6 hours each, 12 hours) - Preventative maintenance on all kit…"
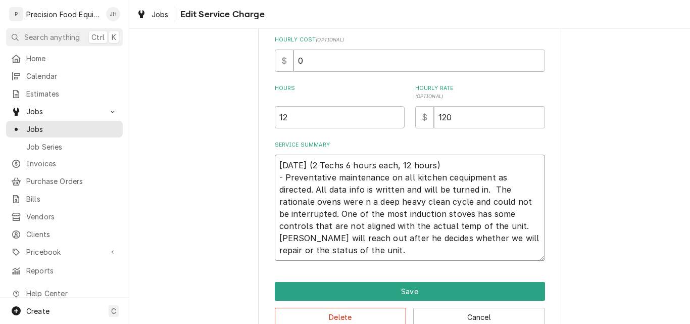
type textarea "x"
type textarea "08/06/25 (2 Techs 6 hours each, 12 hours) - Preventative maintenance on all kit…"
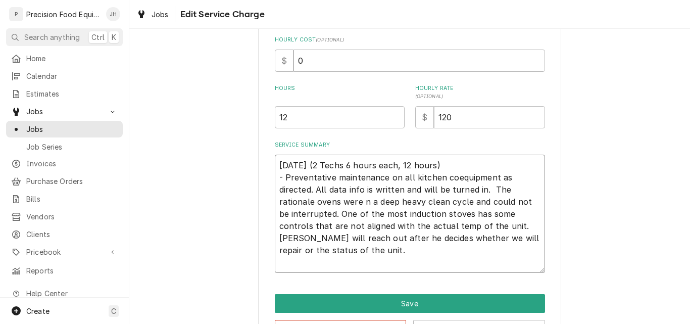
type textarea "x"
type textarea "08/06/25 (2 Techs 6 hours each, 12 hours) - Preventative maintenance on all kit…"
type textarea "x"
type textarea "08/06/25 (2 Techs 6 hours each, 12 hours) - Preventative maintenance on all kit…"
type textarea "x"
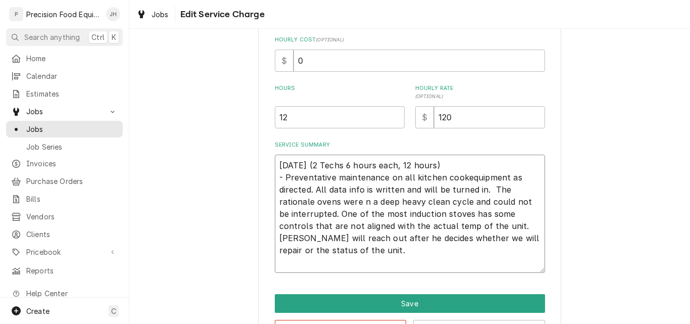
type textarea "08/06/25 (2 Techs 6 hours each, 12 hours) - Preventative maintenance on all kit…"
type textarea "x"
type textarea "08/06/25 (2 Techs 6 hours each, 12 hours) - Preventative maintenance on all kit…"
type textarea "x"
type textarea "08/06/25 (2 Techs 6 hours each, 12 hours) - Preventative maintenance on all kit…"
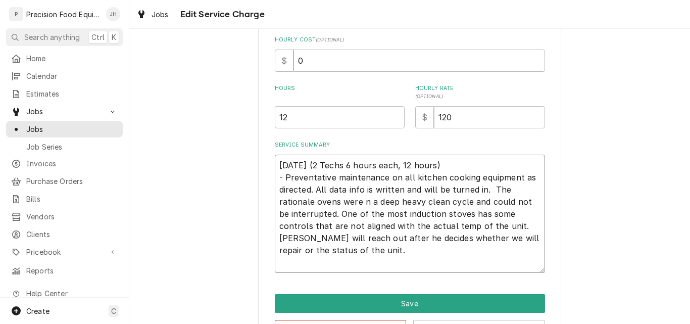
type textarea "x"
type textarea "08/06/25 (2 Techs 6 hours each, 12 hours) - Preventative maintenance on all kit…"
type textarea "x"
type textarea "08/06/25 (2 Techs 6 hours each, 12 hours) - Preventative maintenance on all kit…"
type textarea "x"
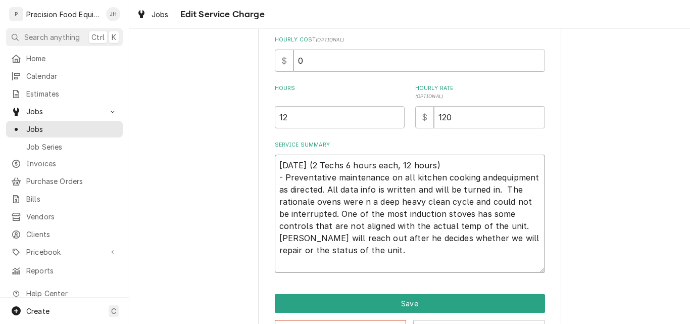
type textarea "08/06/25 (2 Techs 6 hours each, 12 hours) - Preventative maintenance on all kit…"
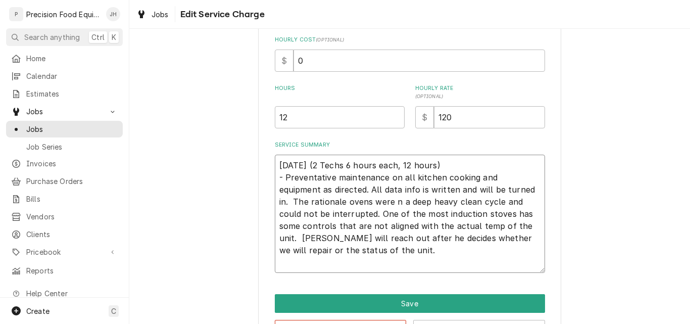
type textarea "x"
type textarea "08/06/25 (2 Techs 6 hours each, 12 hours) - Preventative maintenance on all kit…"
type textarea "x"
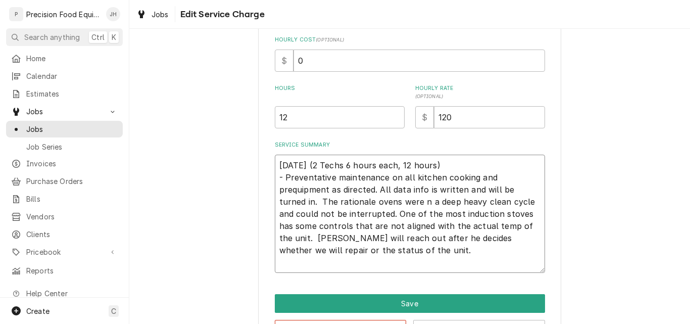
type textarea "08/06/25 (2 Techs 6 hours each, 12 hours) - Preventative maintenance on all kit…"
type textarea "x"
type textarea "08/06/25 (2 Techs 6 hours each, 12 hours) - Preventative maintenance on all kit…"
type textarea "x"
type textarea "08/06/25 (2 Techs 6 hours each, 12 hours) - Preventative maintenance on all kit…"
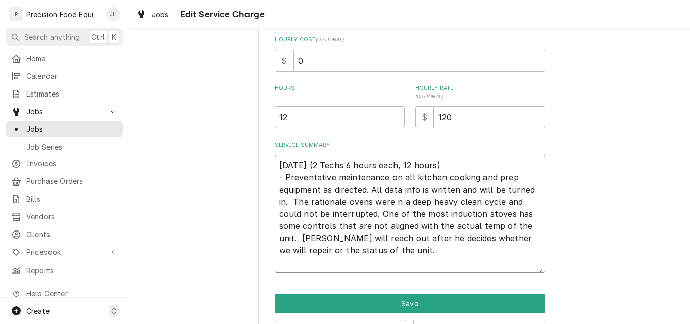
drag, startPoint x: 367, startPoint y: 187, endPoint x: 538, endPoint y: 188, distance: 171.2
click at [538, 188] on textarea "08/06/25 (2 Techs 6 hours each, 12 hours) - Preventative maintenance on all kit…" at bounding box center [410, 214] width 270 height 118
type textarea "x"
type textarea "08/06/25 (2 Techs 6 hours each, 12 hours) - Preventative maintenance on all kit…"
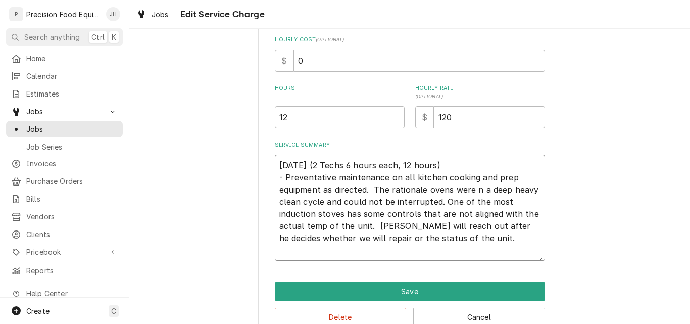
type textarea "x"
type textarea "08/06/25 (2 Techs 6 hours each, 12 hours) - Preventative maintenance on all kit…"
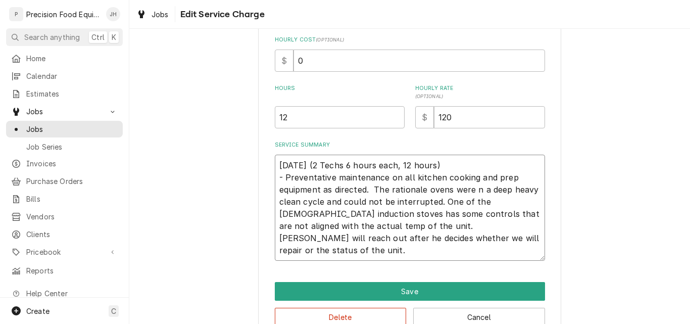
type textarea "x"
type textarea "08/06/25 (2 Techs 6 hours each, 12 hours) - Preventative maintenance on all kit…"
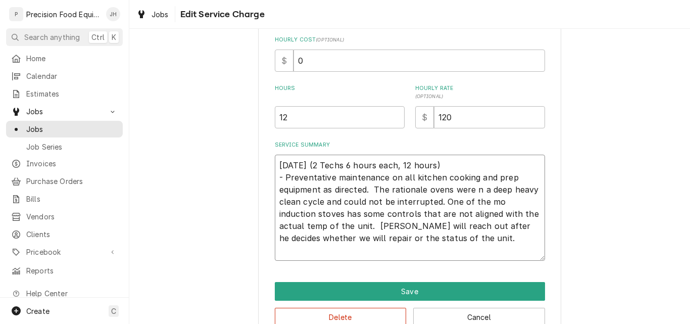
type textarea "x"
click at [339, 217] on textarea "08/06/25 (2 Techs 6 hours each, 12 hours) - Preventative maintenance on all kit…" at bounding box center [410, 208] width 270 height 106
click at [469, 238] on textarea "08/06/25 (2 Techs 6 hours each, 12 hours) - Preventative maintenance on all kit…" at bounding box center [410, 208] width 270 height 106
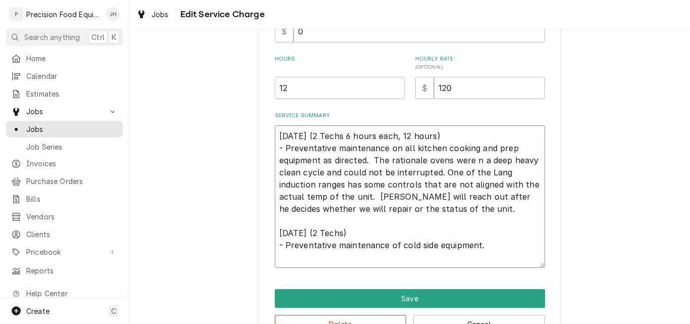
scroll to position [304, 0]
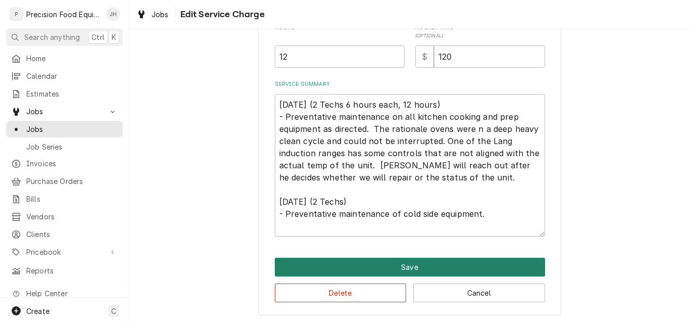
click at [409, 264] on button "Save" at bounding box center [410, 267] width 270 height 19
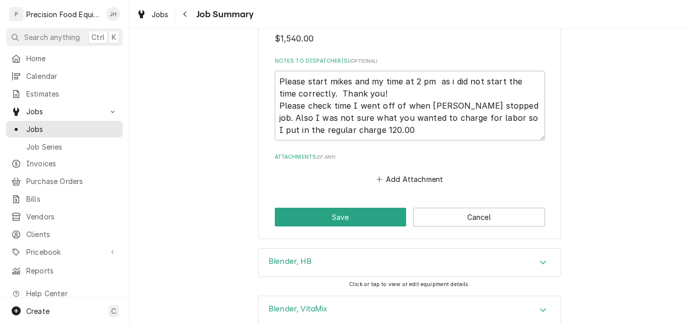
scroll to position [909, 0]
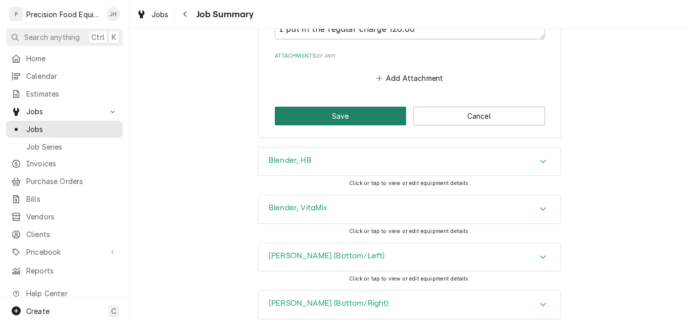
click at [338, 125] on button "Save" at bounding box center [341, 116] width 132 height 19
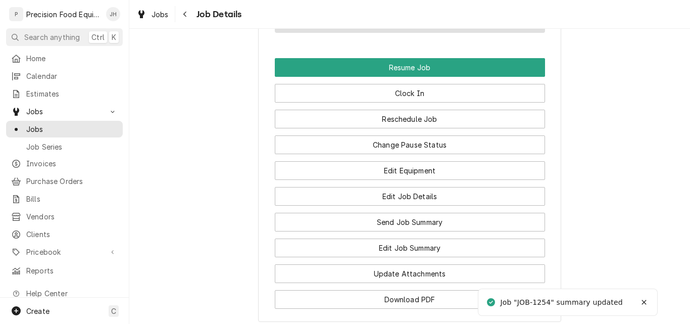
scroll to position [1010, 0]
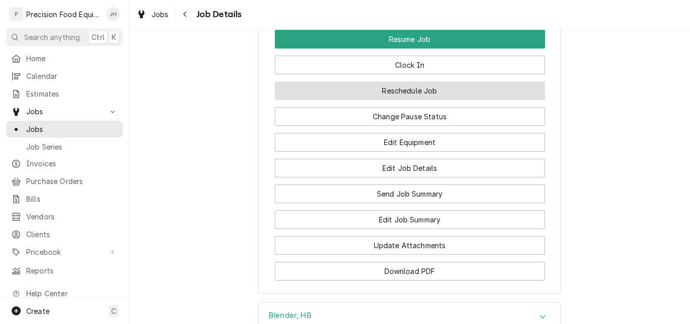
click at [402, 94] on button "Reschedule Job" at bounding box center [410, 90] width 270 height 19
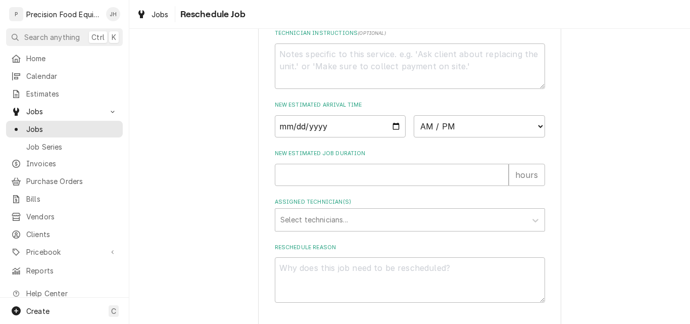
scroll to position [404, 0]
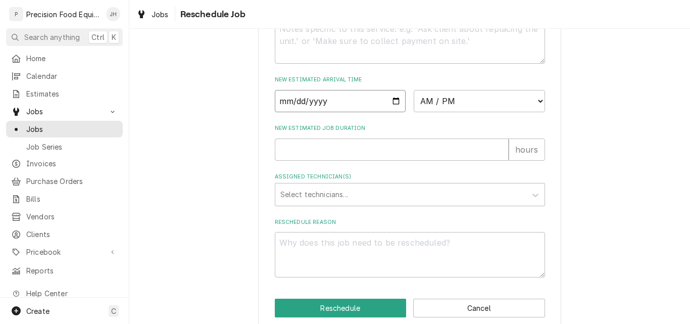
click at [391, 112] on input "Date" at bounding box center [340, 101] width 131 height 22
type input "[DATE]"
type textarea "x"
click at [473, 108] on select "AM / PM 6:00 AM 6:15 AM 6:30 AM 6:45 AM 7:00 AM 7:15 AM 7:30 AM 7:45 AM 8:00 AM…" at bounding box center [479, 101] width 131 height 22
select select "14:00:00"
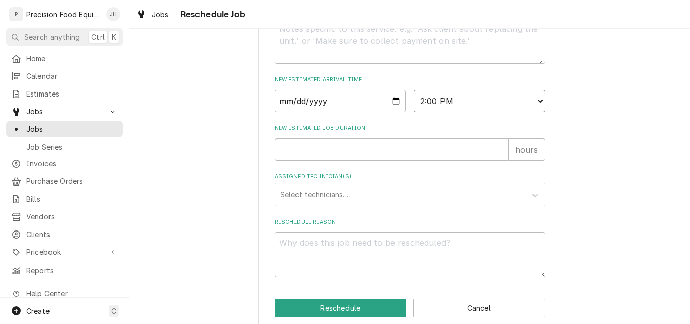
click at [414, 101] on select "AM / PM 6:00 AM 6:15 AM 6:30 AM 6:45 AM 7:00 AM 7:15 AM 7:30 AM 7:45 AM 8:00 AM…" at bounding box center [479, 101] width 131 height 22
click at [283, 161] on input "New Estimated Job Duration" at bounding box center [392, 149] width 234 height 22
type textarea "x"
type input "8"
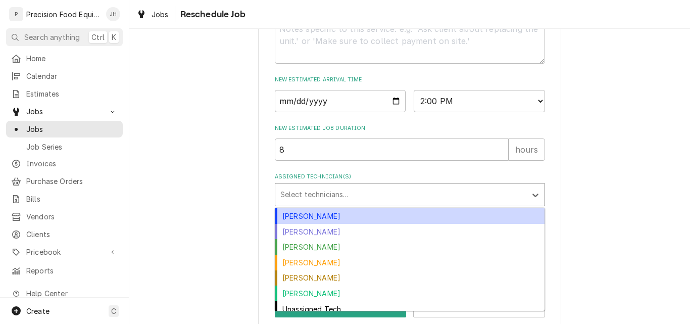
click at [302, 203] on div "Assigned Technician(s)" at bounding box center [400, 194] width 241 height 18
click at [310, 224] on div "Anthony Ellinger" at bounding box center [409, 216] width 269 height 16
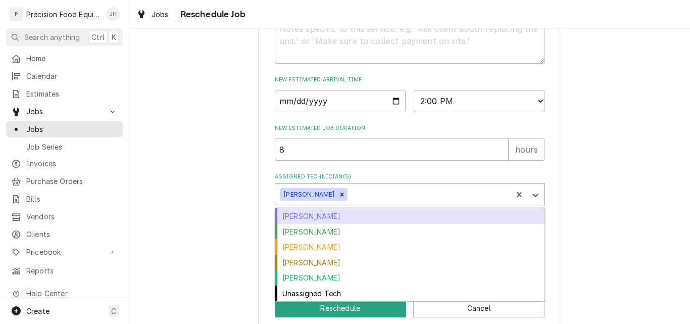
click at [369, 203] on div "Assigned Technician(s)" at bounding box center [428, 194] width 158 height 18
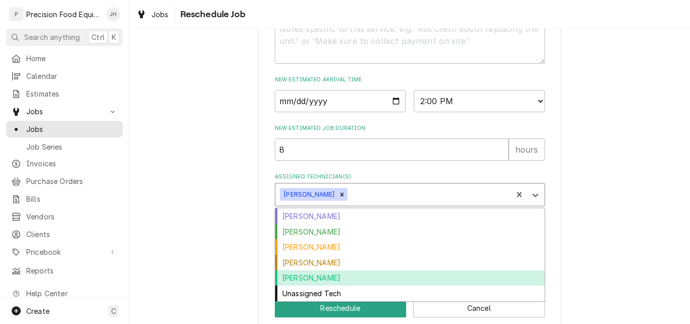
click at [311, 285] on div "Phil Fry" at bounding box center [409, 278] width 269 height 16
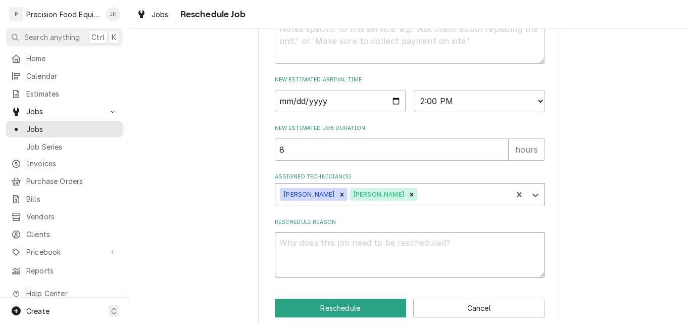
click at [346, 255] on textarea "Reschedule Reason" at bounding box center [410, 254] width 270 height 45
type textarea "x"
type textarea "C"
type textarea "x"
type textarea "Co"
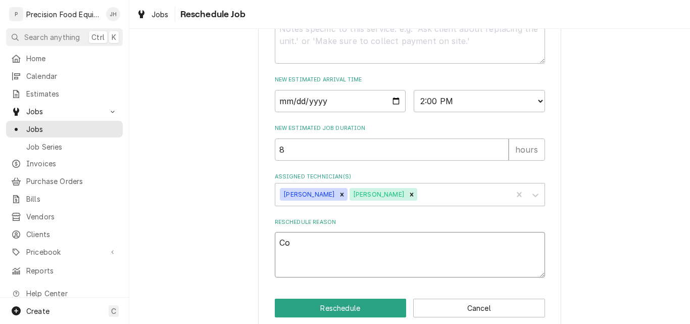
type textarea "x"
type textarea "Col"
type textarea "x"
type textarea "Cold"
type textarea "x"
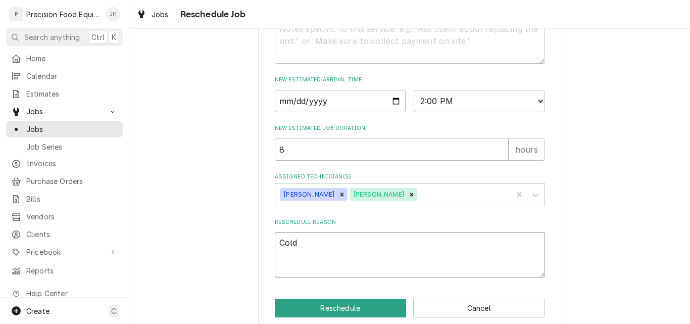
type textarea "Cold"
type textarea "x"
type textarea "Cold s"
type textarea "x"
type textarea "Cold si"
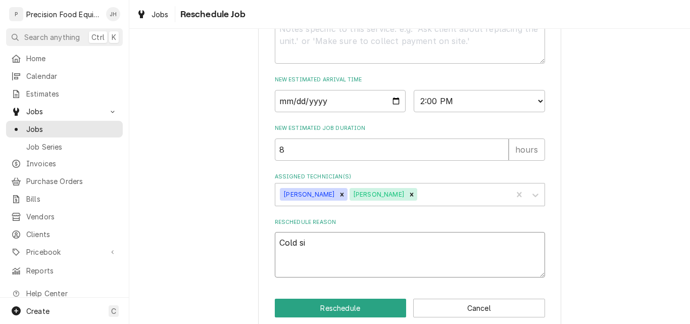
type textarea "x"
type textarea "Cold sid"
type textarea "x"
type textarea "Cold side"
type textarea "x"
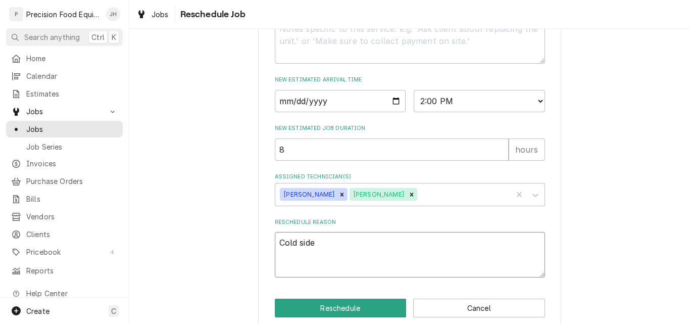
type textarea "Cold side"
type textarea "x"
type textarea "Cold side P"
type textarea "x"
type textarea "Cold side PM"
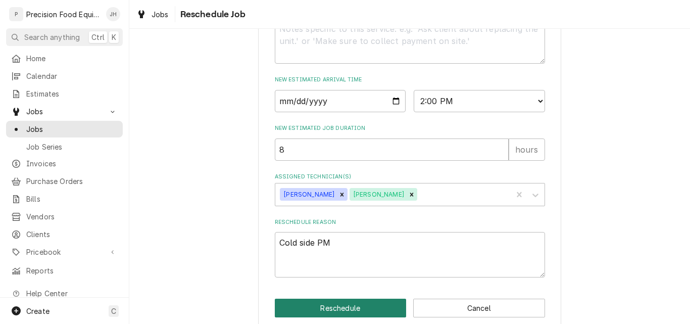
click at [346, 314] on button "Reschedule" at bounding box center [341, 307] width 132 height 19
type textarea "x"
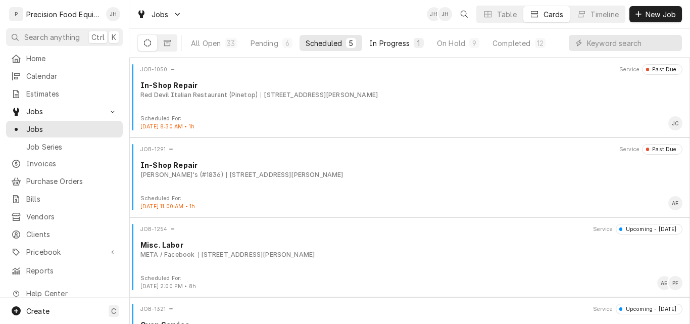
click at [390, 40] on div "In Progress" at bounding box center [389, 43] width 40 height 11
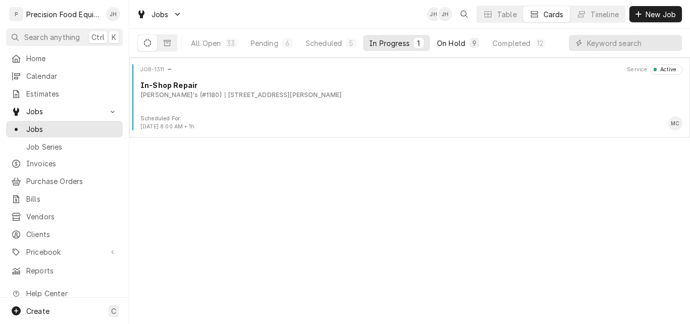
click at [455, 41] on div "On Hold" at bounding box center [451, 43] width 28 height 11
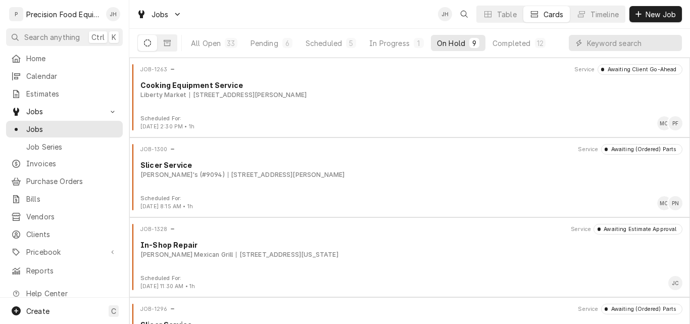
drag, startPoint x: 309, startPoint y: 216, endPoint x: 270, endPoint y: 23, distance: 197.3
click at [270, 23] on div "Jobs JH Table Cards Timeline New Job" at bounding box center [409, 14] width 560 height 28
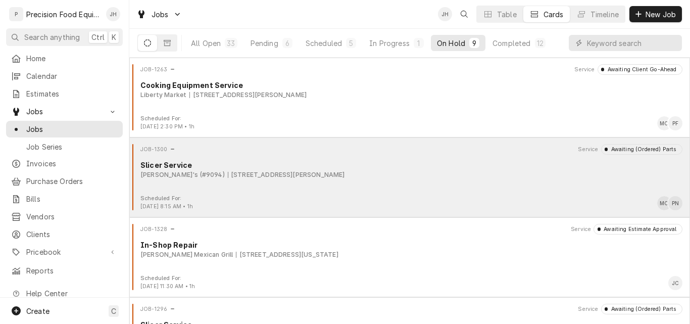
click at [385, 175] on div "[PERSON_NAME]'s (#9094) [STREET_ADDRESS][PERSON_NAME]" at bounding box center [411, 174] width 542 height 9
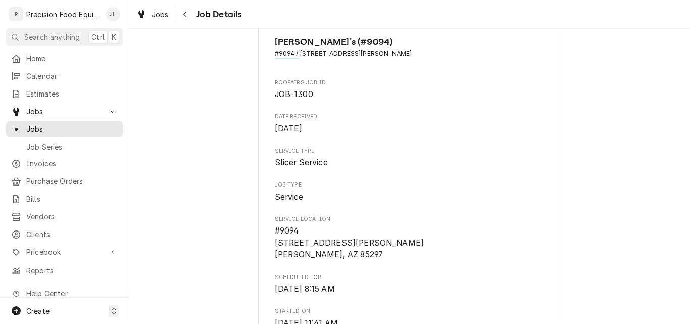
scroll to position [101, 0]
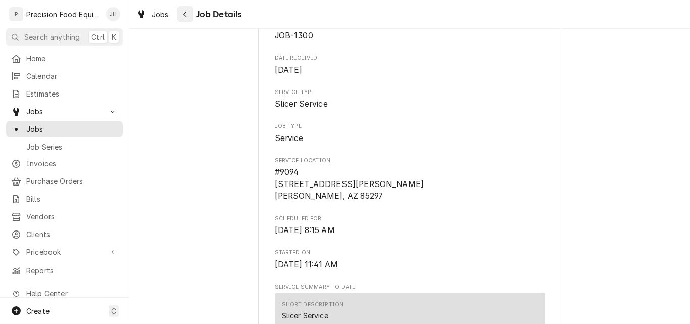
click at [183, 19] on div "Navigate back" at bounding box center [185, 14] width 10 height 10
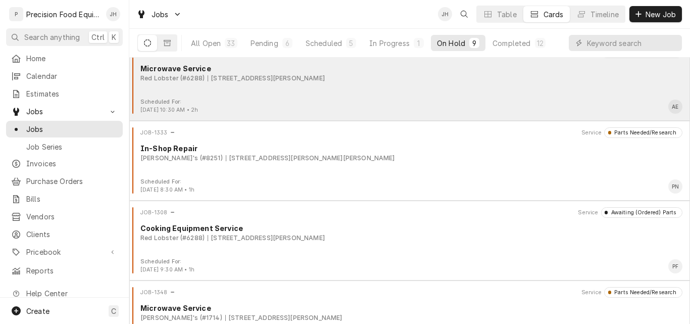
scroll to position [353, 0]
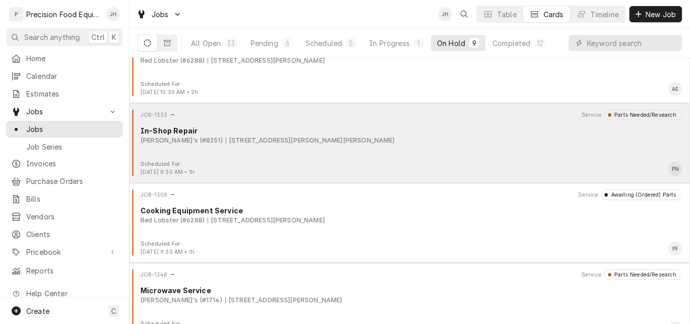
click at [422, 155] on div "JOB-1333 Service Parts Needed/Research In-Shop Repair [PERSON_NAME]'s (#8251) […" at bounding box center [409, 135] width 552 height 50
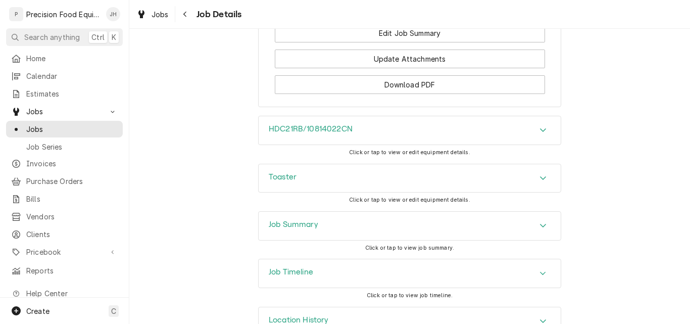
scroll to position [1157, 0]
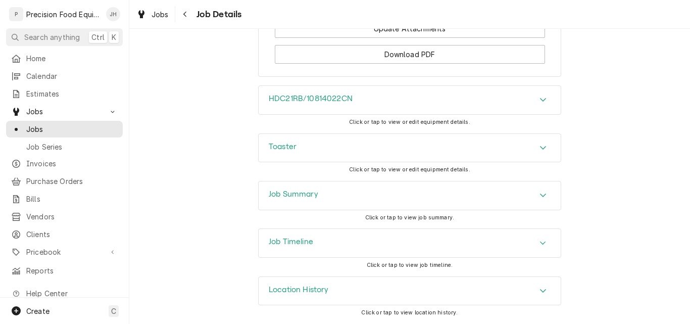
click at [417, 198] on div "Job Summary" at bounding box center [410, 195] width 302 height 28
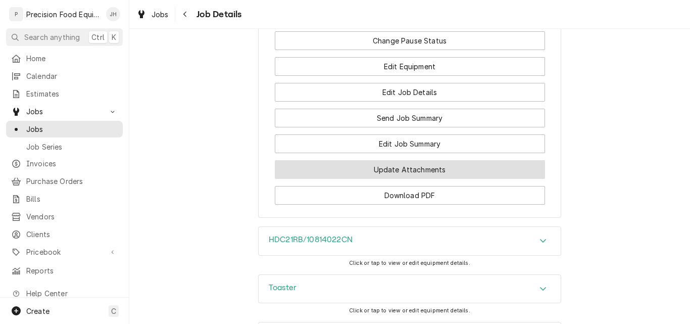
scroll to position [956, 0]
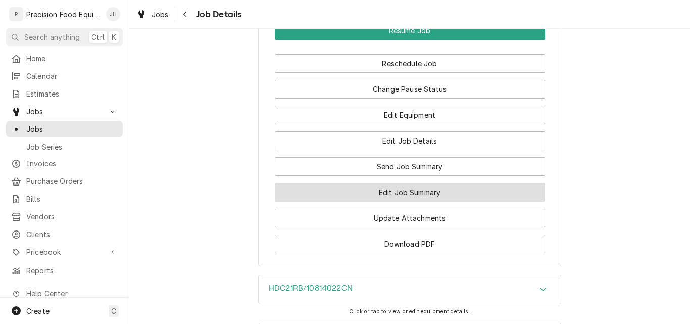
click at [386, 201] on button "Edit Job Summary" at bounding box center [410, 192] width 270 height 19
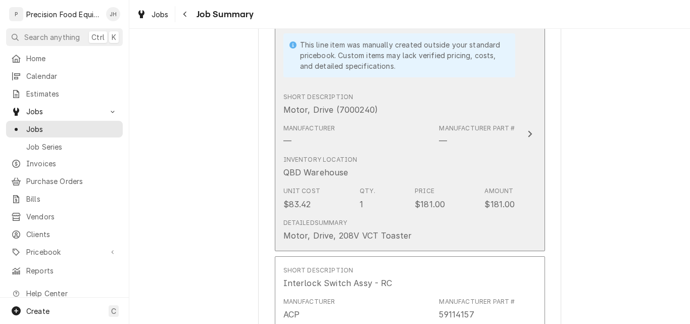
scroll to position [757, 0]
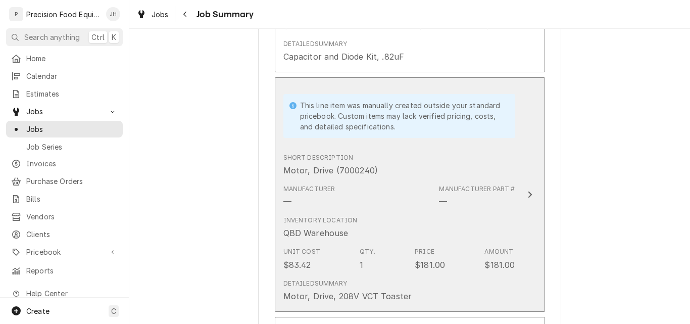
click at [387, 198] on div "Manufacturer — Manufacturer Part # —" at bounding box center [399, 195] width 232 height 31
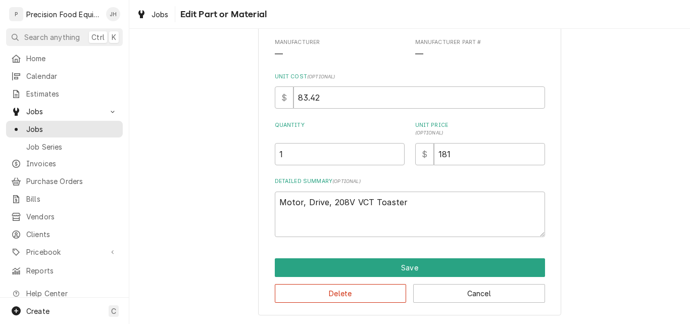
scroll to position [136, 0]
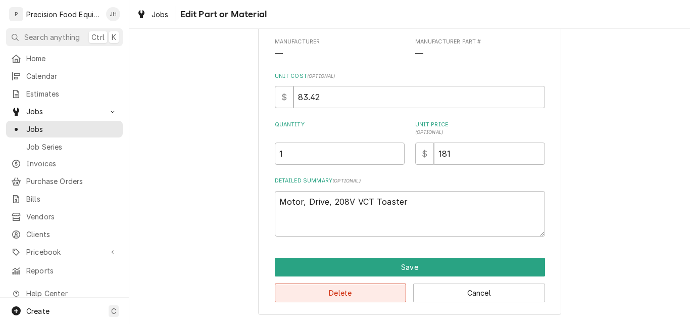
click at [331, 291] on button "Delete" at bounding box center [341, 292] width 132 height 19
type textarea "x"
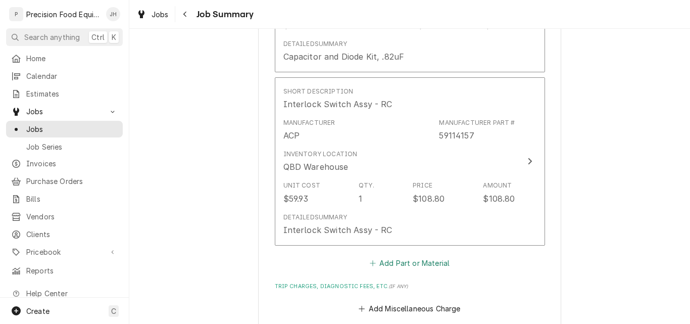
click at [402, 265] on button "Add Part or Material" at bounding box center [409, 262] width 83 height 14
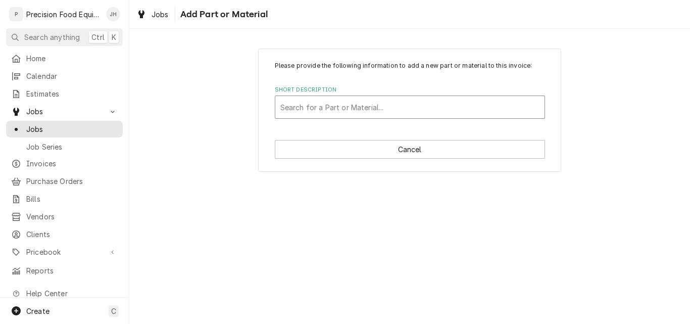
click at [335, 110] on div "Short Description" at bounding box center [409, 107] width 259 height 18
type input "7000240"
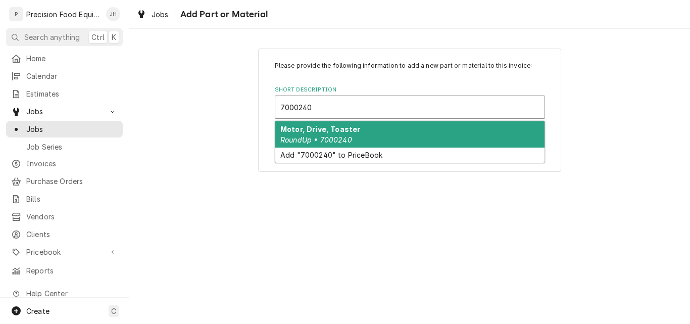
click at [366, 130] on div "Motor, Drive, Toaster RoundUp • 7000240" at bounding box center [409, 134] width 269 height 26
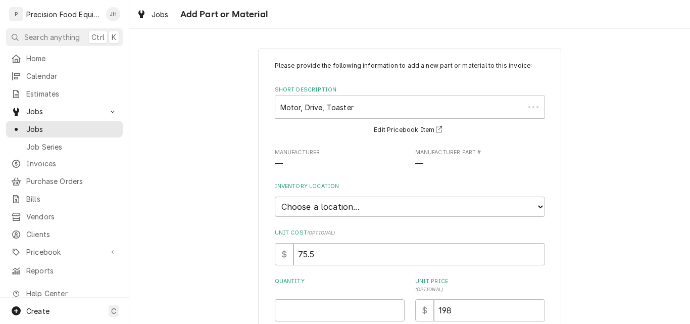
type textarea "x"
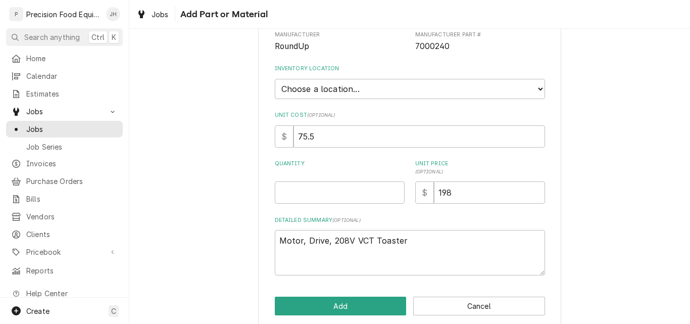
scroll to position [131, 0]
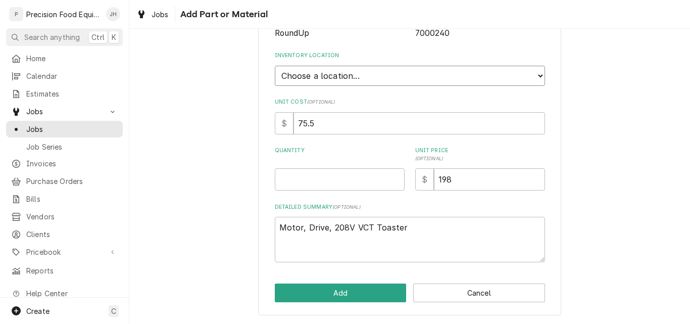
click at [330, 78] on select "Choose a location... QBD Warehouse" at bounding box center [410, 76] width 270 height 20
select select "417"
click at [275, 66] on select "Choose a location... QBD Warehouse" at bounding box center [410, 76] width 270 height 20
click at [300, 183] on input "Quantity" at bounding box center [340, 179] width 130 height 22
type textarea "x"
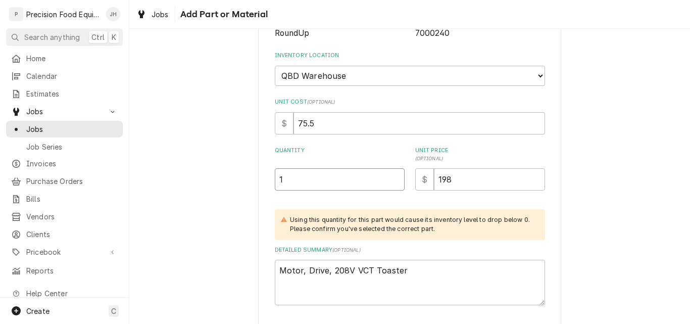
type input "1"
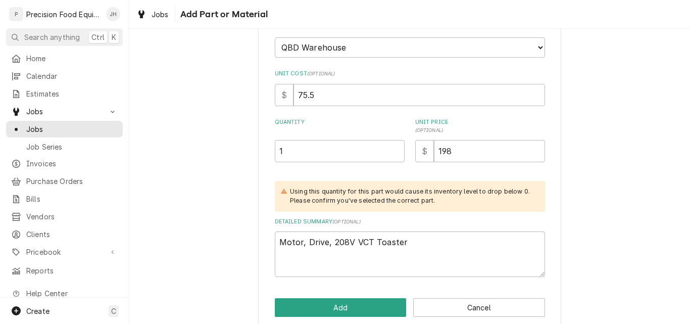
scroll to position [174, 0]
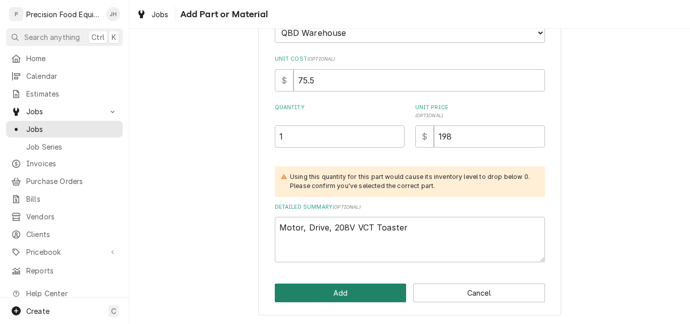
click at [343, 287] on button "Add" at bounding box center [341, 292] width 132 height 19
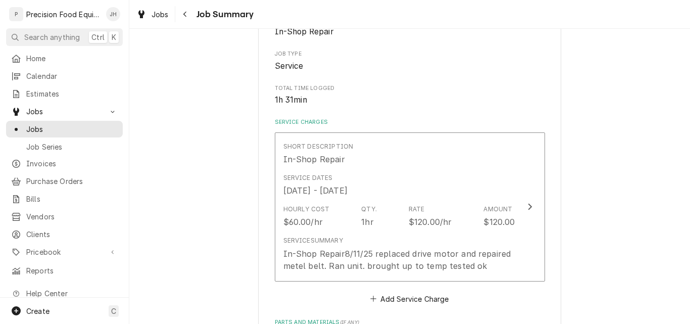
scroll to position [151, 0]
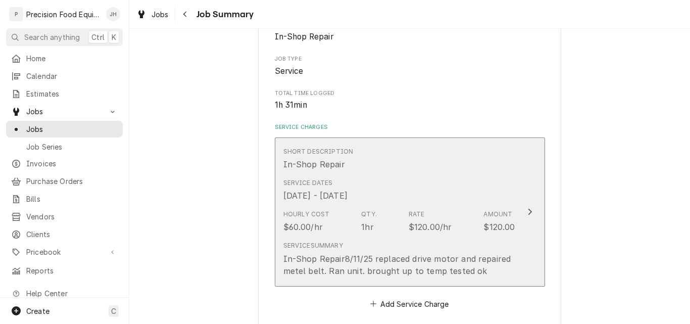
click at [523, 212] on div "Update Line Item" at bounding box center [529, 211] width 13 height 12
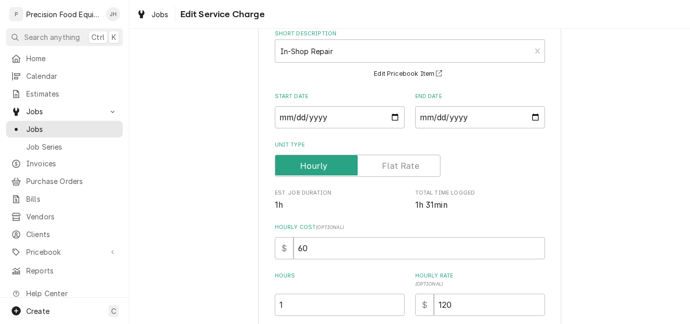
scroll to position [202, 0]
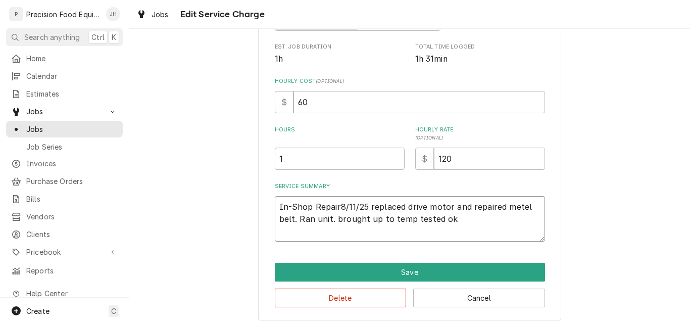
click at [335, 204] on textarea "In-Shop Repair8/11/25 replaced drive motor and repaired metel belt. Ran unit. b…" at bounding box center [410, 218] width 270 height 45
type textarea "x"
type textarea "In-Shop Repair 8/11/25 replaced drive motor and repaired metel belt. Ran unit. …"
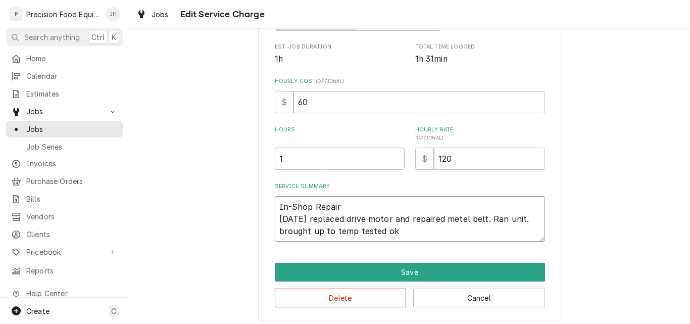
click at [460, 219] on textarea "In-Shop Repair 8/11/25 replaced drive motor and repaired metel belt. Ran unit. …" at bounding box center [410, 218] width 270 height 45
type textarea "x"
type textarea "In-Shop Repair 8/11/25 replaced drive motor and repaired metl belt. Ran unit. b…"
type textarea "x"
type textarea "In-Shop Repair 8/11/25 replaced drive motor and repaired metal belt. Ran unit. …"
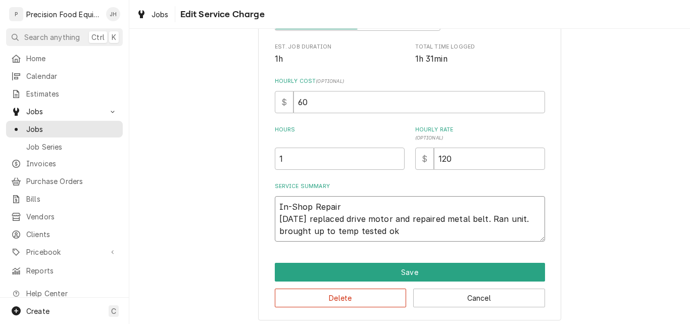
click at [392, 232] on textarea "In-Shop Repair 8/11/25 replaced drive motor and repaired metal belt. Ran unit. …" at bounding box center [410, 218] width 270 height 45
click at [344, 209] on textarea "In-Shop Repair 8/11/25 replaced drive motor and repaired metal belt. Ran unit. …" at bounding box center [410, 218] width 270 height 45
type textarea "x"
type textarea "In-Shop Repair 8/11/25 replaced drive motor and repaired metal belt. Ran unit. …"
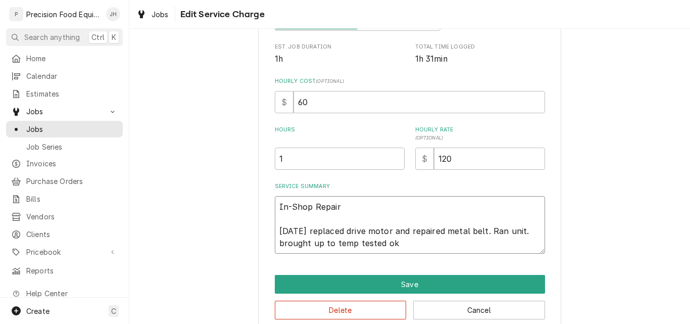
type textarea "x"
type textarea "In-Shop Repair 8 8/11/25 replaced drive motor and repaired metal belt. Ran unit…"
type textarea "x"
type textarea "In-Shop Repair 8/ 8/11/25 replaced drive motor and repaired metal belt. Ran uni…"
type textarea "x"
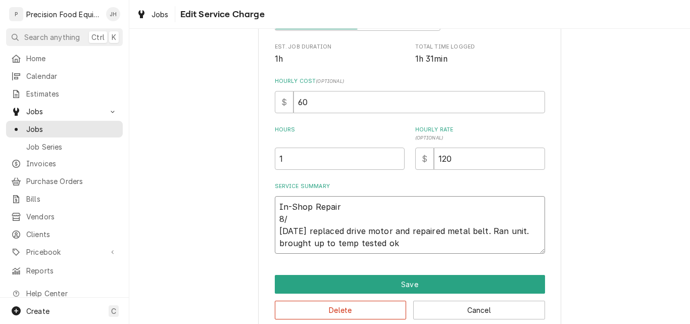
type textarea "In-Shop Repair 8/8 8/11/25 replaced drive motor and repaired metal belt. Ran un…"
type textarea "x"
type textarea "In-Shop Repair 8/8/ 8/11/25 replaced drive motor and repaired metal belt. Ran u…"
type textarea "x"
type textarea "In-Shop Repair 8/8/2 8/11/25 replaced drive motor and repaired metal belt. Ran …"
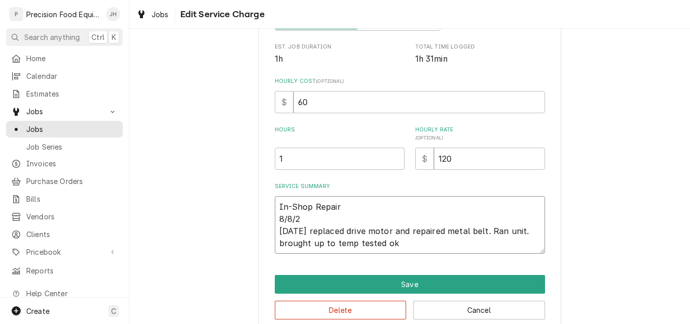
type textarea "x"
type textarea "In-Shop Repair 8/8/25 8/11/25 replaced drive motor and repaired metal belt. Ran…"
type textarea "x"
type textarea "In-Shop Repair 8/8/25 8/11/25 replaced drive motor and repaired metal belt. Ran…"
type textarea "x"
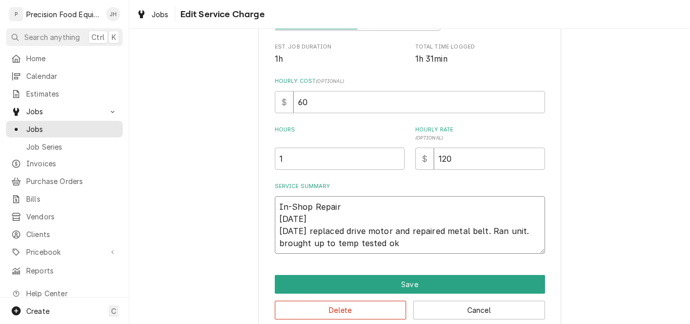
type textarea "In-Shop Repair 8/8/25 - 8/11/25 replaced drive motor and repaired metal belt. R…"
type textarea "x"
type textarea "In-Shop Repair 8/8/25 - 8/11/25 replaced drive motor and repaired metal belt. R…"
type textarea "x"
type textarea "In-Shop Repair 8/8/25 - M 8/11/25 replaced drive motor and repaired metal belt.…"
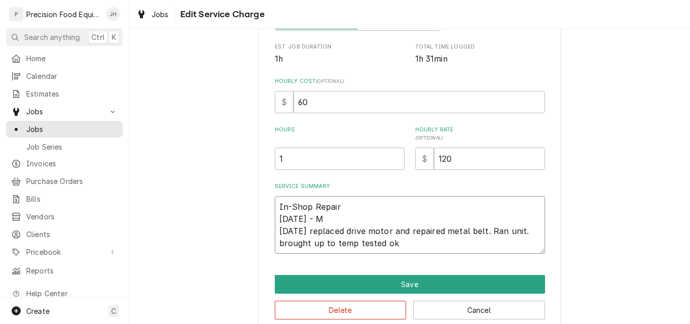
type textarea "x"
type textarea "In-Shop Repair 8/8/25 - Mi 8/11/25 replaced drive motor and repaired metal belt…"
type textarea "x"
type textarea "In-Shop Repair 8/8/25 - Mic 8/11/25 replaced drive motor and repaired metal bel…"
type textarea "x"
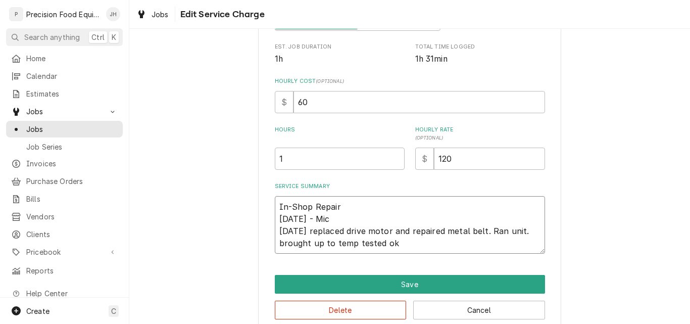
type textarea "In-Shop Repair 8/8/25 - Micr 8/11/25 replaced drive motor and repaired metal be…"
type textarea "x"
type textarea "In-Shop Repair 8/8/25 - Micro 8/11/25 replaced drive motor and repaired metal b…"
type textarea "x"
type textarea "In-Shop Repair 8/8/25 - Microw 8/11/25 replaced drive motor and repaired metal …"
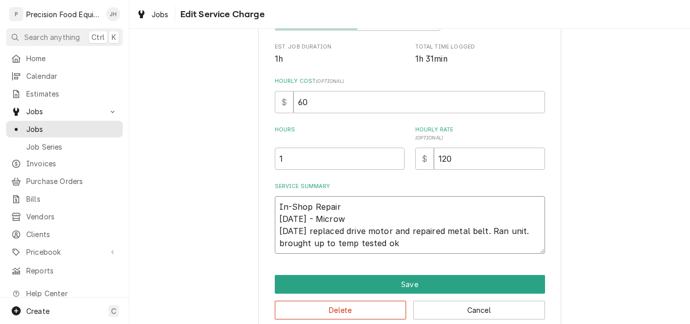
type textarea "x"
type textarea "In-Shop Repair 8/8/25 - Microwa 8/11/25 replaced drive motor and repaired metal…"
type textarea "x"
type textarea "In-Shop Repair 8/8/25 - Microwav 8/11/25 replaced drive motor and repaired meta…"
type textarea "x"
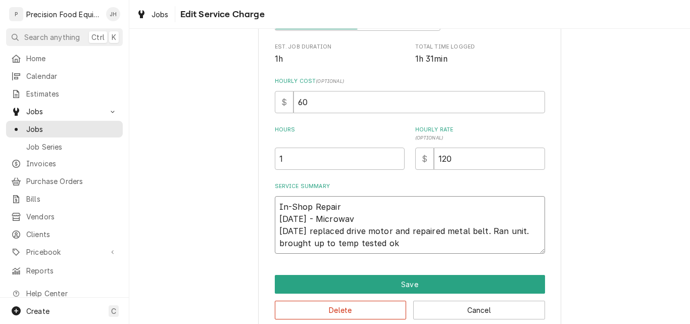
type textarea "In-Shop Repair 8/8/25 - Microwave 8/11/25 replaced drive motor and repaired met…"
type textarea "x"
type textarea "In-Shop Repair 8/8/25 - Microwave 8/11/25 replaced drive motor and repaired met…"
type textarea "x"
type textarea "In-Shop Repair 8/8/25 - Microwave r 8/11/25 replaced drive motor and repaired m…"
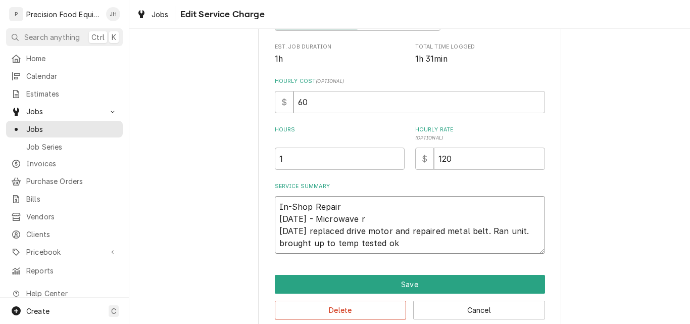
type textarea "x"
type textarea "In-Shop Repair 8/8/25 - Microwave re 8/11/25 replaced drive motor and repaired …"
type textarea "x"
type textarea "In-Shop Repair 8/8/25 - Microwave rep 8/11/25 replaced drive motor and repaired…"
type textarea "x"
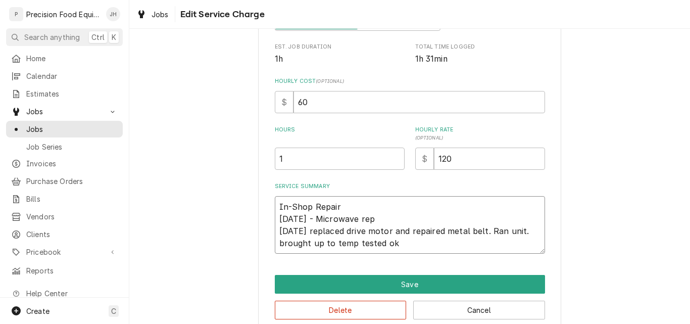
type textarea "In-Shop Repair 8/8/25 - Microwave repa 8/11/25 replaced drive motor and repaire…"
type textarea "x"
type textarea "In-Shop Repair 8/8/25 - Microwave repai 8/11/25 replaced drive motor and repair…"
type textarea "x"
type textarea "In-Shop Repair 8/8/25 - Microwave repair 8/11/25 replaced drive motor and repai…"
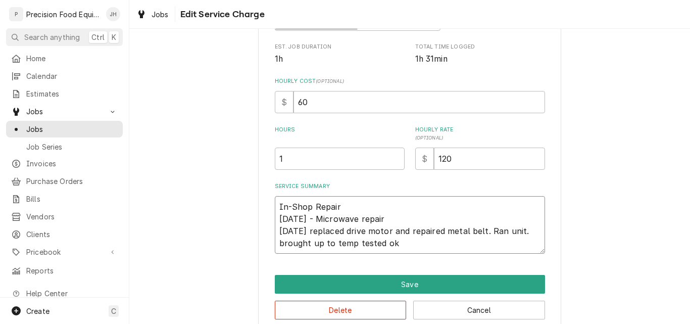
click at [305, 234] on textarea "In-Shop Repair 8/8/25 - Microwave repair 8/11/25 replaced drive motor and repai…" at bounding box center [410, 225] width 270 height 58
type textarea "x"
type textarea "In-Shop Repair 8/8/25 - Microwave repair 8/11/25 -replaced drive motor and repa…"
type textarea "x"
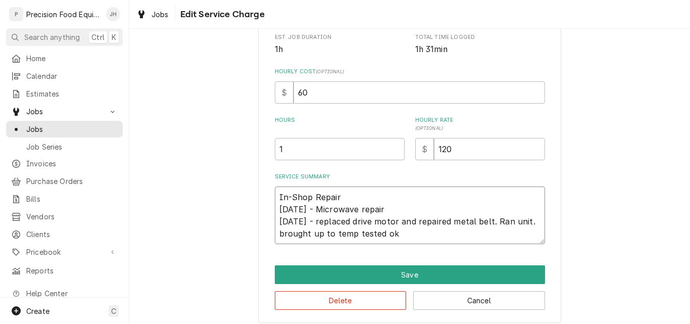
scroll to position [219, 0]
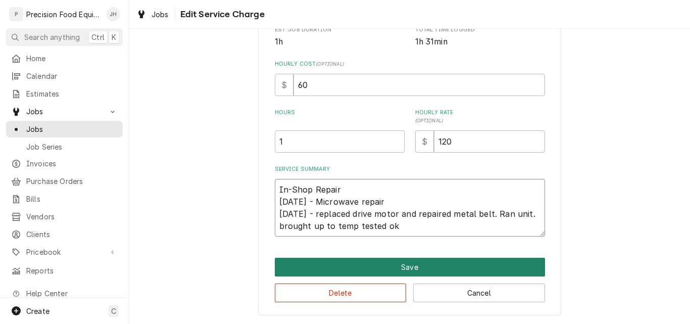
type textarea "In-Shop Repair 8/8/25 - Microwave repair 8/11/25 - replaced drive motor and rep…"
click at [402, 269] on button "Save" at bounding box center [410, 267] width 270 height 19
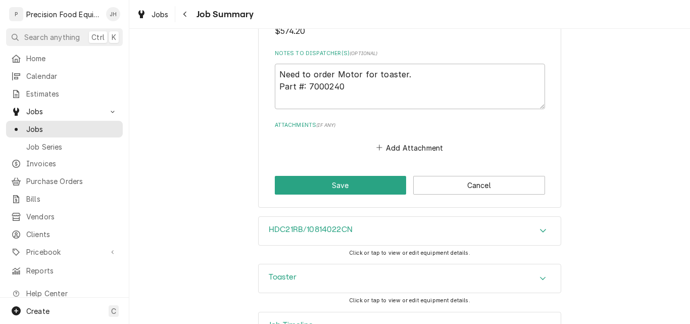
scroll to position [1348, 0]
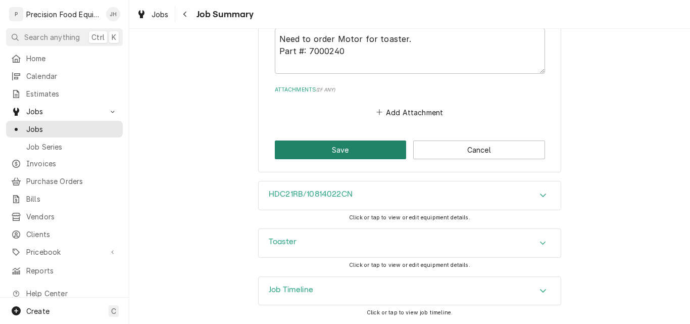
click at [331, 153] on button "Save" at bounding box center [341, 149] width 132 height 19
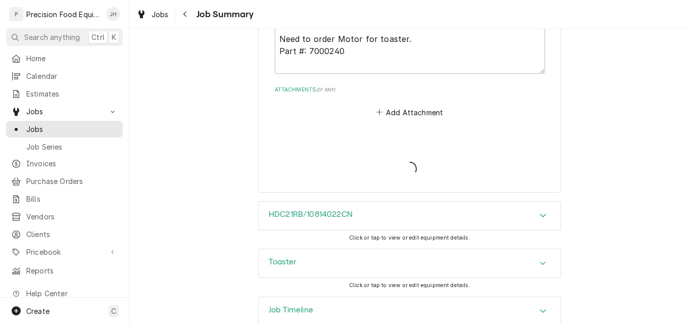
type textarea "x"
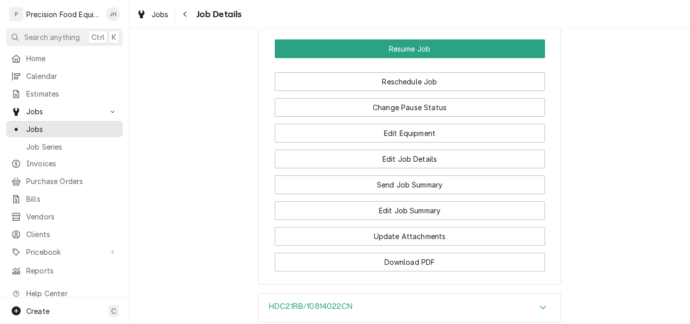
scroll to position [959, 0]
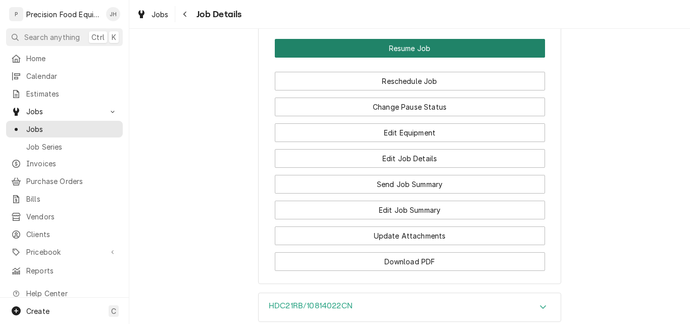
click at [409, 58] on button "Resume Job" at bounding box center [410, 48] width 270 height 19
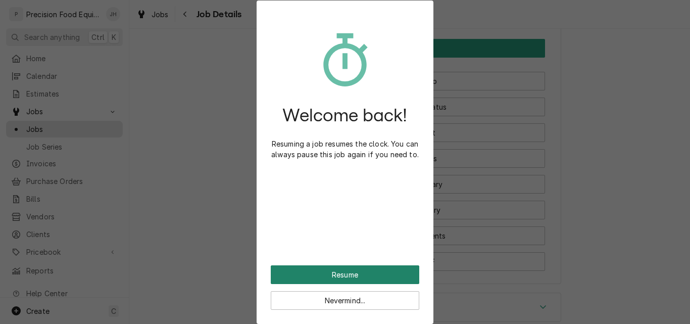
click at [345, 274] on button "Resume" at bounding box center [345, 274] width 148 height 19
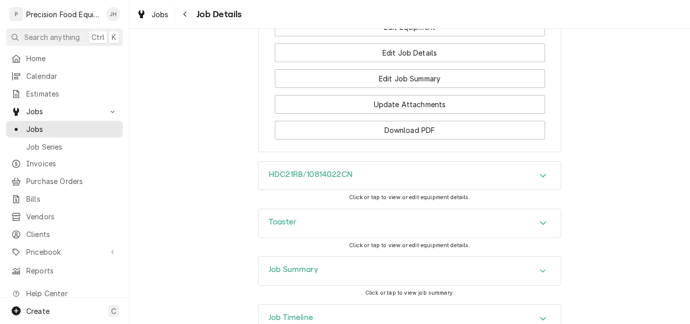
scroll to position [757, 0]
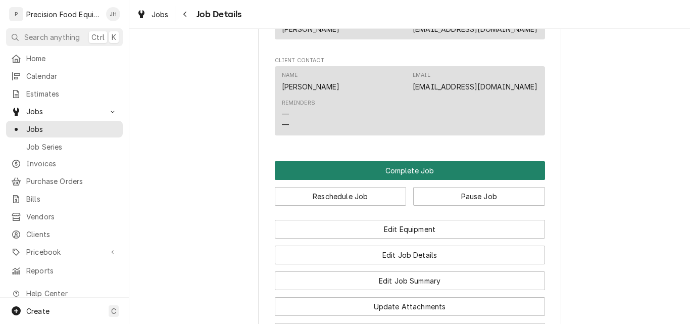
click at [389, 180] on button "Complete Job" at bounding box center [410, 170] width 270 height 19
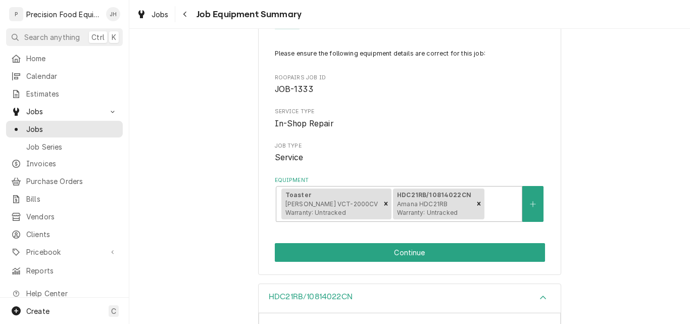
scroll to position [202, 0]
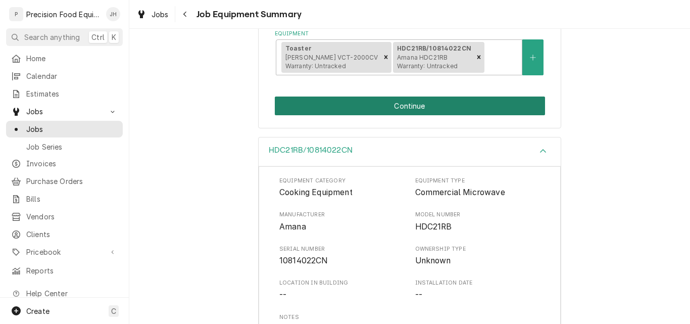
click at [403, 102] on button "Continue" at bounding box center [410, 105] width 270 height 19
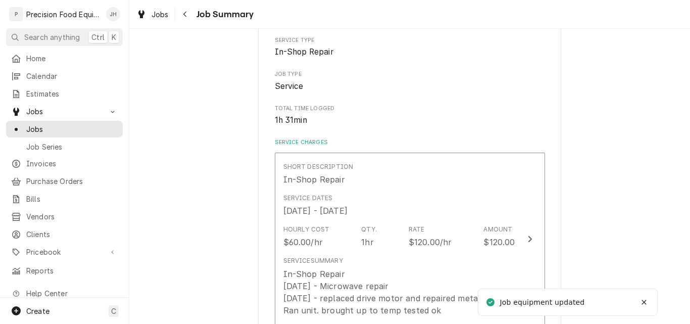
scroll to position [353, 0]
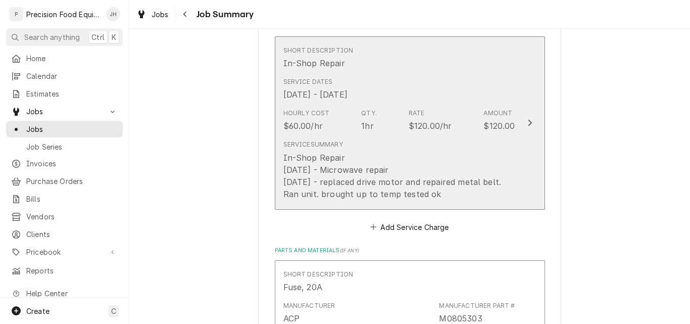
click at [432, 150] on div "Service Summary In-Shop Repair [DATE] - Microwave repair [DATE] - replaced driv…" at bounding box center [399, 170] width 232 height 60
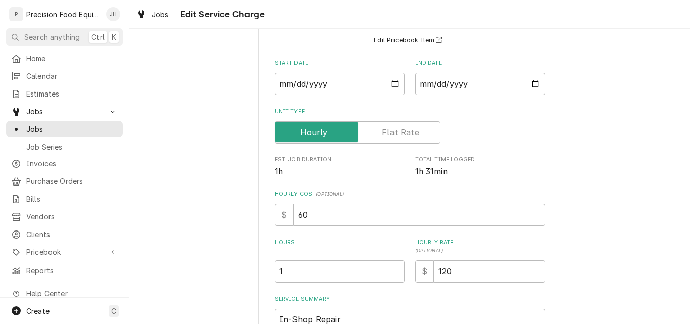
scroll to position [101, 0]
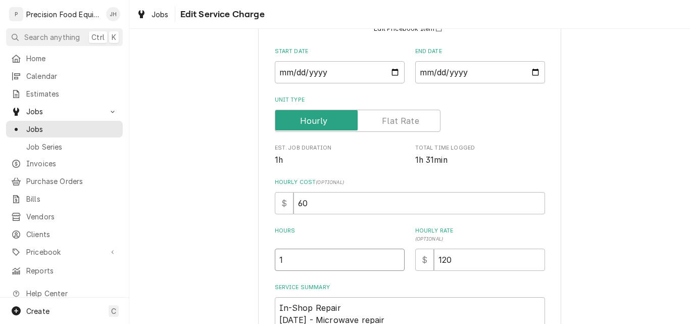
drag, startPoint x: 287, startPoint y: 255, endPoint x: 250, endPoint y: 277, distance: 42.1
click at [258, 274] on div "Use the fields below to edit this service charge Short Description In-Shop Repa…" at bounding box center [409, 190] width 303 height 486
type textarea "x"
type input "2"
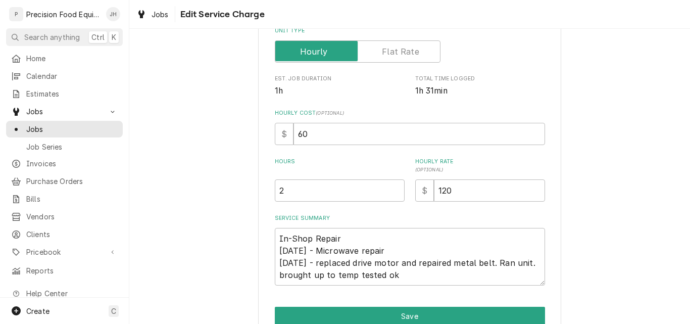
scroll to position [219, 0]
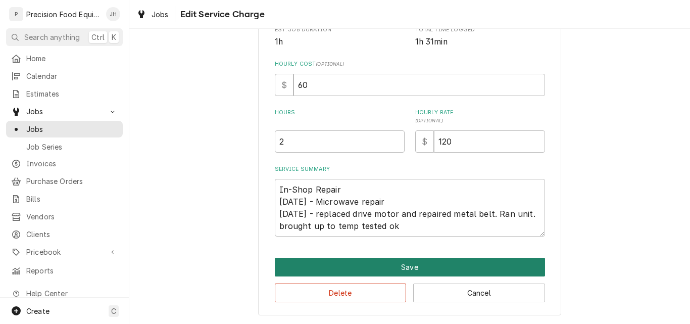
click at [426, 265] on button "Save" at bounding box center [410, 267] width 270 height 19
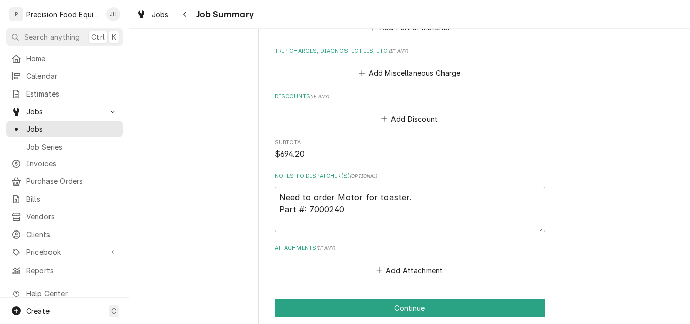
scroll to position [1212, 0]
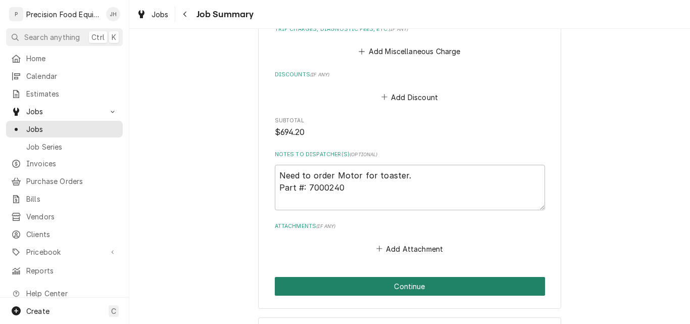
click at [409, 284] on button "Continue" at bounding box center [410, 286] width 270 height 19
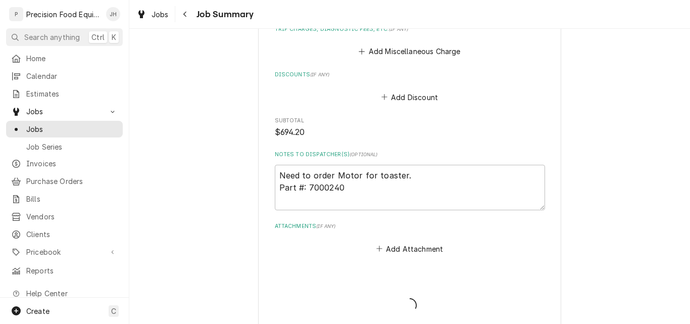
type textarea "x"
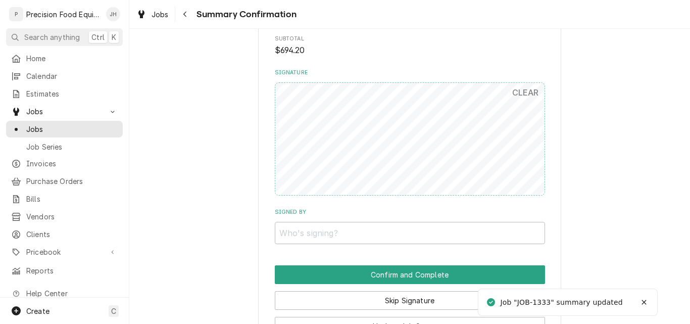
scroll to position [1111, 0]
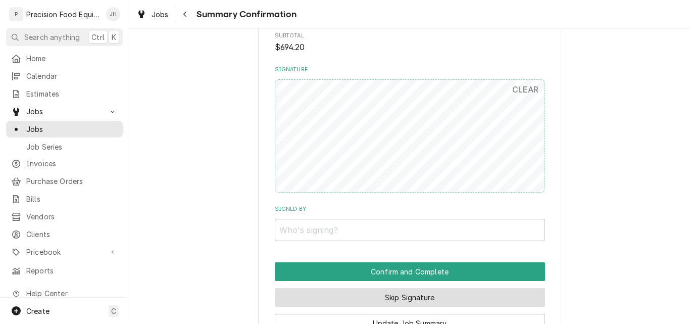
click at [415, 295] on button "Skip Signature" at bounding box center [410, 297] width 270 height 19
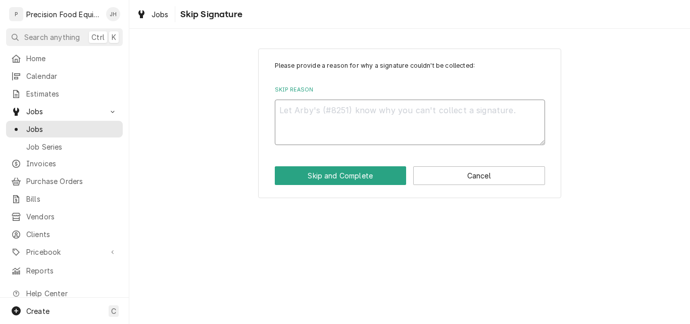
click at [342, 130] on textarea "Skip Reason" at bounding box center [410, 121] width 270 height 45
type textarea "x"
type textarea "n"
type textarea "x"
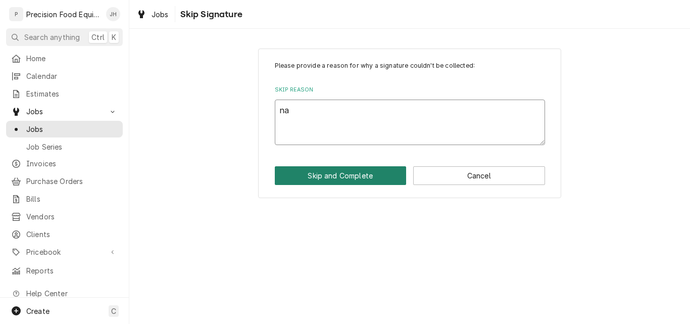
type textarea "na"
click at [326, 179] on button "Skip and Complete" at bounding box center [341, 175] width 132 height 19
type textarea "x"
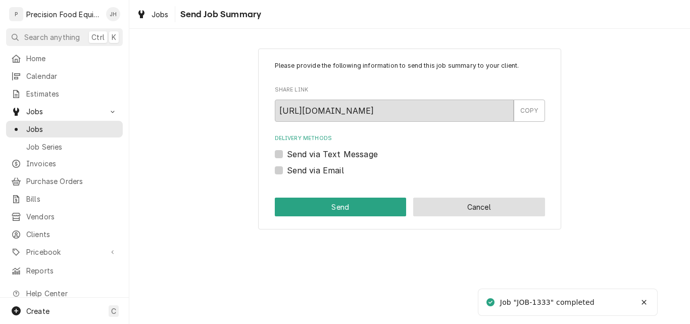
click at [465, 208] on button "Cancel" at bounding box center [479, 206] width 132 height 19
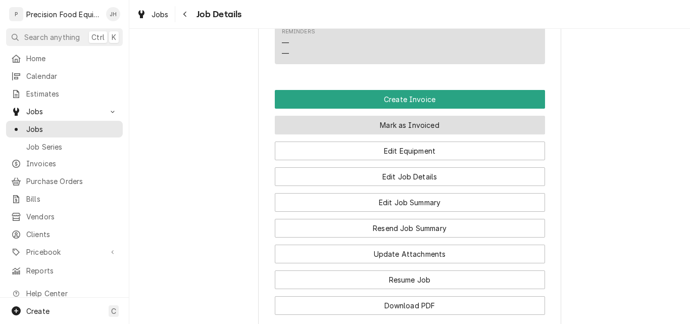
scroll to position [707, 0]
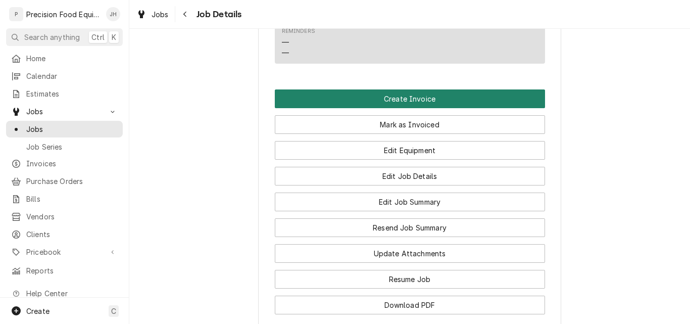
click at [424, 108] on button "Create Invoice" at bounding box center [410, 98] width 270 height 19
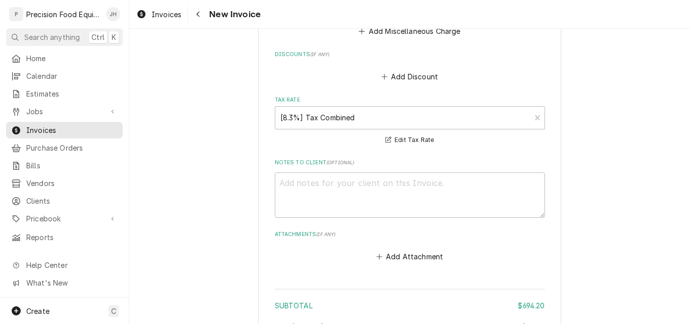
scroll to position [2324, 0]
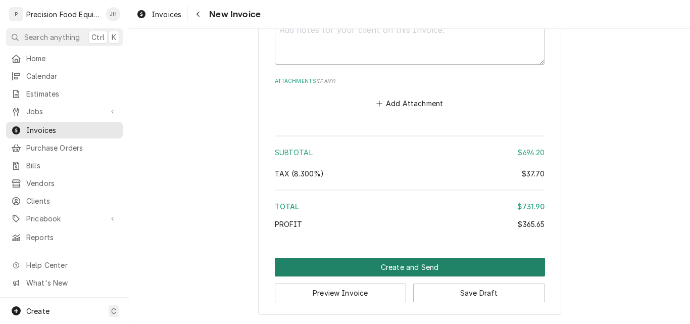
click at [400, 269] on button "Create and Send" at bounding box center [410, 267] width 270 height 19
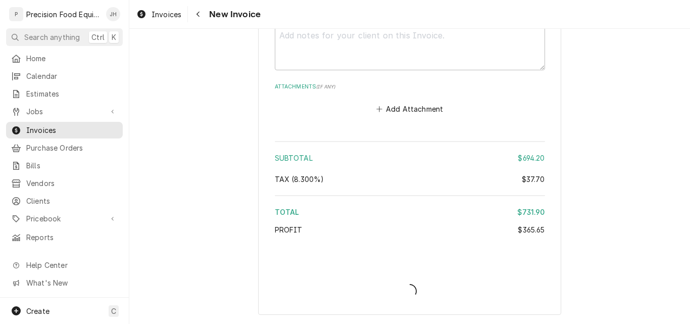
scroll to position [2319, 0]
type textarea "x"
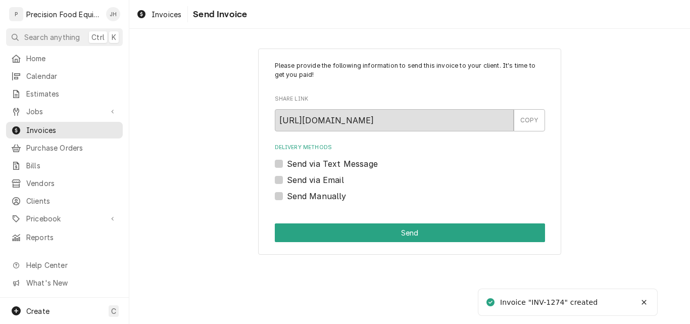
click at [329, 197] on label "Send Manually" at bounding box center [317, 196] width 60 height 12
click at [329, 197] on input "Send Manually" at bounding box center [422, 201] width 270 height 22
checkbox input "true"
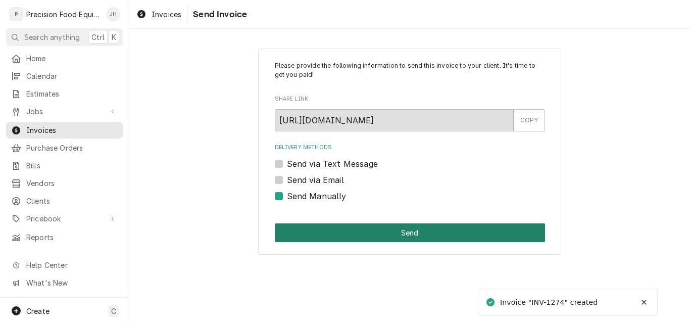
click at [352, 231] on button "Send" at bounding box center [410, 232] width 270 height 19
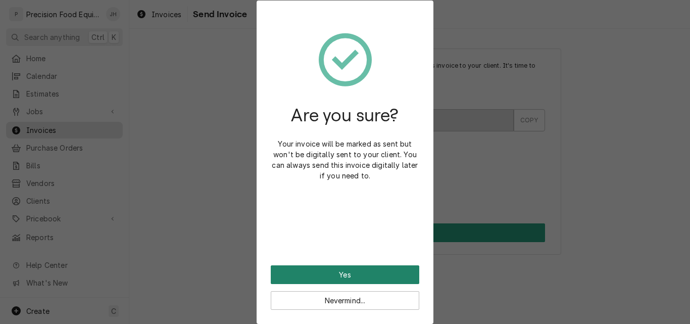
click at [345, 273] on button "Yes" at bounding box center [345, 274] width 148 height 19
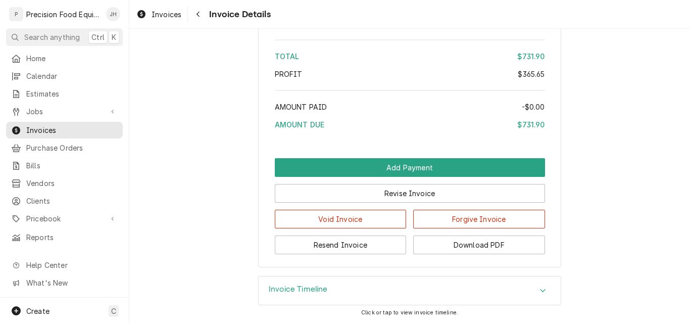
scroll to position [1773, 0]
click at [40, 107] on span "Jobs" at bounding box center [64, 111] width 76 height 11
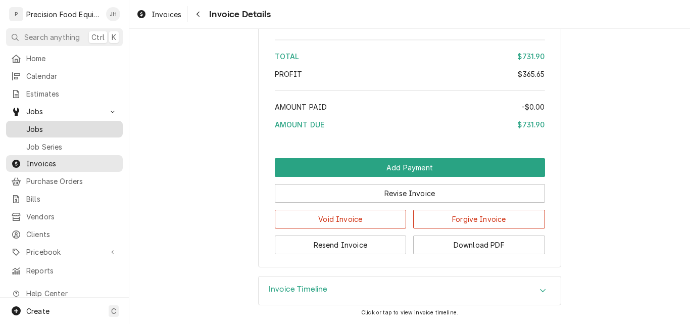
click at [39, 124] on span "Jobs" at bounding box center [71, 129] width 91 height 11
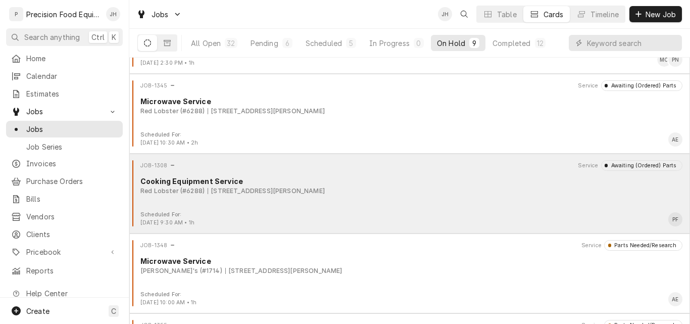
scroll to position [404, 0]
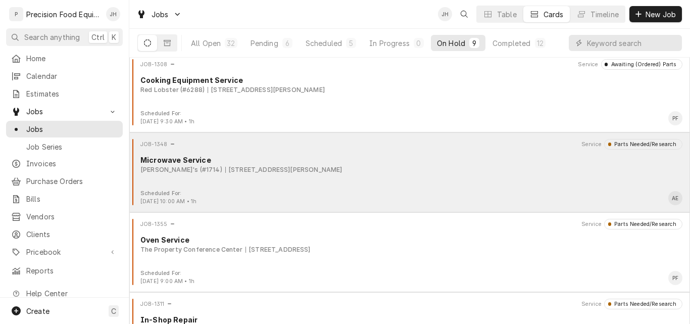
click at [428, 181] on div "JOB-1348 Service Parts Needed/Research Microwave Service Arby's (#1714) [STREET…" at bounding box center [409, 164] width 552 height 50
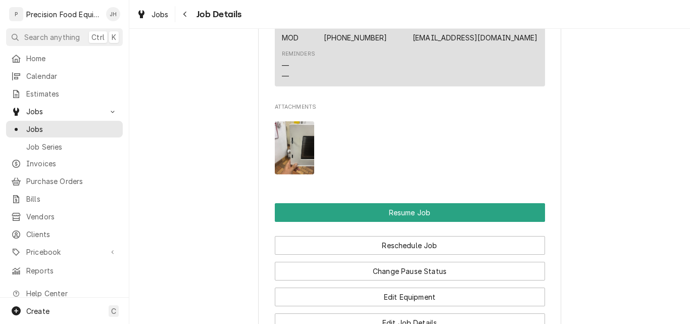
scroll to position [858, 0]
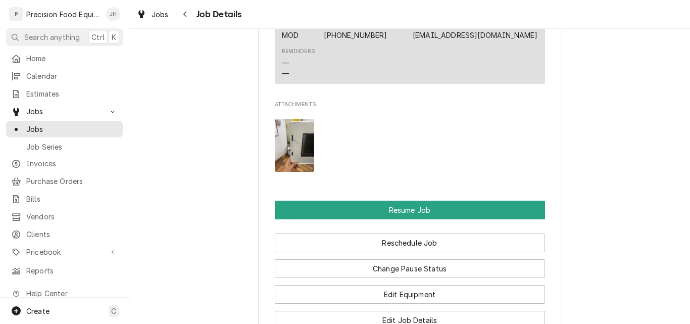
click at [293, 153] on img "Attachments" at bounding box center [295, 145] width 40 height 53
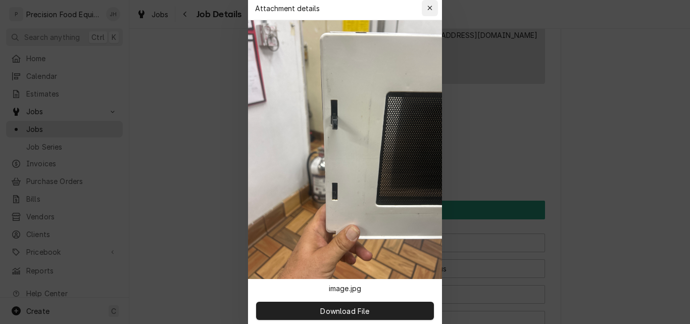
click at [433, 6] on div "button" at bounding box center [430, 8] width 10 height 10
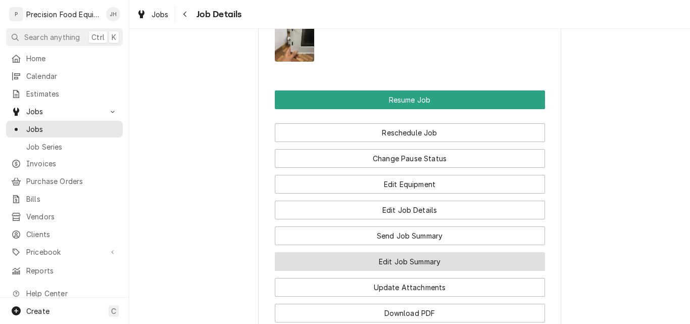
scroll to position [959, 0]
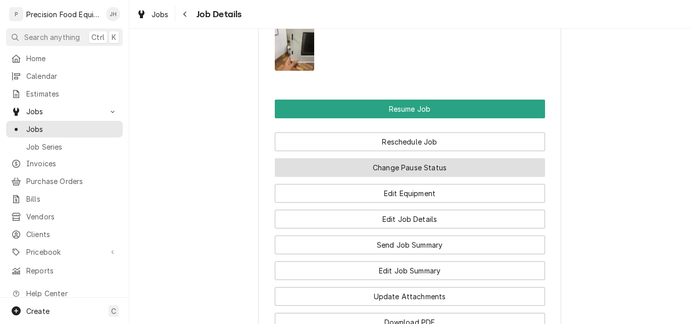
click at [406, 173] on button "Change Pause Status" at bounding box center [410, 167] width 270 height 19
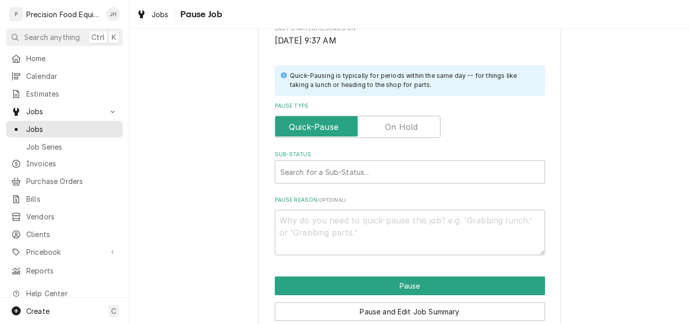
scroll to position [202, 0]
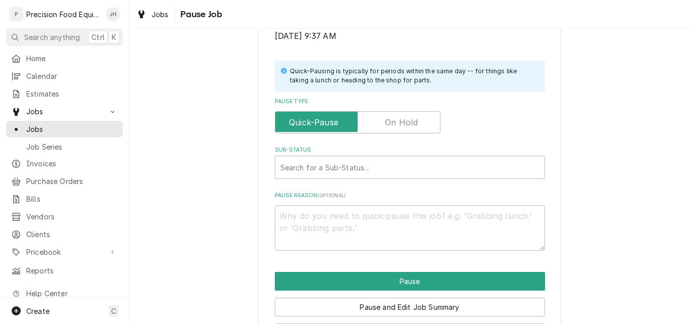
click at [400, 125] on label "Pause Type" at bounding box center [358, 122] width 166 height 22
click at [400, 125] on input "Pause Type" at bounding box center [357, 122] width 157 height 22
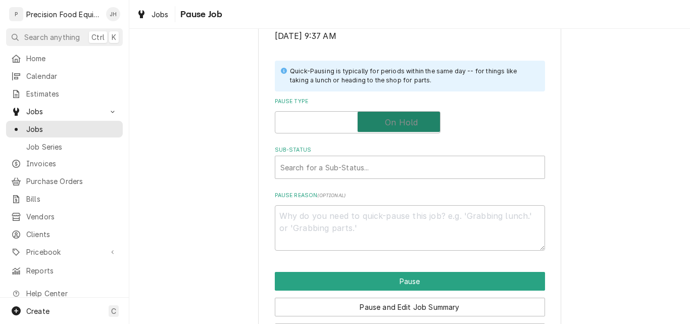
checkbox input "true"
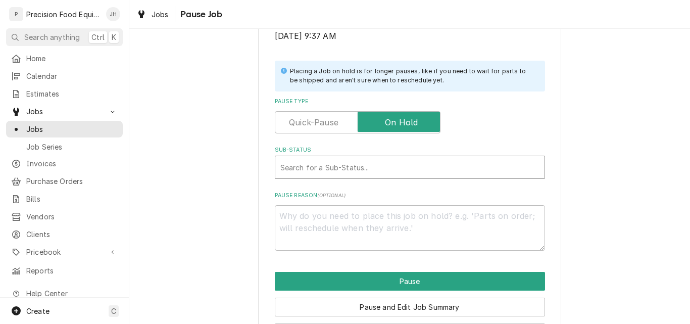
click at [379, 166] on div "Sub-Status" at bounding box center [409, 167] width 259 height 18
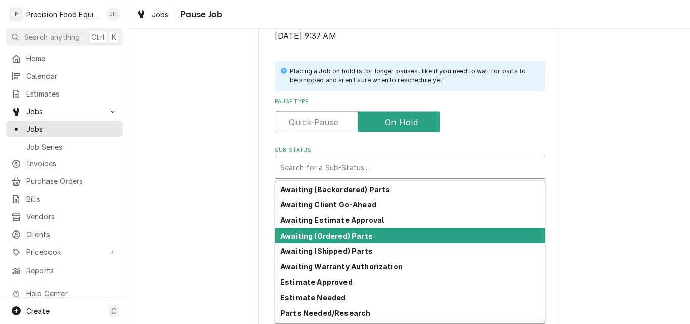
click at [352, 237] on strong "Awaiting (Ordered) Parts" at bounding box center [326, 235] width 92 height 9
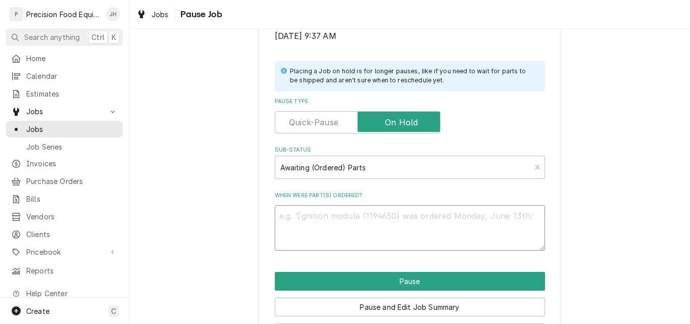
click at [313, 224] on textarea "When were part(s) ordered?" at bounding box center [410, 227] width 270 height 45
type textarea "x"
type textarea "A"
type textarea "x"
type textarea "AC"
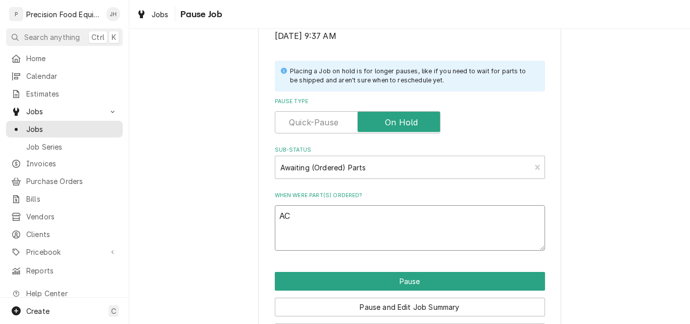
type textarea "x"
type textarea "ACP"
type textarea "x"
type textarea "ACP"
type textarea "x"
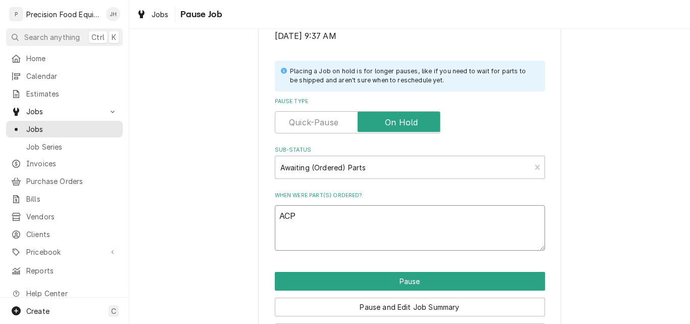
type textarea "ACP l"
type textarea "x"
type textarea "ACP la"
type textarea "x"
type textarea "ACP lat"
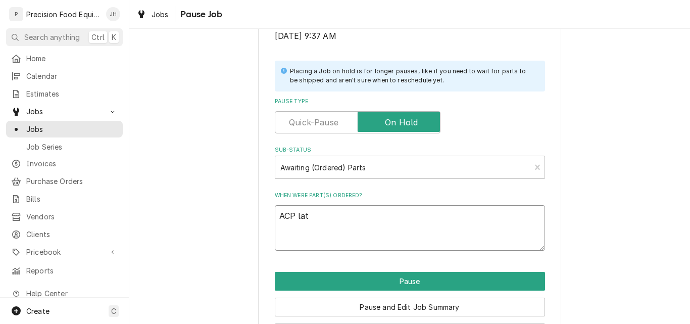
type textarea "x"
type textarea "ACP latc"
type textarea "x"
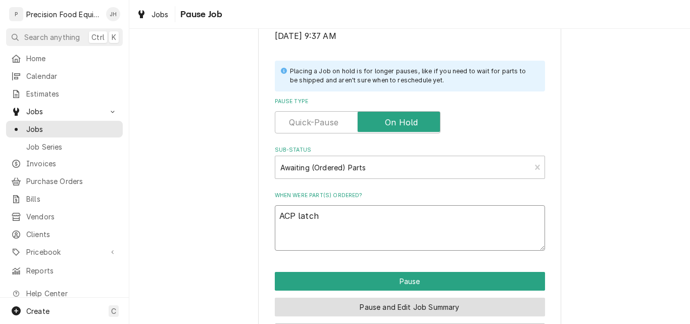
type textarea "ACP latch"
click at [431, 302] on button "Pause and Edit Job Summary" at bounding box center [410, 306] width 270 height 19
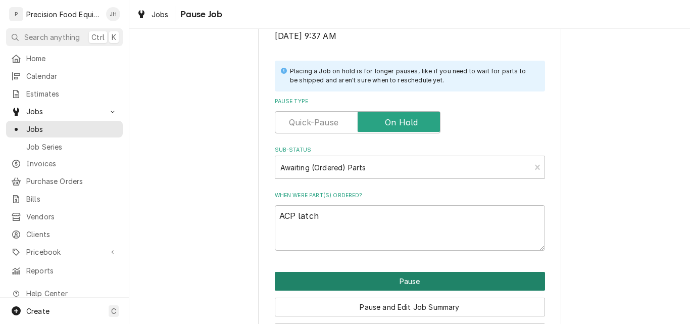
type textarea "x"
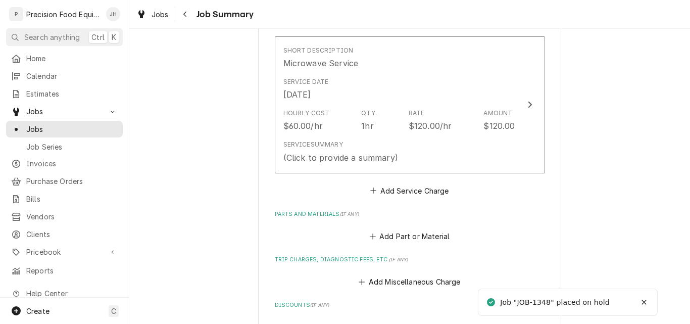
scroll to position [404, 0]
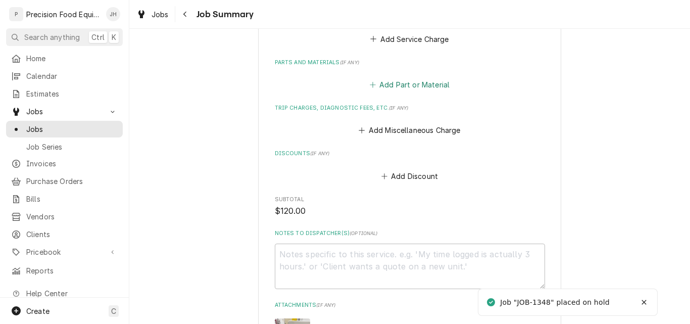
click at [424, 86] on button "Add Part or Material" at bounding box center [409, 85] width 83 height 14
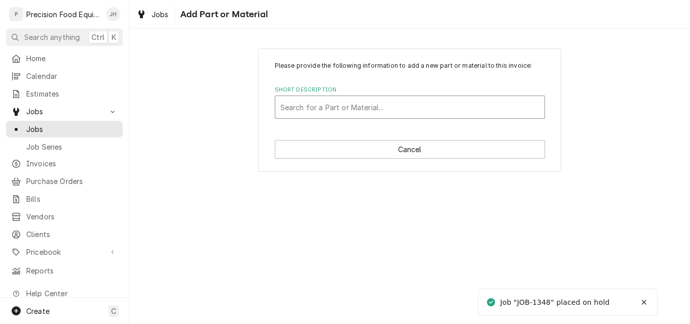
click at [331, 107] on div "Short Description" at bounding box center [409, 107] width 259 height 18
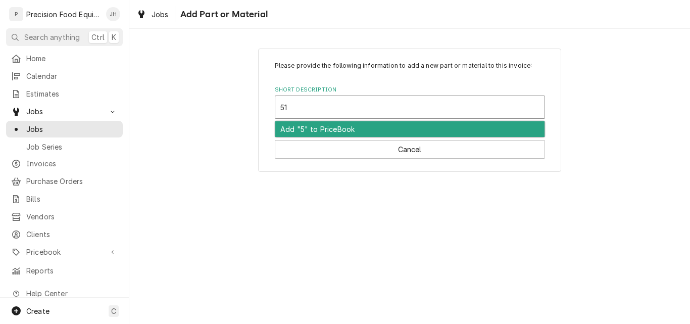
type input "519"
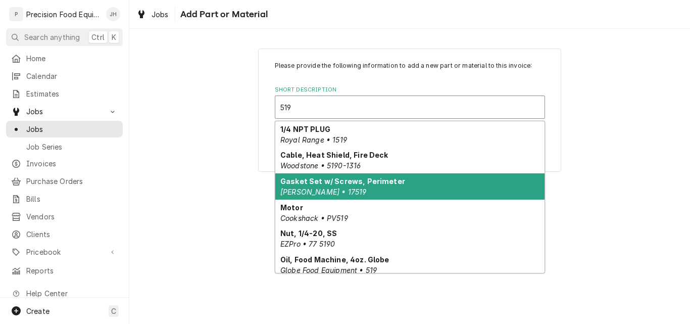
scroll to position [125, 0]
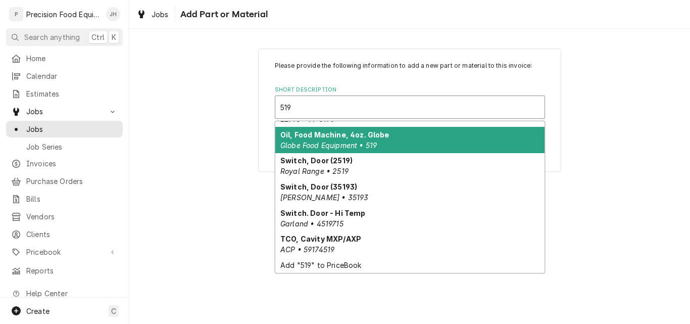
click at [376, 138] on strong "Oil, Food Machine, 4oz. Globe" at bounding box center [334, 134] width 109 height 9
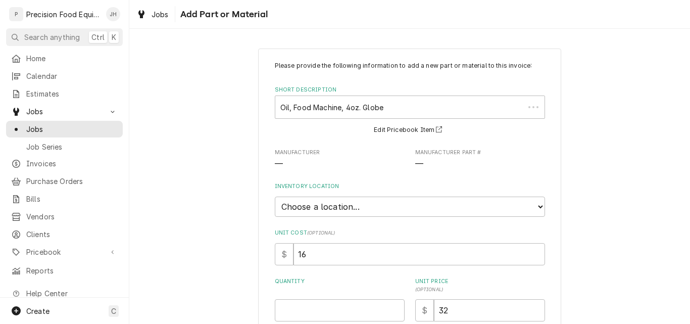
type textarea "x"
click at [362, 205] on select "Choose a location... [GEOGRAPHIC_DATA]" at bounding box center [410, 206] width 270 height 20
select select "417"
click at [275, 196] on select "Choose a location... [GEOGRAPHIC_DATA]" at bounding box center [410, 206] width 270 height 20
click at [321, 312] on input "Quantity" at bounding box center [340, 310] width 130 height 22
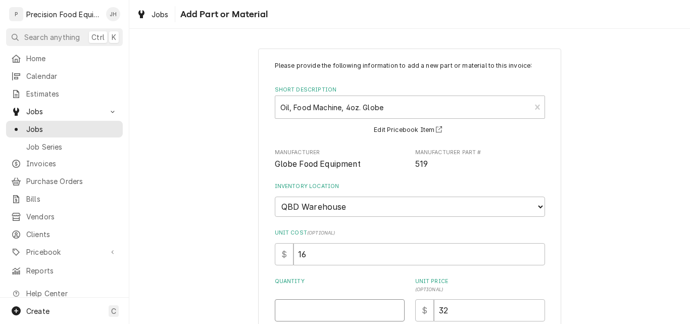
type textarea "x"
type input "1"
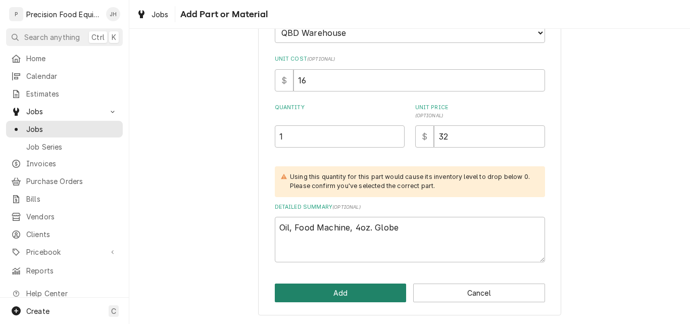
click at [350, 295] on button "Add" at bounding box center [341, 292] width 132 height 19
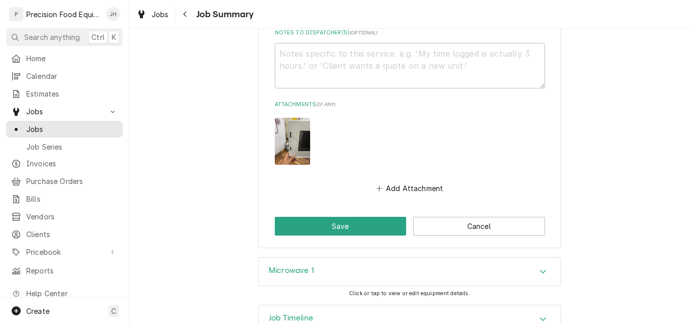
scroll to position [806, 0]
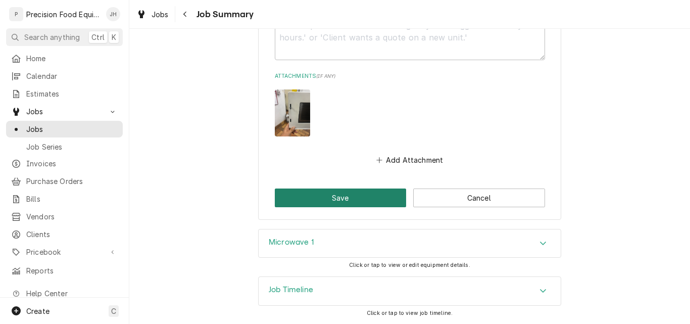
click at [350, 201] on button "Save" at bounding box center [341, 197] width 132 height 19
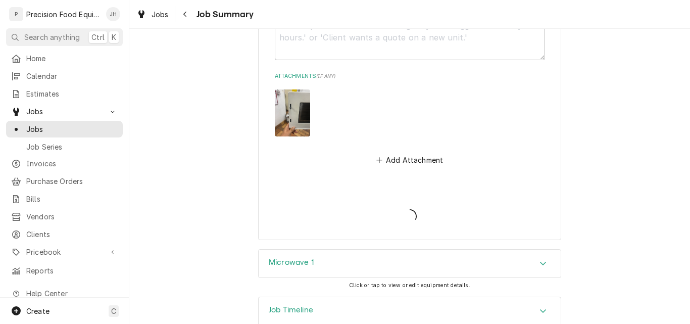
type textarea "x"
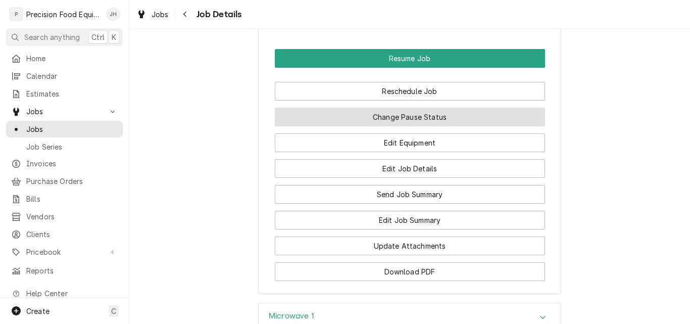
scroll to position [1191, 0]
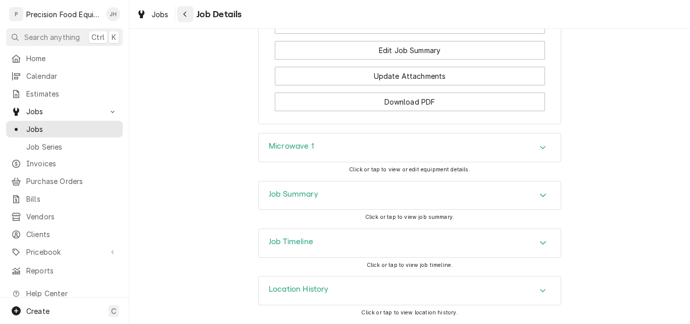
click at [188, 12] on div "Navigate back" at bounding box center [185, 14] width 10 height 10
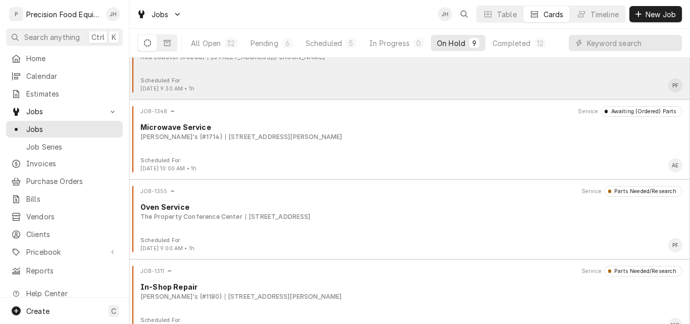
scroll to position [452, 0]
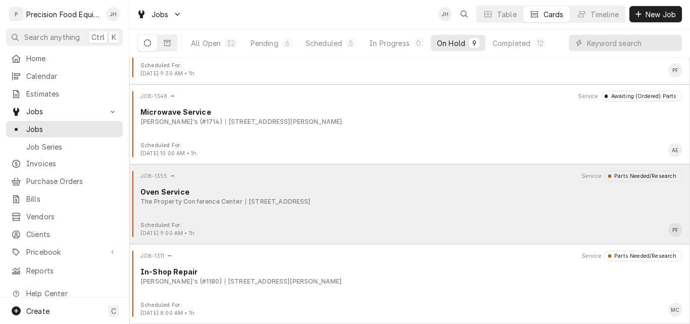
click at [465, 200] on div "The Property Conference Center [STREET_ADDRESS]" at bounding box center [411, 201] width 542 height 9
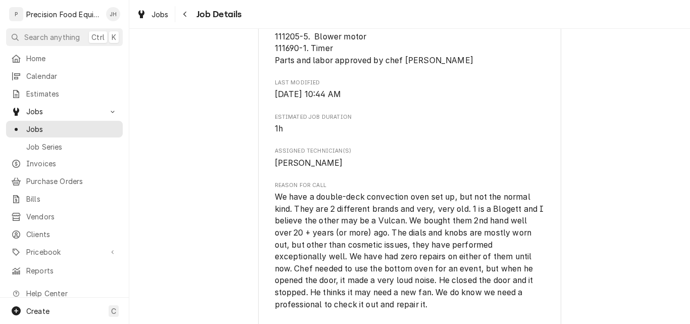
scroll to position [555, 0]
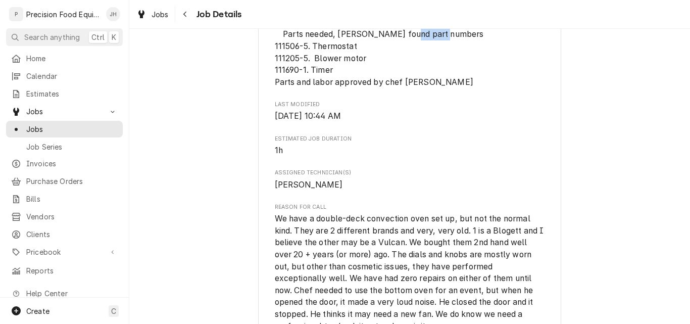
drag, startPoint x: 302, startPoint y: 56, endPoint x: 272, endPoint y: 58, distance: 30.4
copy span "111506-5"
